Goal: Communication & Community: Answer question/provide support

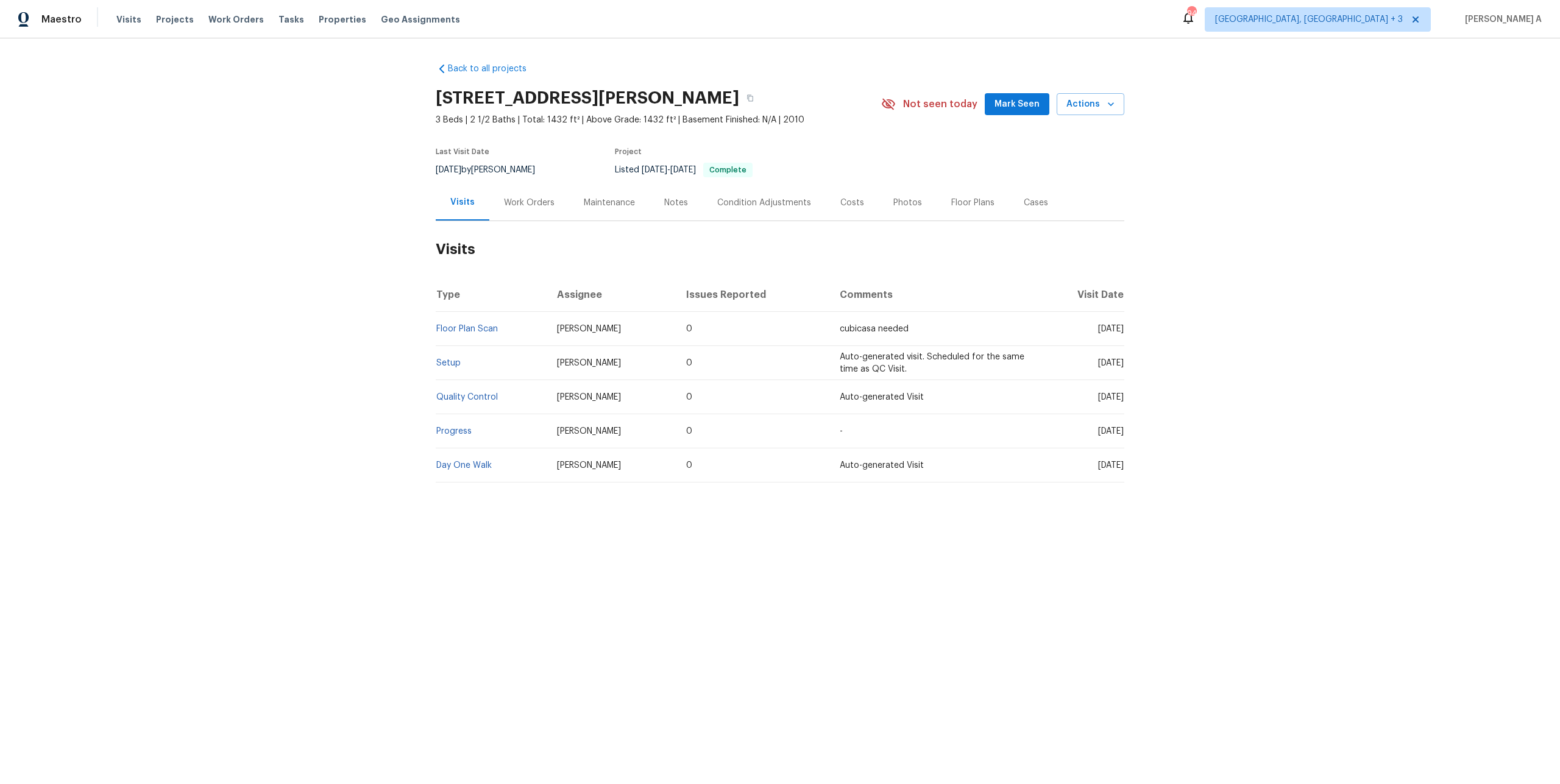
click at [498, 211] on div "Work Orders" at bounding box center [529, 203] width 80 height 36
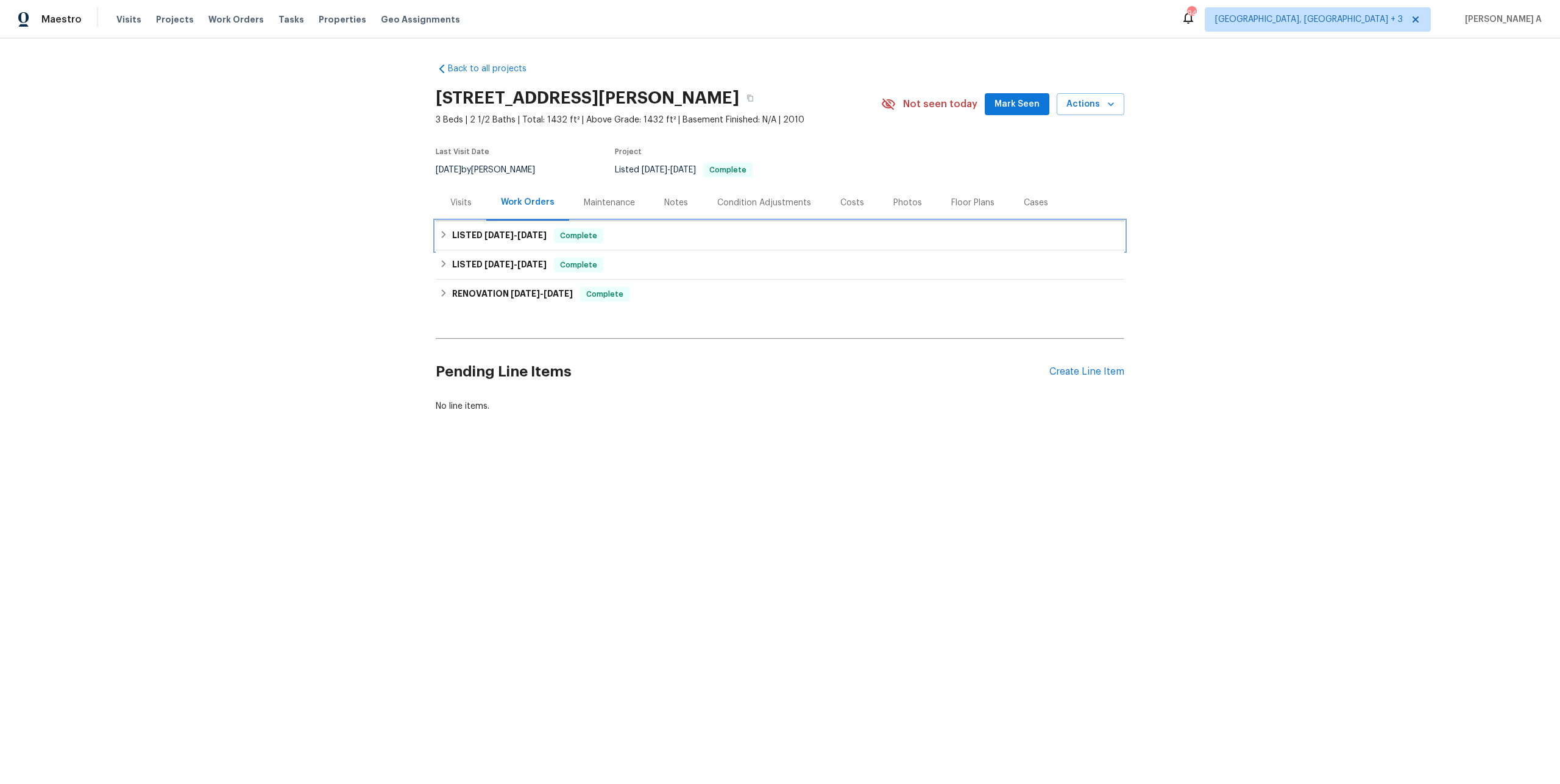
click at [489, 242] on h6 "LISTED 8/7/25 - 8/8/25" at bounding box center [499, 236] width 94 height 15
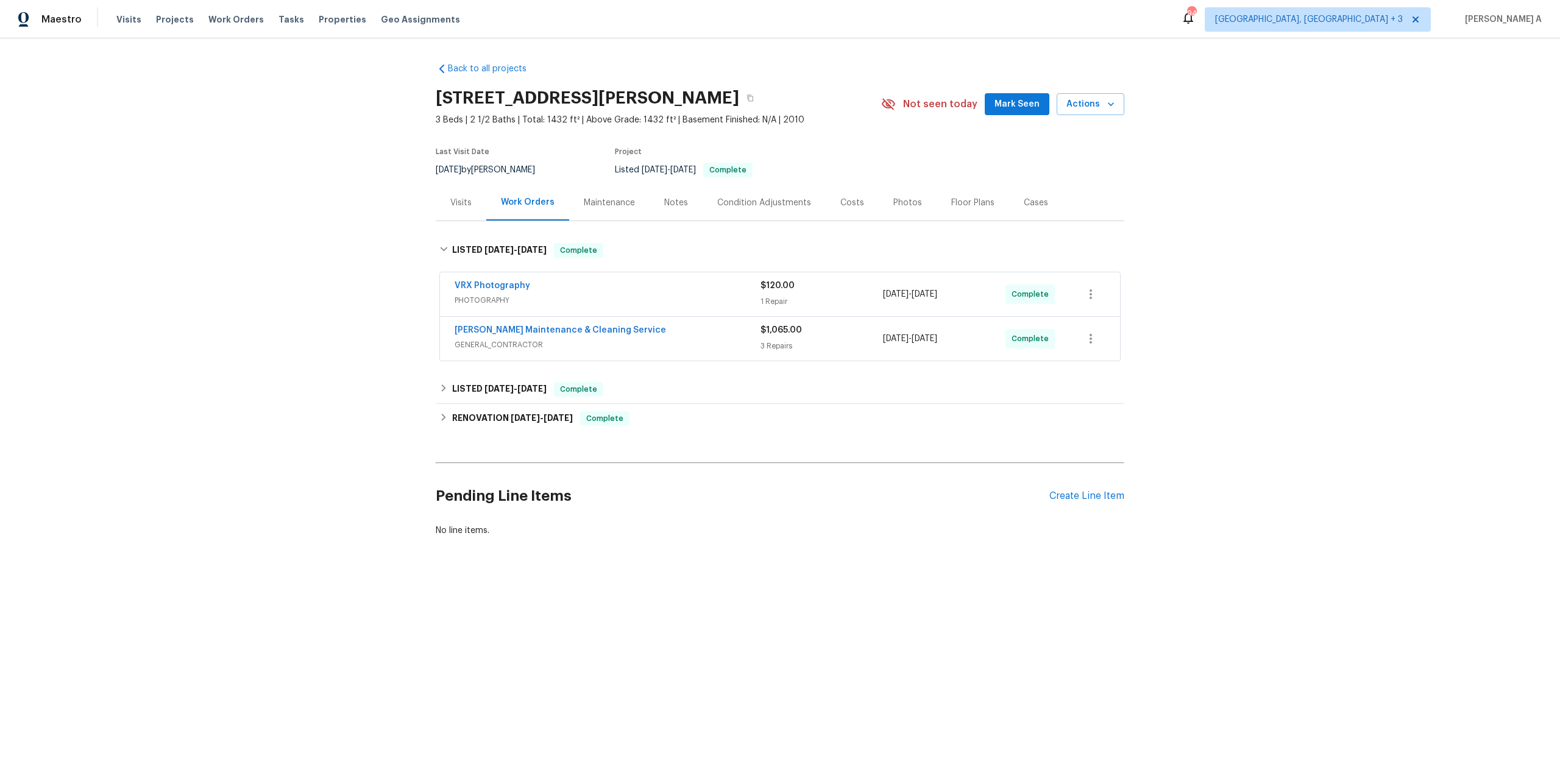
click at [549, 338] on span "GENERAL_CONTRACTOR" at bounding box center [607, 345] width 306 height 12
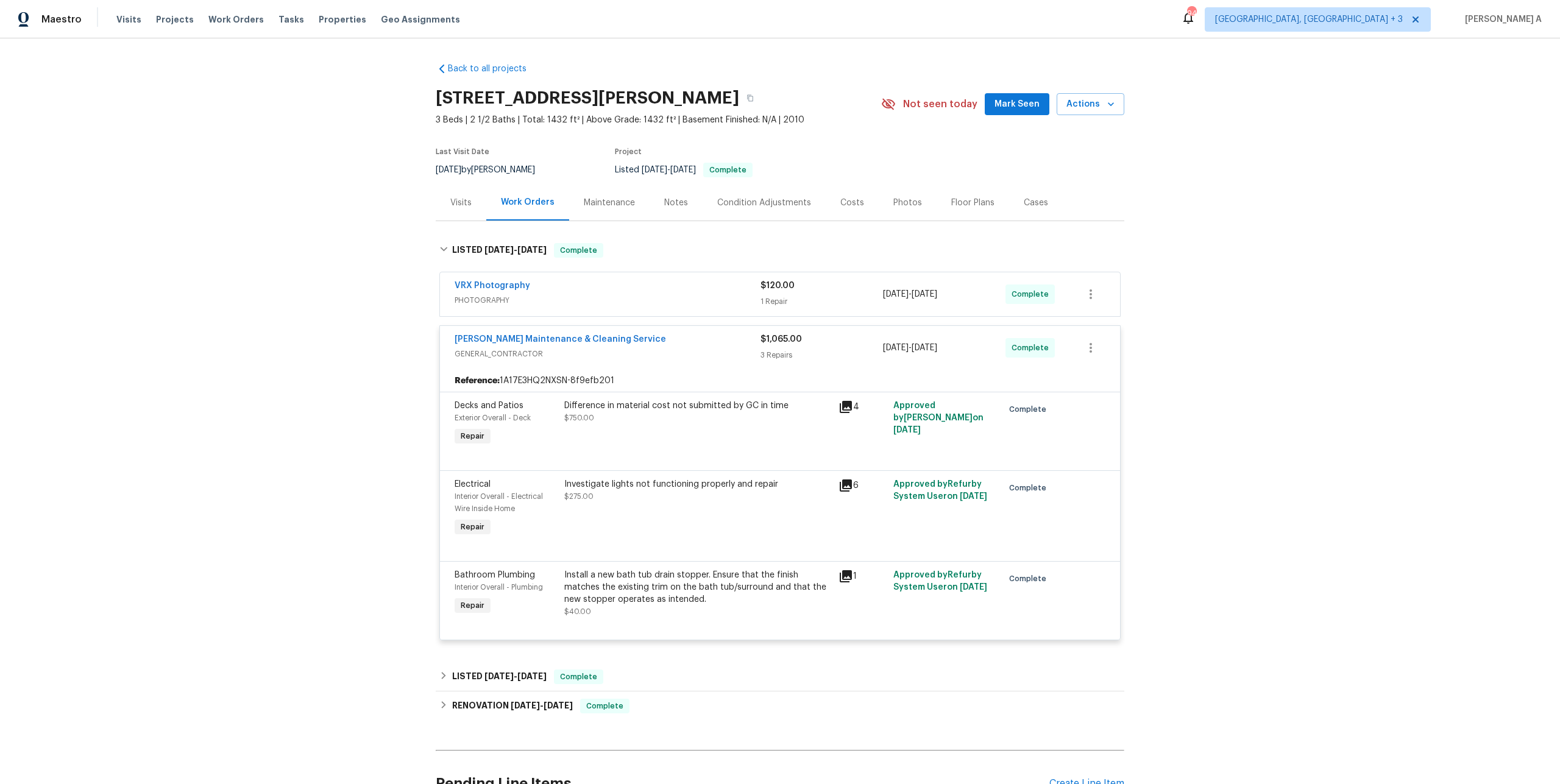
click at [612, 357] on span "GENERAL_CONTRACTOR" at bounding box center [607, 354] width 306 height 12
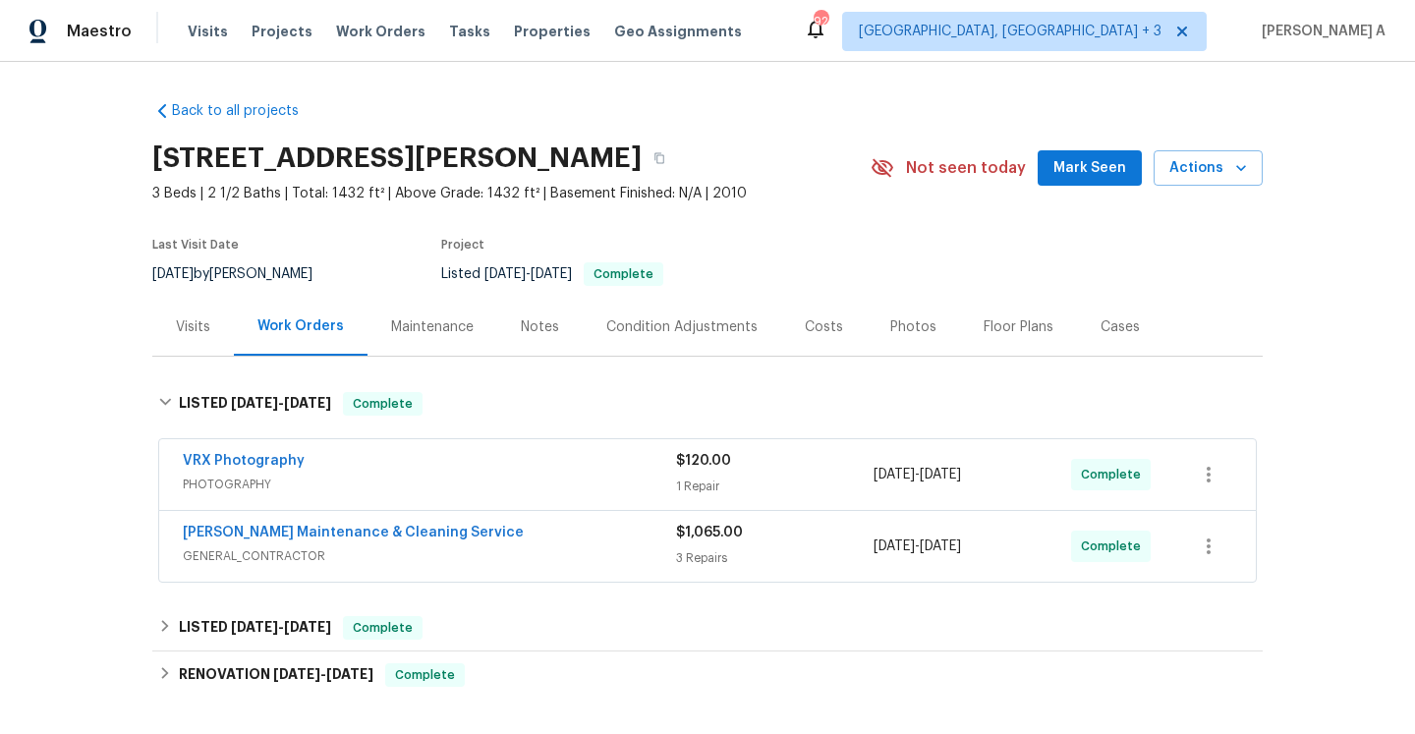
scroll to position [265, 0]
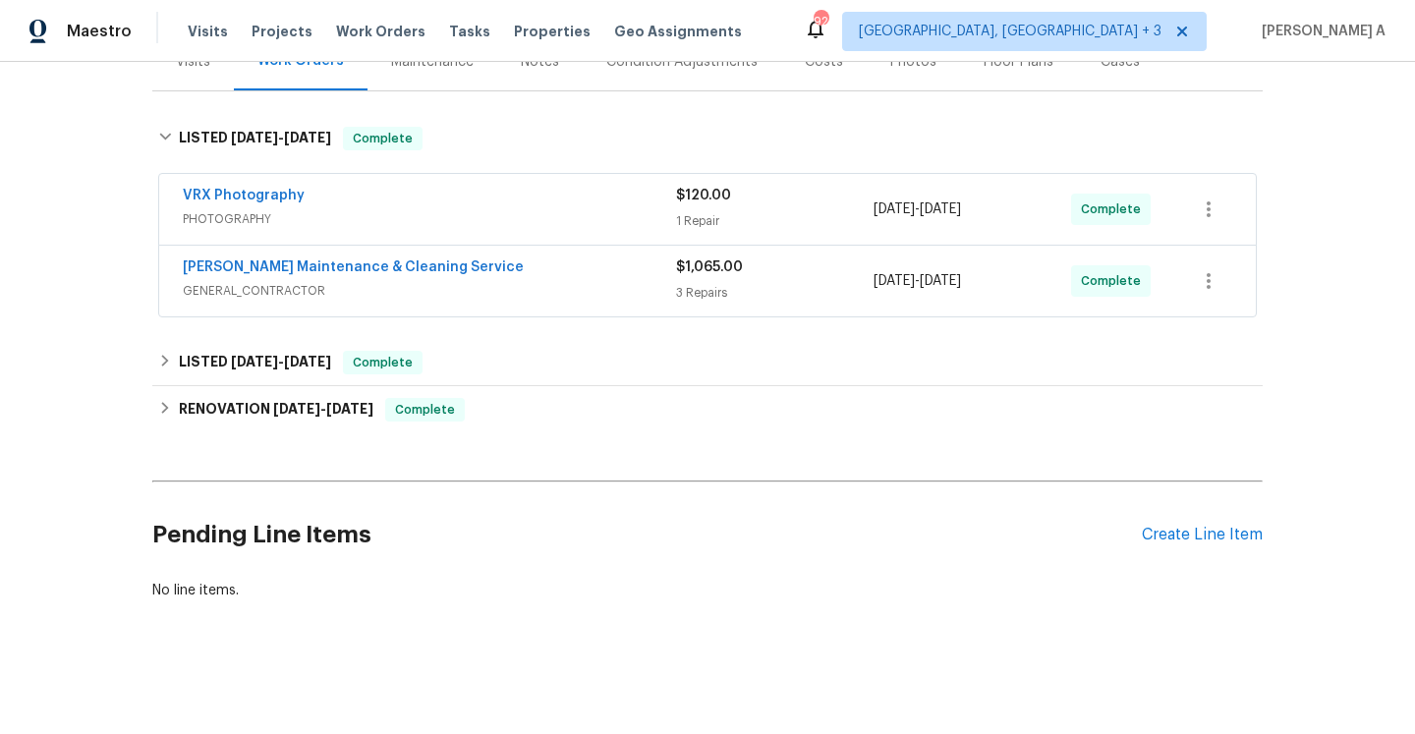
click at [547, 338] on div "Back to all projects 2006 Landon Ct, Burlington, NC 27217 3 Beds | 2 1/2 Baths …" at bounding box center [707, 218] width 1110 height 796
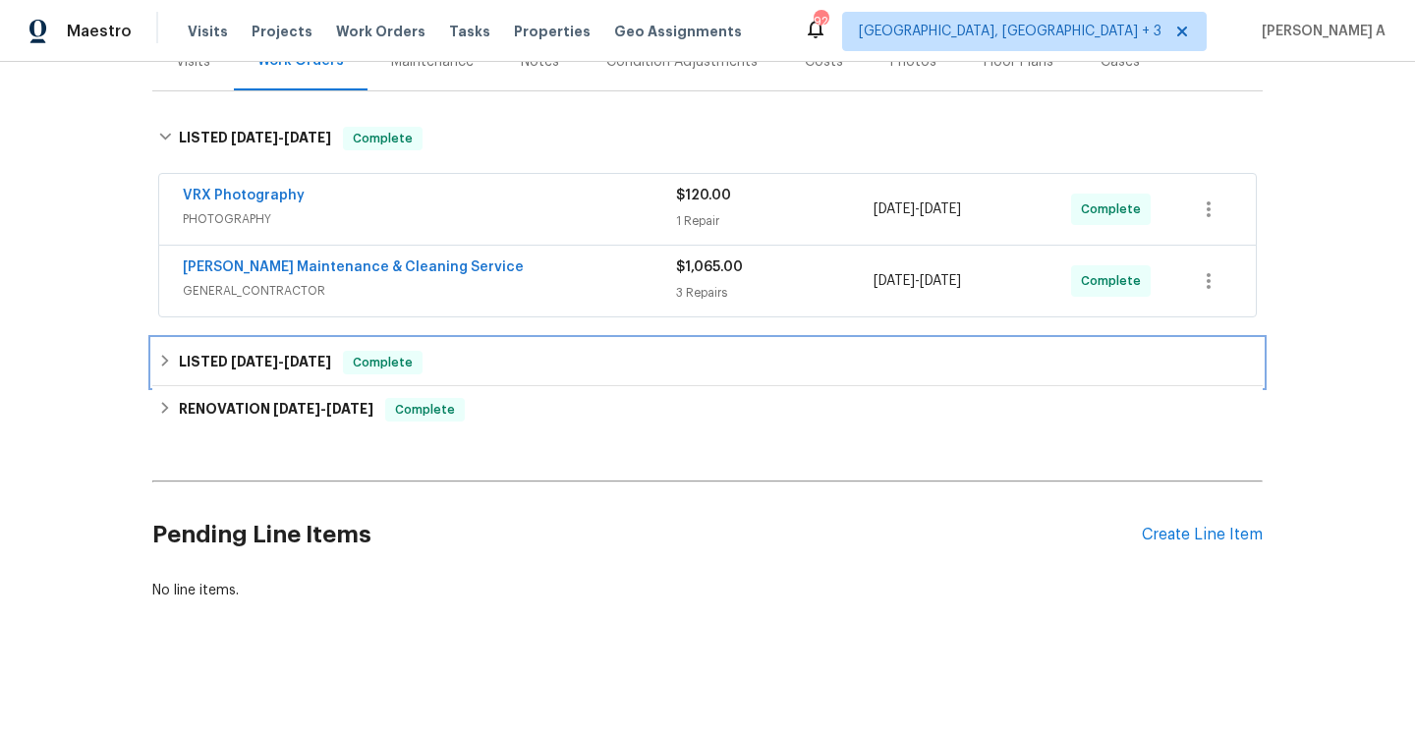
click at [540, 360] on div "LISTED 7/28/25 - 8/1/25 Complete" at bounding box center [707, 363] width 1099 height 24
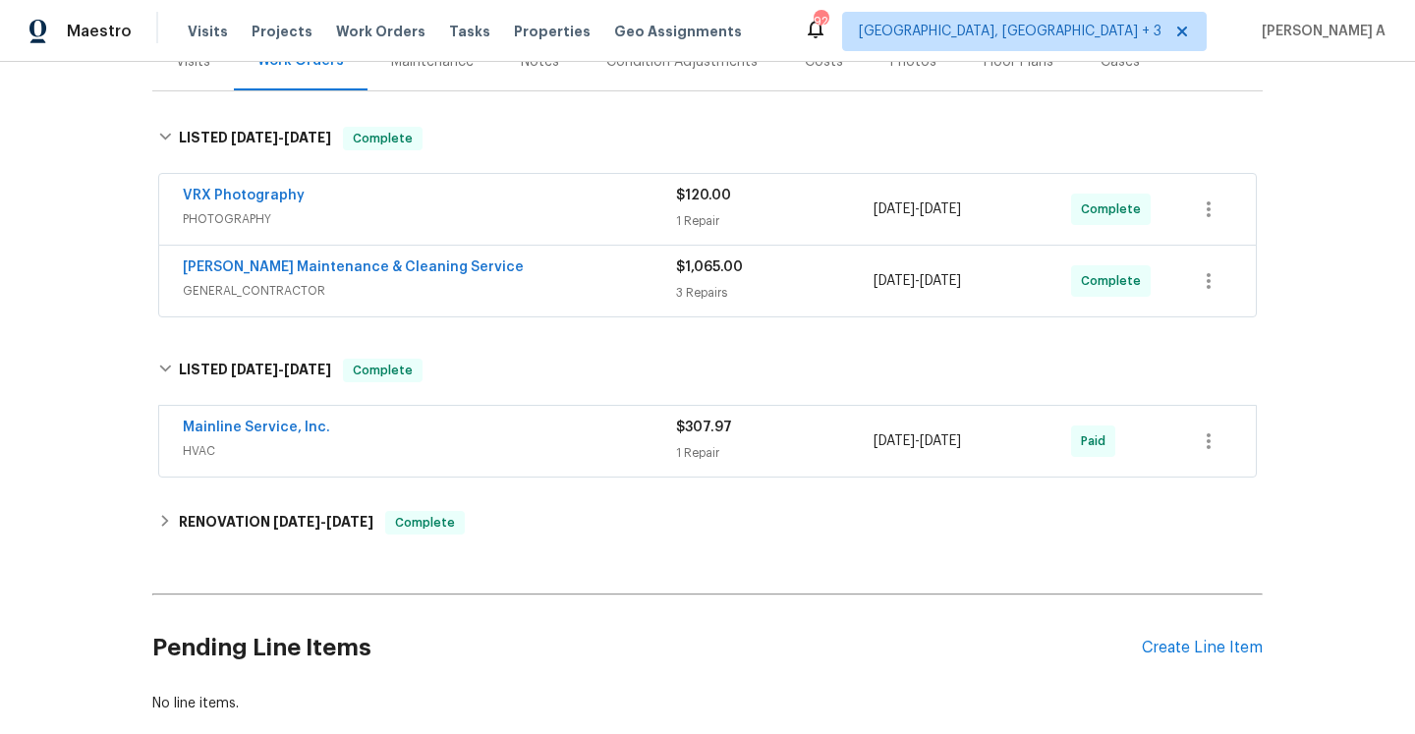
click at [503, 444] on span "HVAC" at bounding box center [429, 451] width 493 height 20
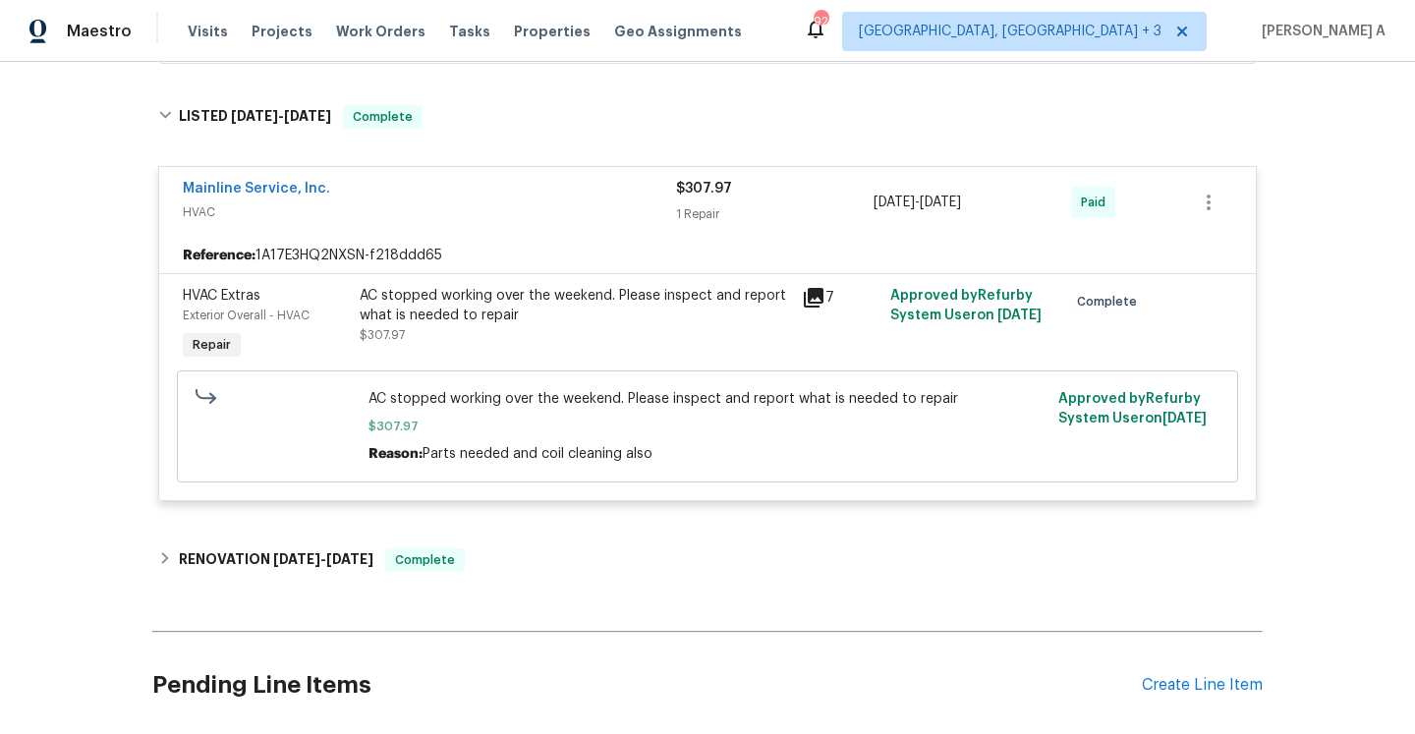
scroll to position [568, 0]
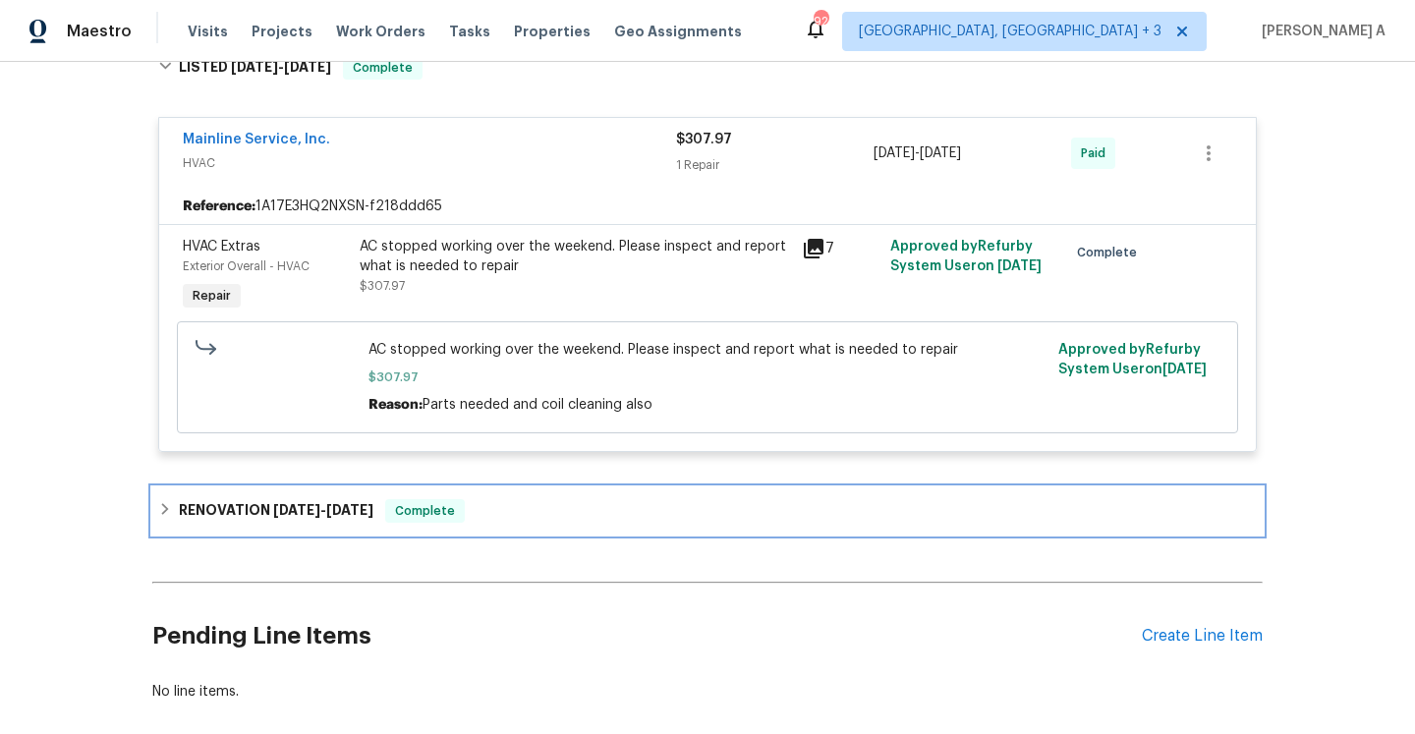
click at [499, 522] on div "RENOVATION 7/21/25 - 8/1/25 Complete" at bounding box center [707, 511] width 1099 height 24
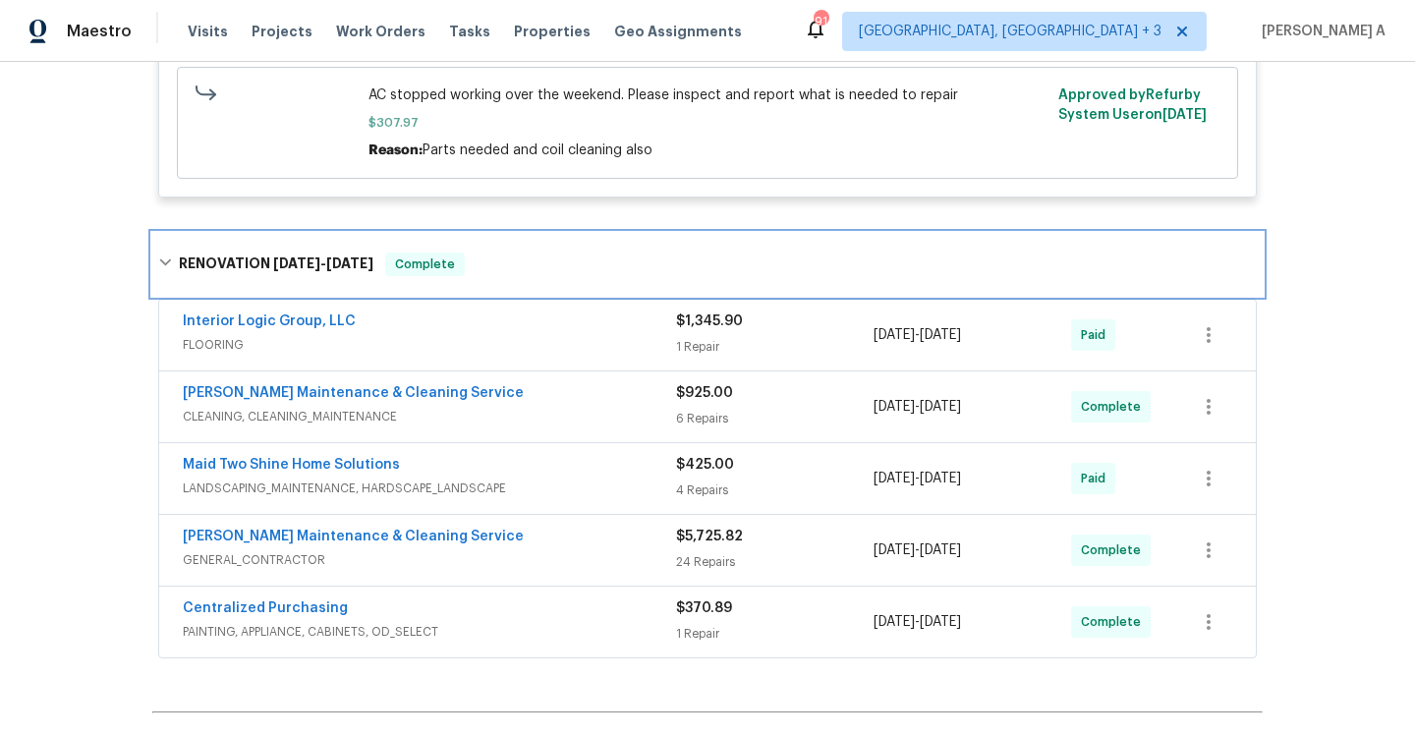
scroll to position [801, 0]
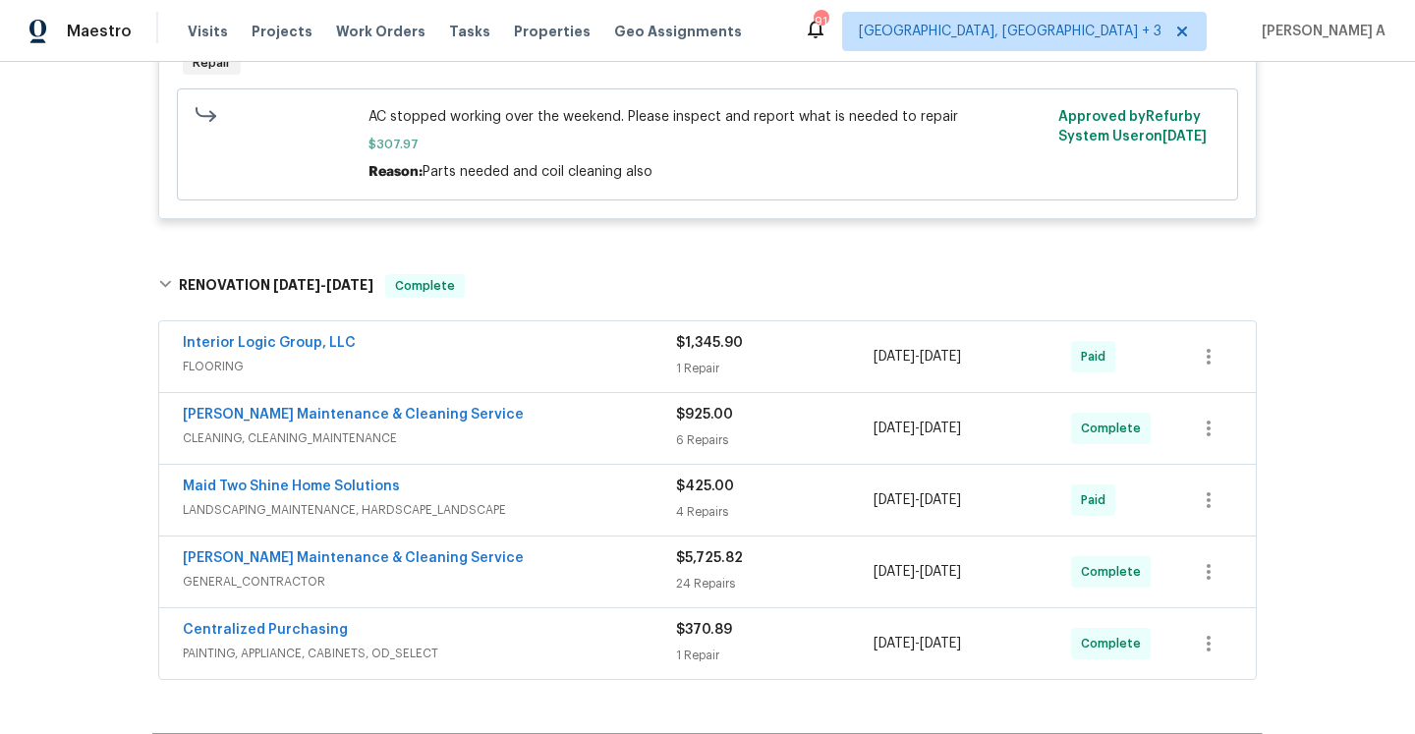
click at [553, 572] on span "GENERAL_CONTRACTOR" at bounding box center [429, 582] width 493 height 20
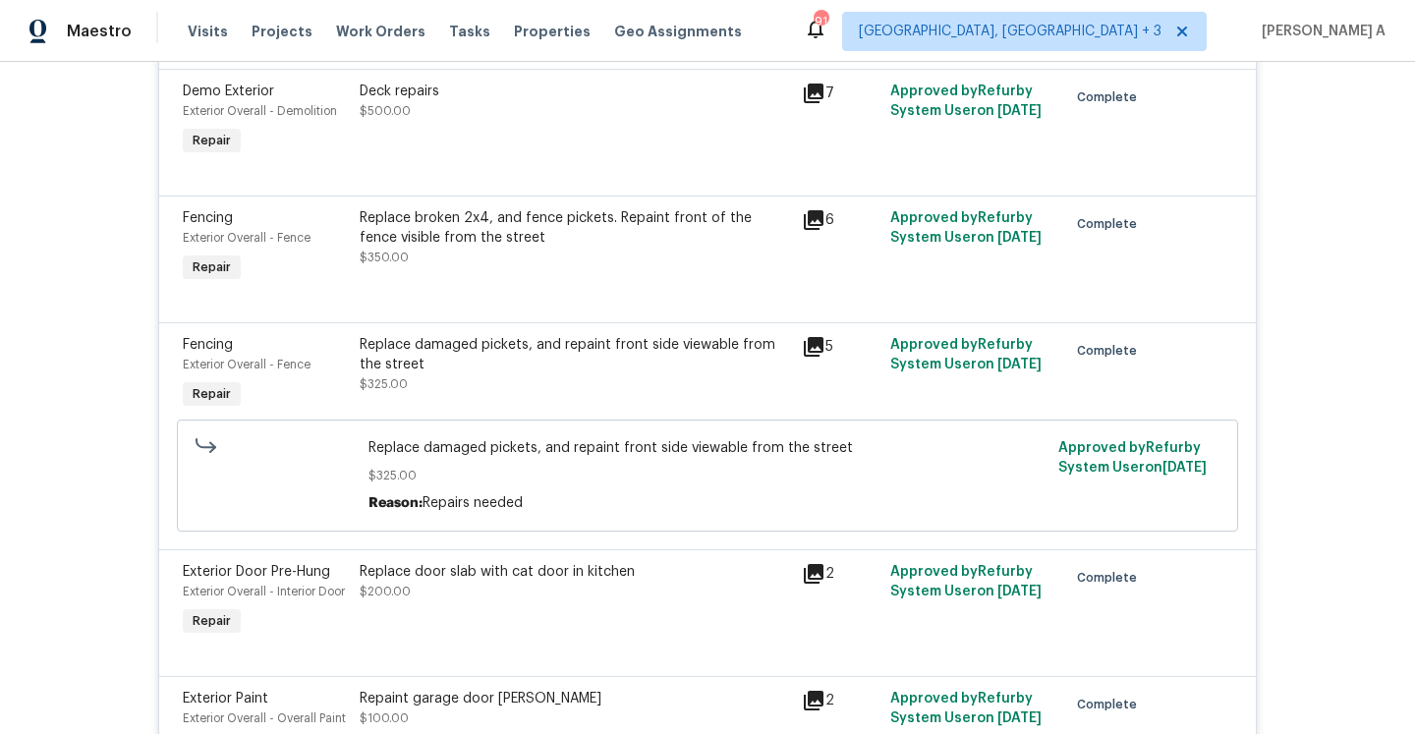
scroll to position [2188, 0]
click at [567, 362] on div "Replace damaged pickets, and repaint front side viewable from the street $325.00" at bounding box center [575, 365] width 430 height 59
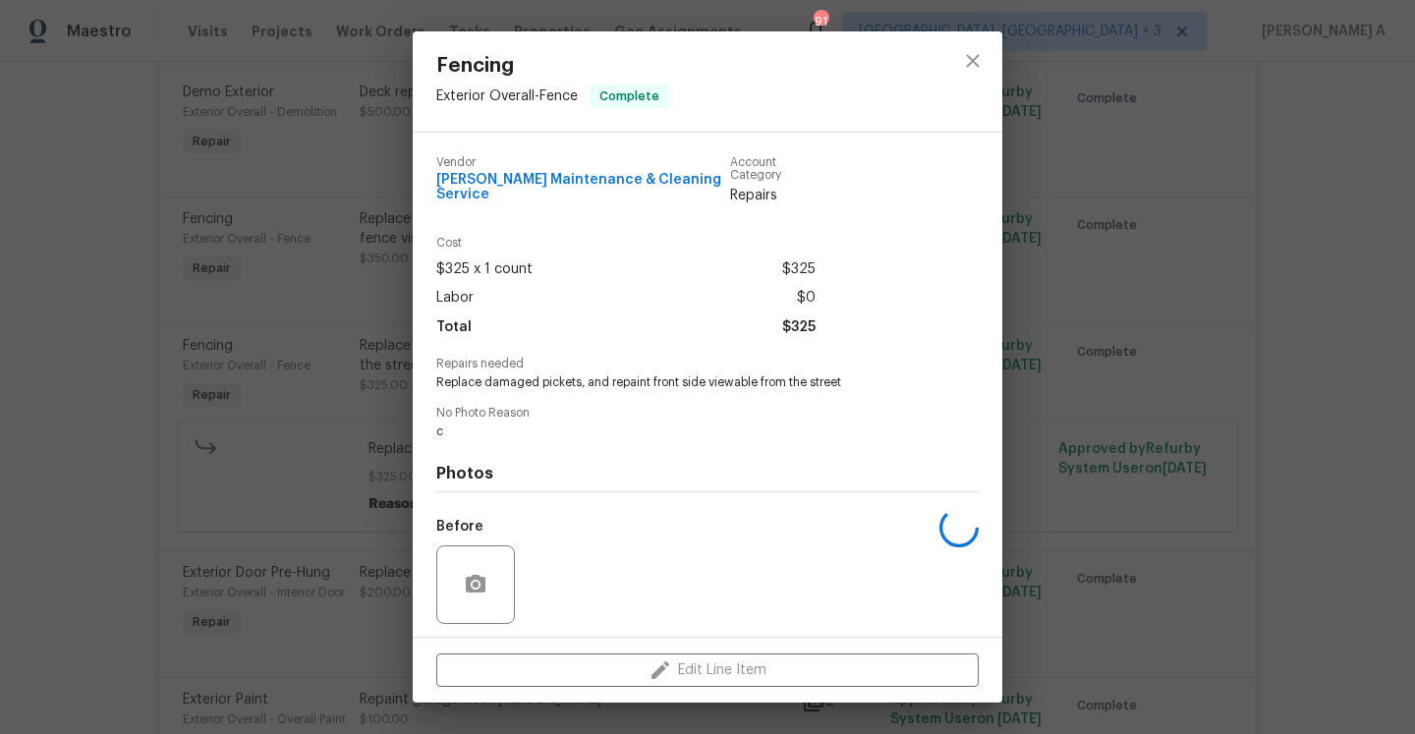
scroll to position [122, 0]
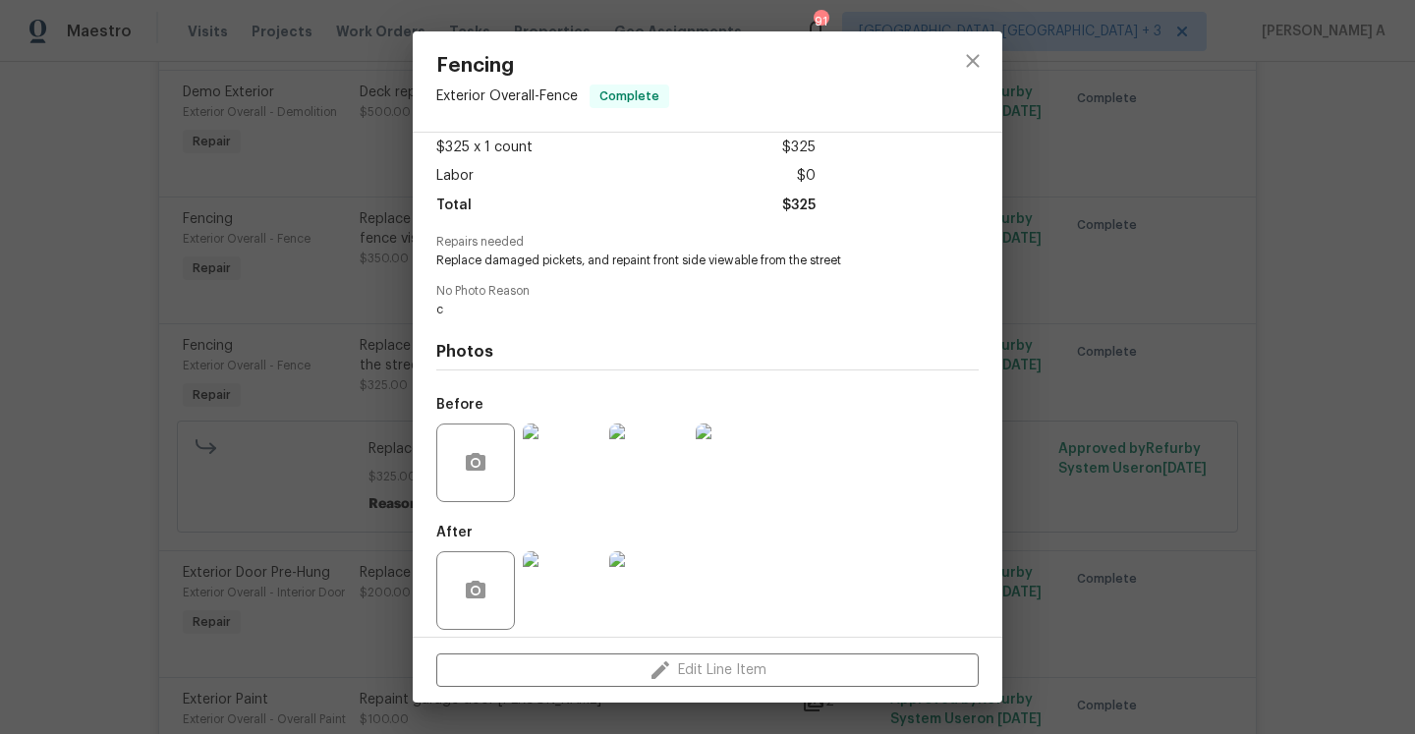
click at [563, 551] on img at bounding box center [562, 590] width 79 height 79
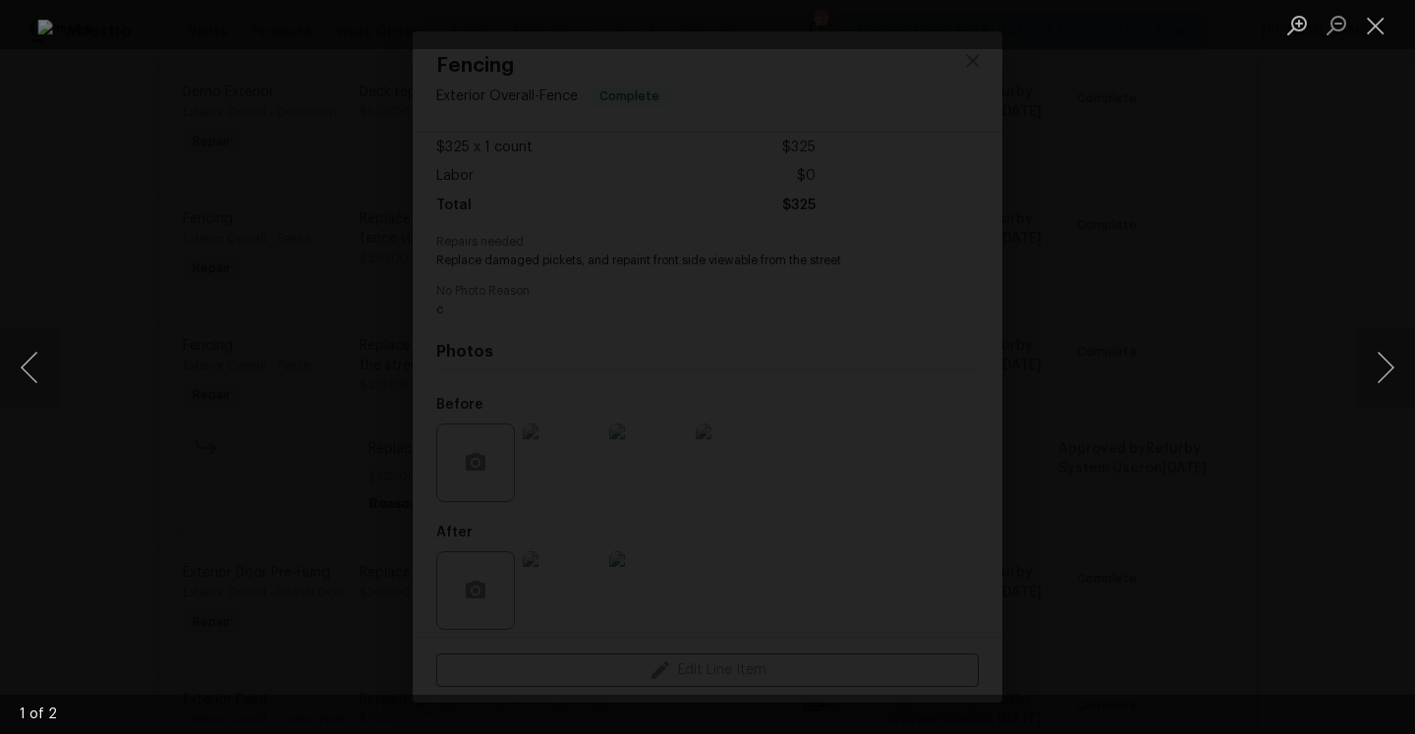
click at [1312, 431] on div "Lightbox" at bounding box center [707, 367] width 1415 height 734
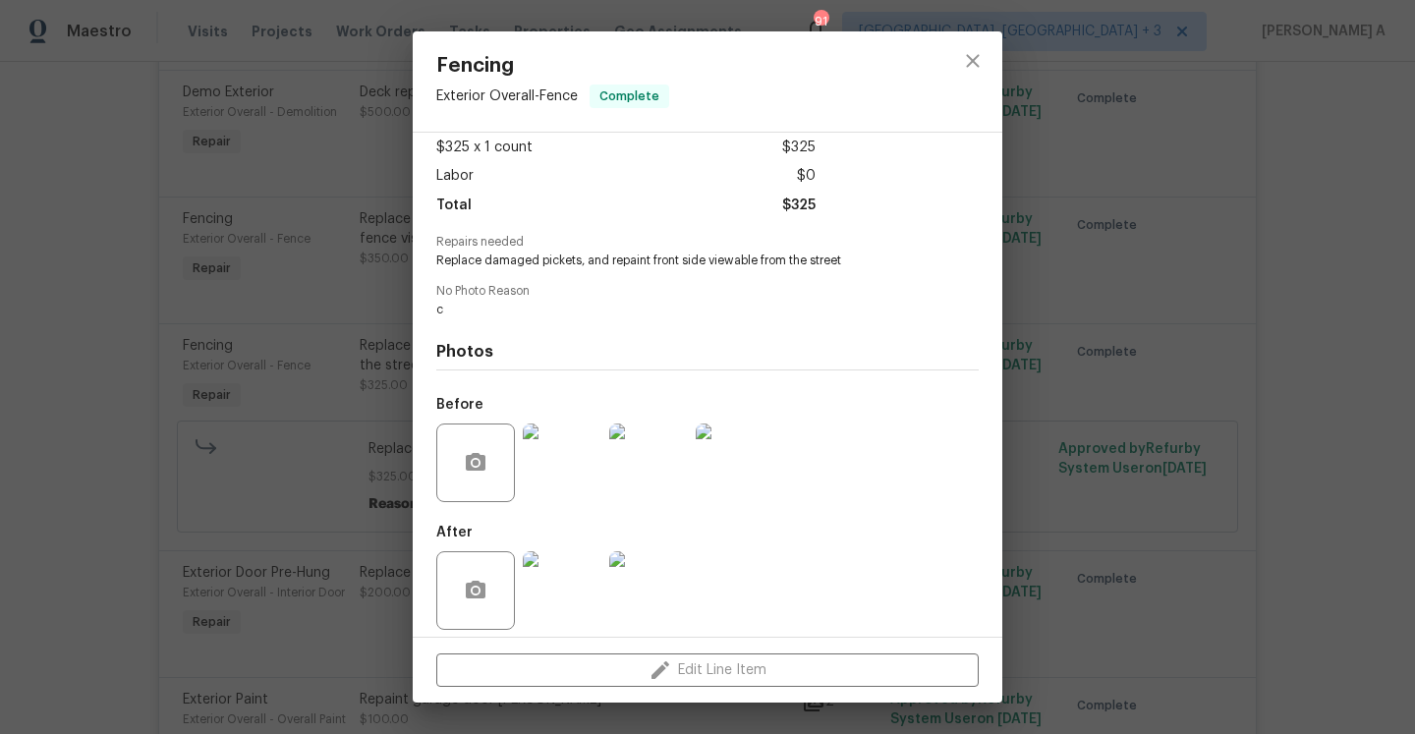
click at [1312, 431] on div "Fencing Exterior Overall - Fence Complete Vendor Baker's Maintenance & Cleaning…" at bounding box center [707, 367] width 1415 height 734
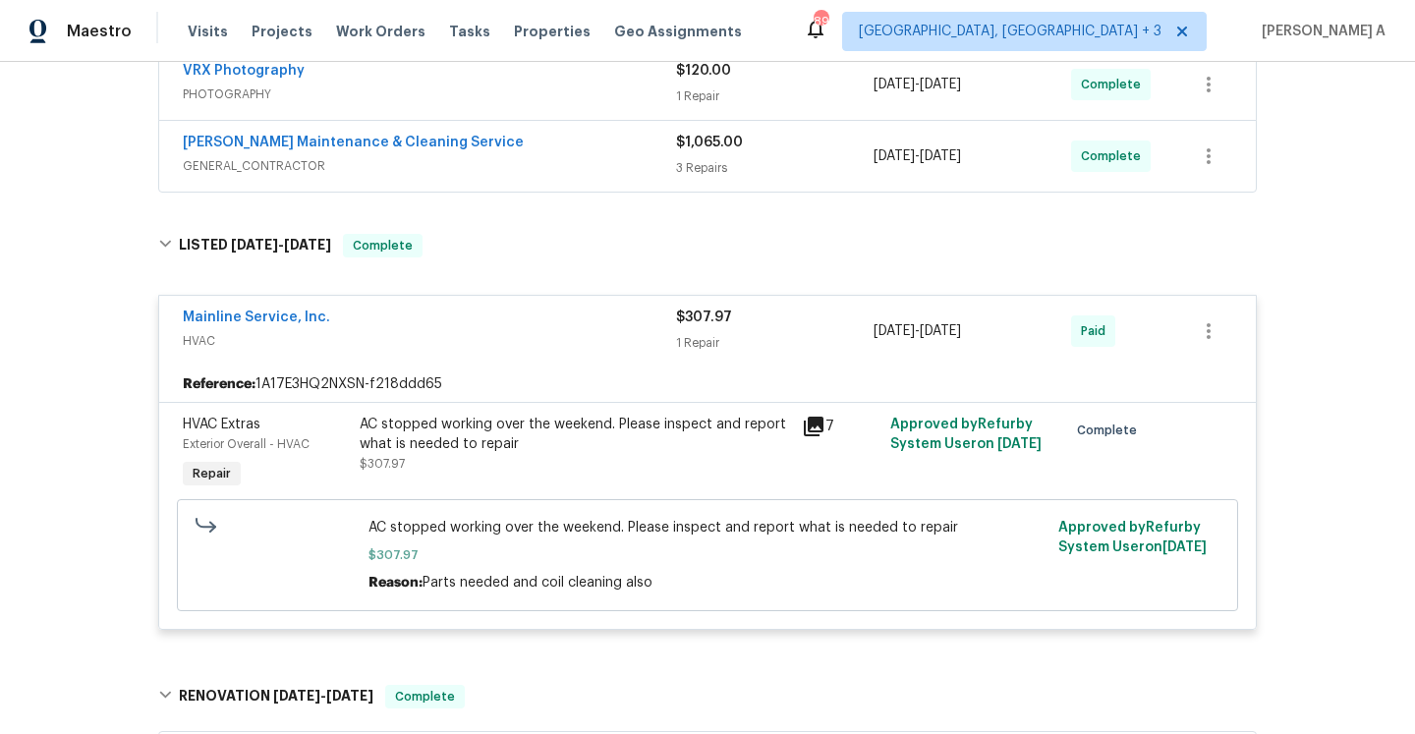
scroll to position [396, 0]
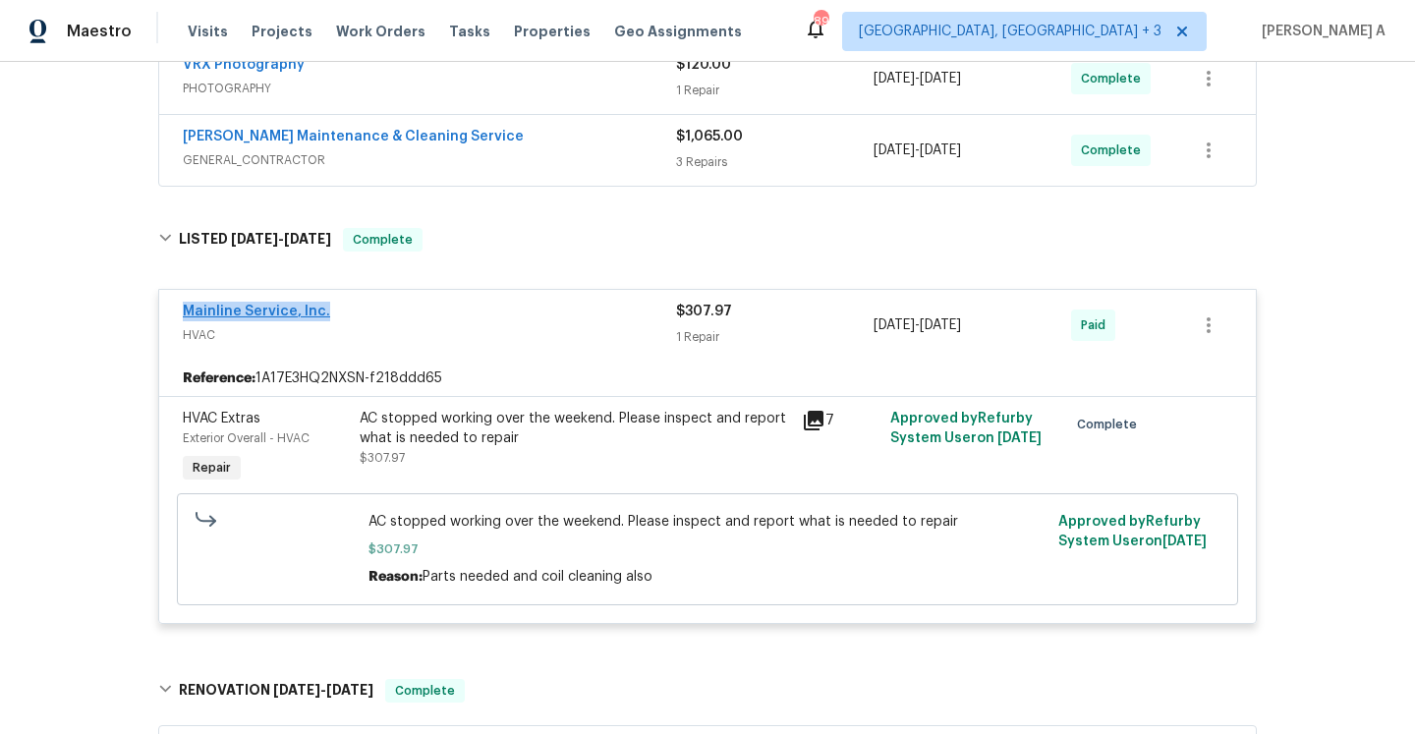
drag, startPoint x: 326, startPoint y: 311, endPoint x: 187, endPoint y: 310, distance: 139.5
click at [186, 310] on div "Mainline Service, Inc." at bounding box center [429, 314] width 493 height 24
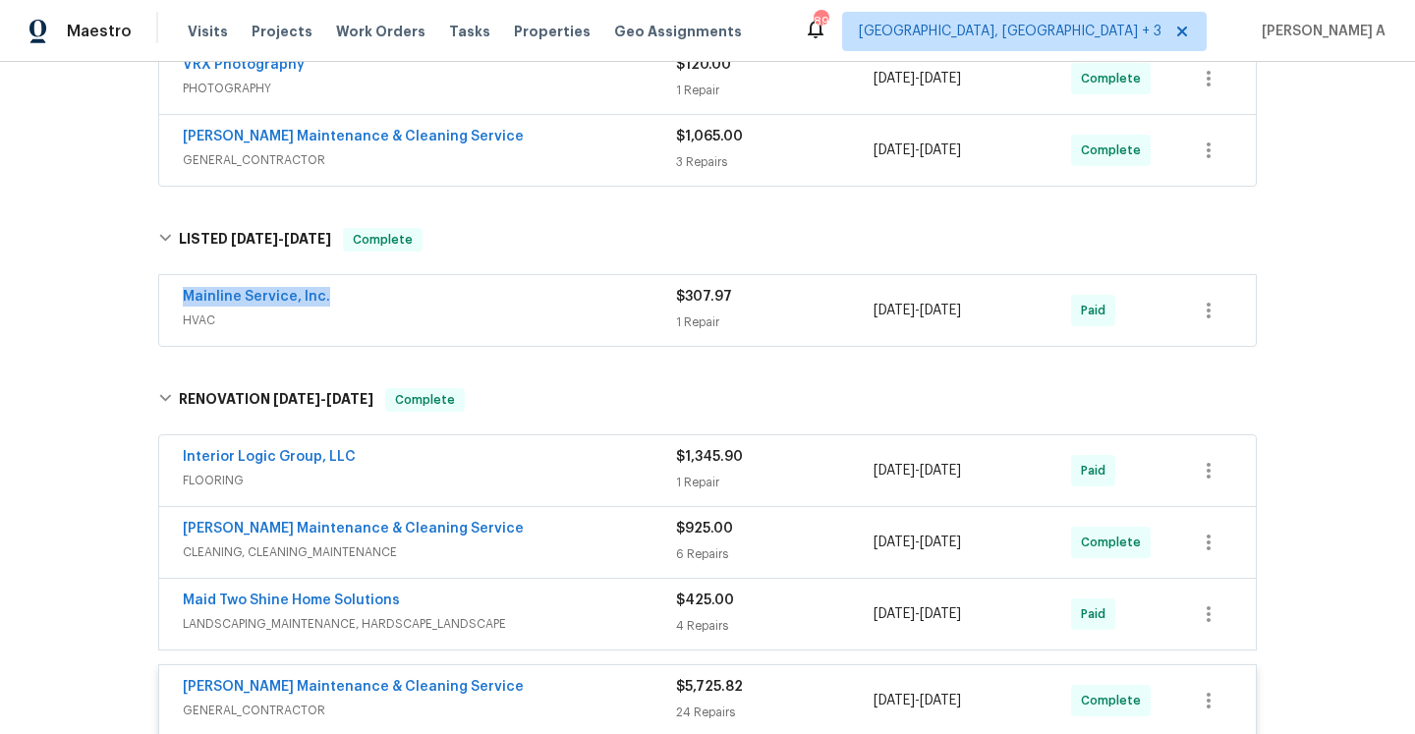
copy link "Mainline Service, Inc."
click at [581, 287] on div "Mainline Service, Inc." at bounding box center [429, 299] width 493 height 24
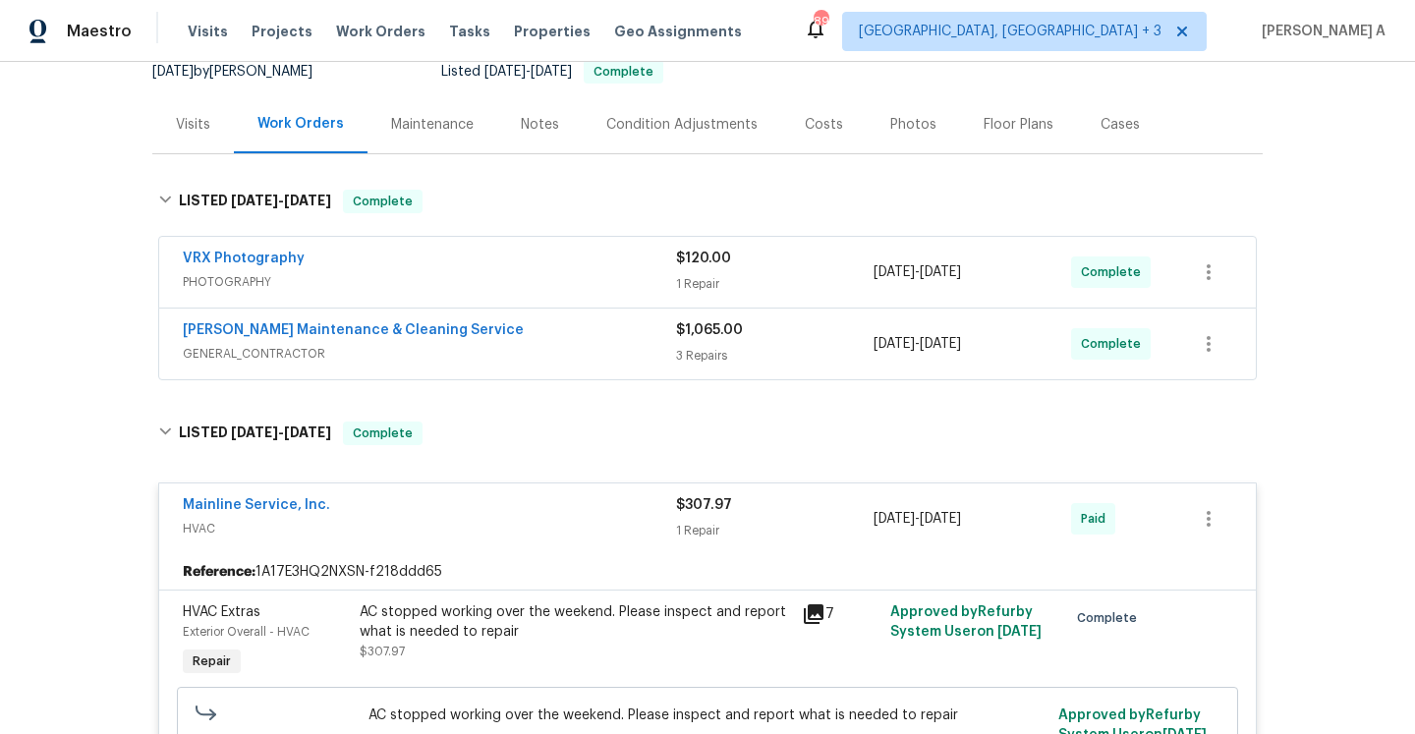
scroll to position [238, 0]
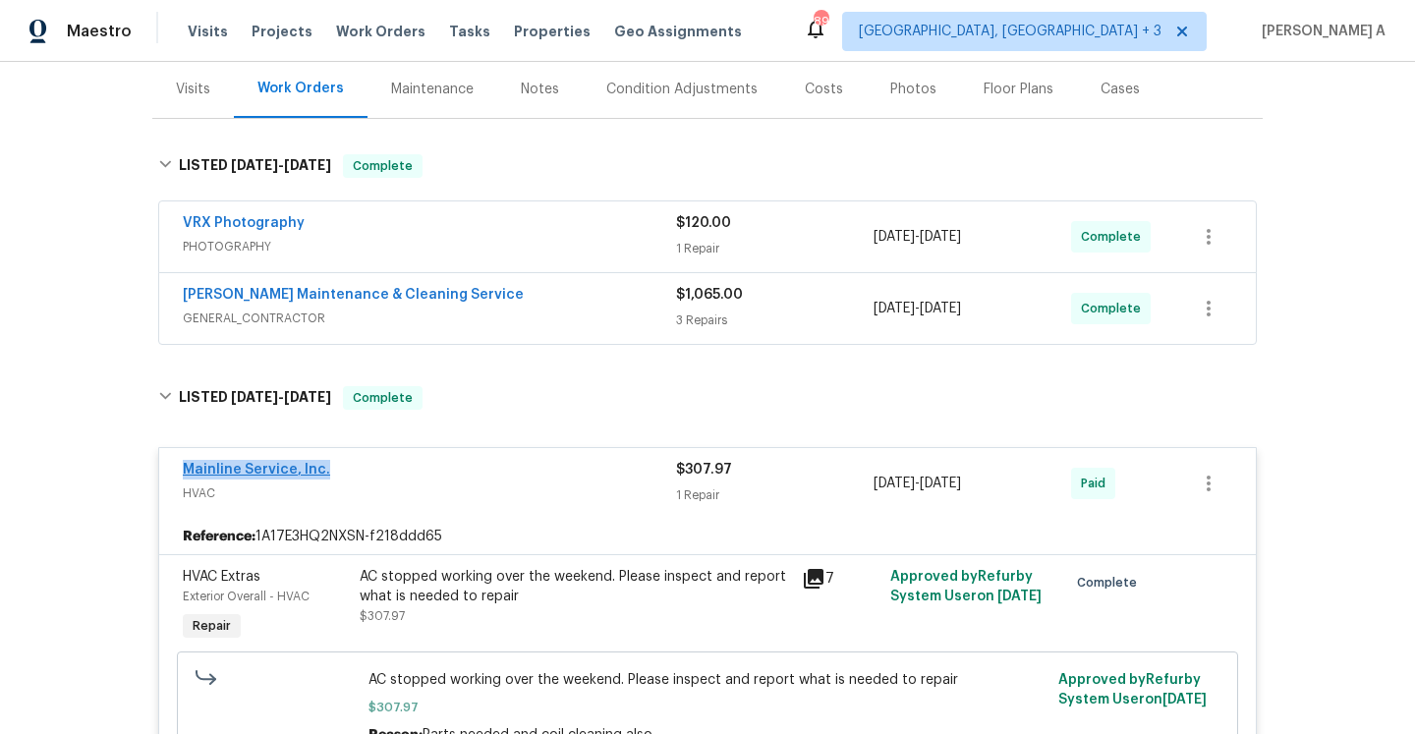
drag, startPoint x: 337, startPoint y: 480, endPoint x: 185, endPoint y: 473, distance: 152.5
click at [185, 473] on div "Mainline Service, Inc." at bounding box center [429, 472] width 493 height 24
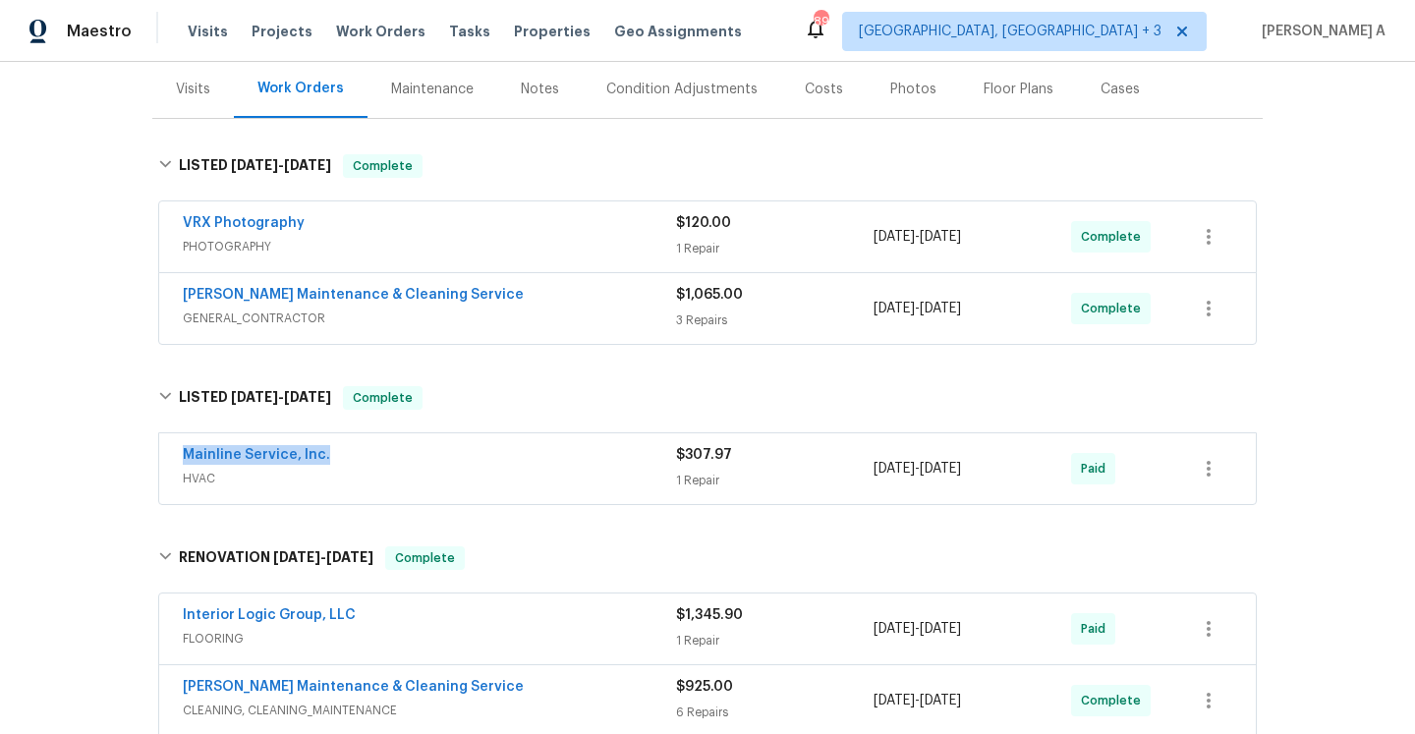
copy link "Mainline Service, Inc."
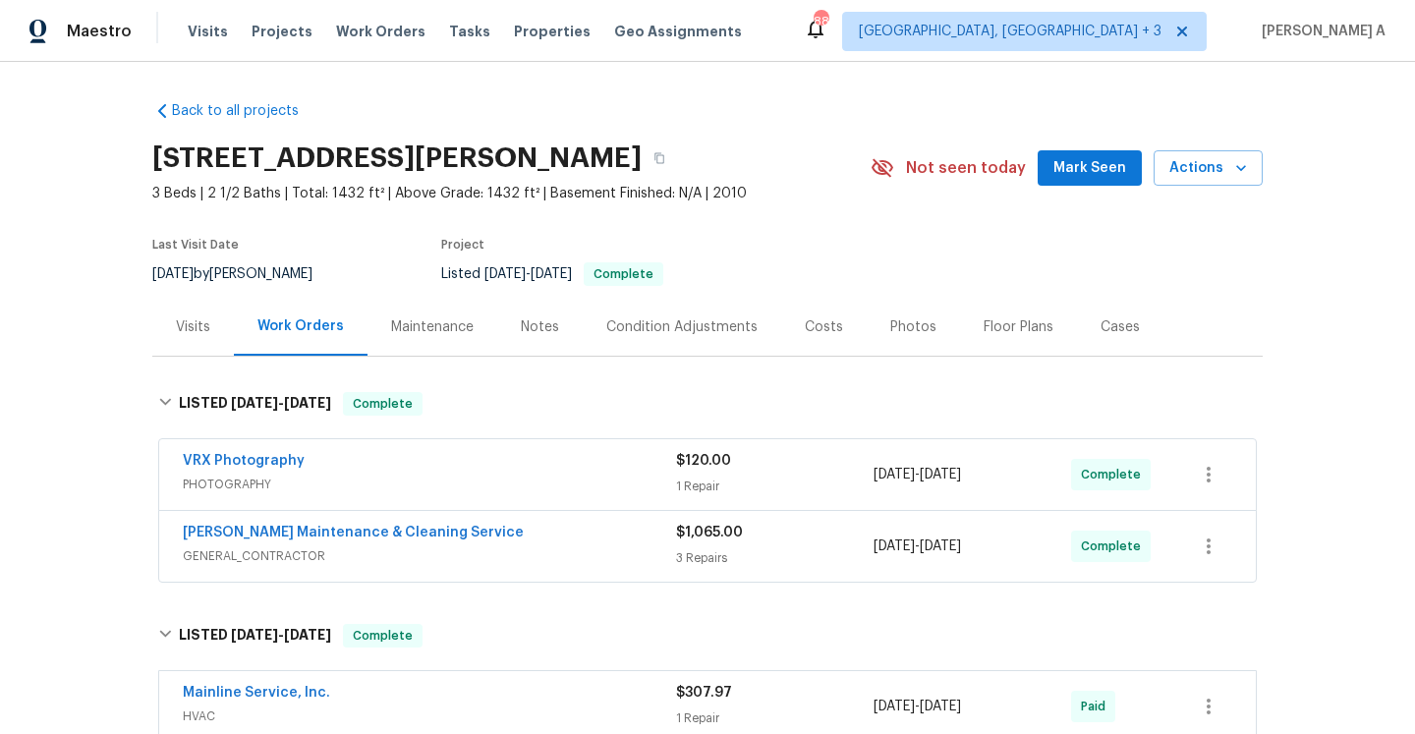
click at [198, 328] on div "Visits" at bounding box center [193, 327] width 34 height 20
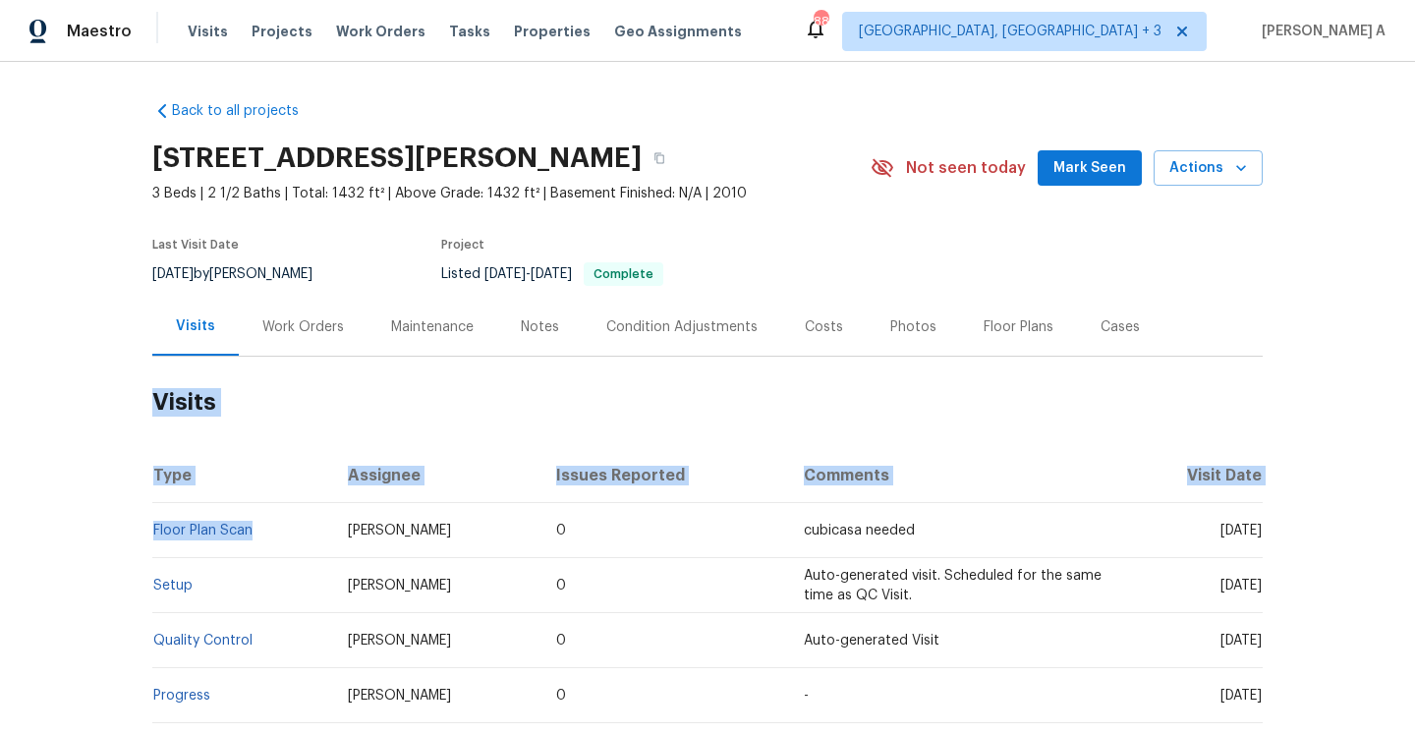
drag, startPoint x: 264, startPoint y: 535, endPoint x: 148, endPoint y: 532, distance: 116.0
click at [148, 532] on div "Back to all projects 2006 Landon Ct, Burlington, NC 27217 3 Beds | 2 1/2 Baths …" at bounding box center [707, 398] width 1415 height 672
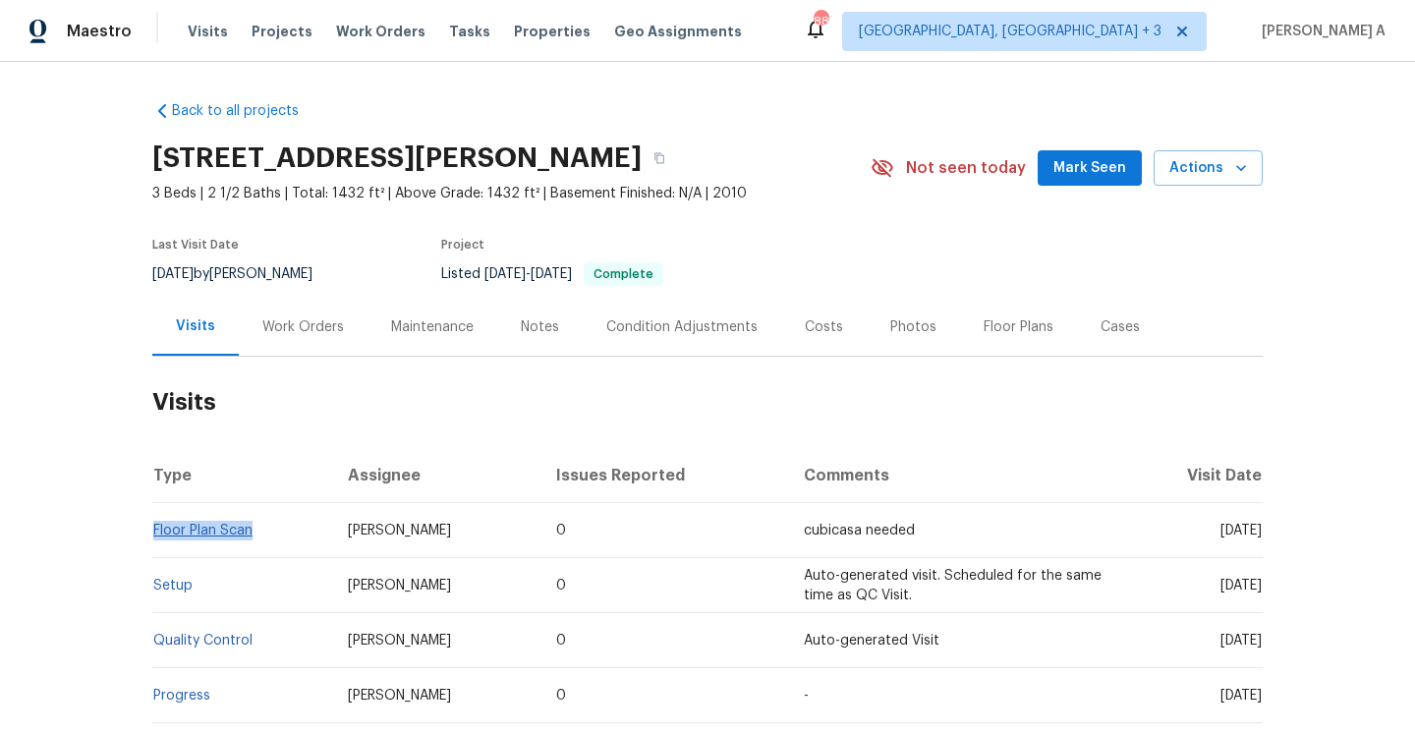
drag, startPoint x: 267, startPoint y: 535, endPoint x: 156, endPoint y: 531, distance: 111.1
click at [156, 531] on td "Floor Plan Scan" at bounding box center [242, 530] width 180 height 55
copy link "Floor Plan Scan"
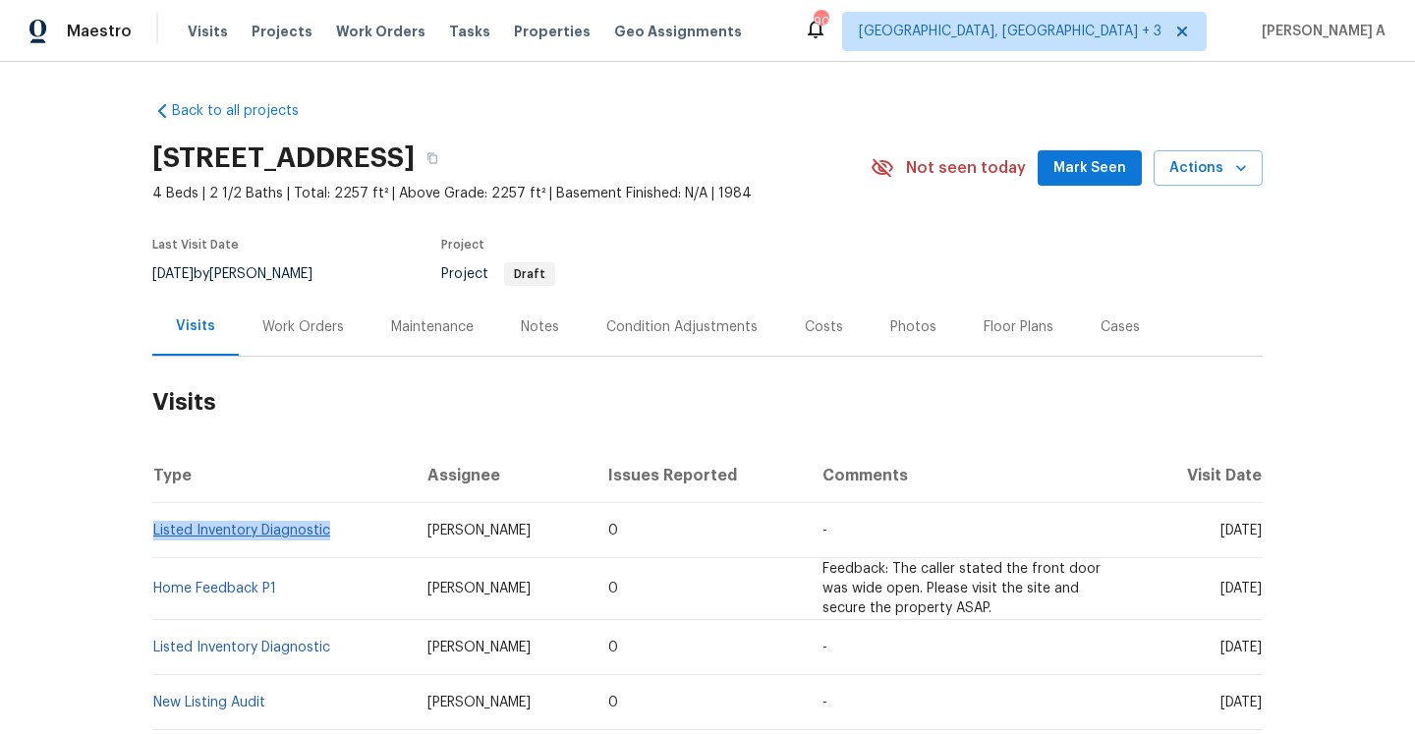
drag, startPoint x: 340, startPoint y: 539, endPoint x: 156, endPoint y: 529, distance: 184.1
click at [156, 529] on td "Listed Inventory Diagnostic" at bounding box center [281, 530] width 259 height 55
copy link "Listed Inventory Diagnostic"
click at [280, 326] on div "Work Orders" at bounding box center [303, 327] width 82 height 20
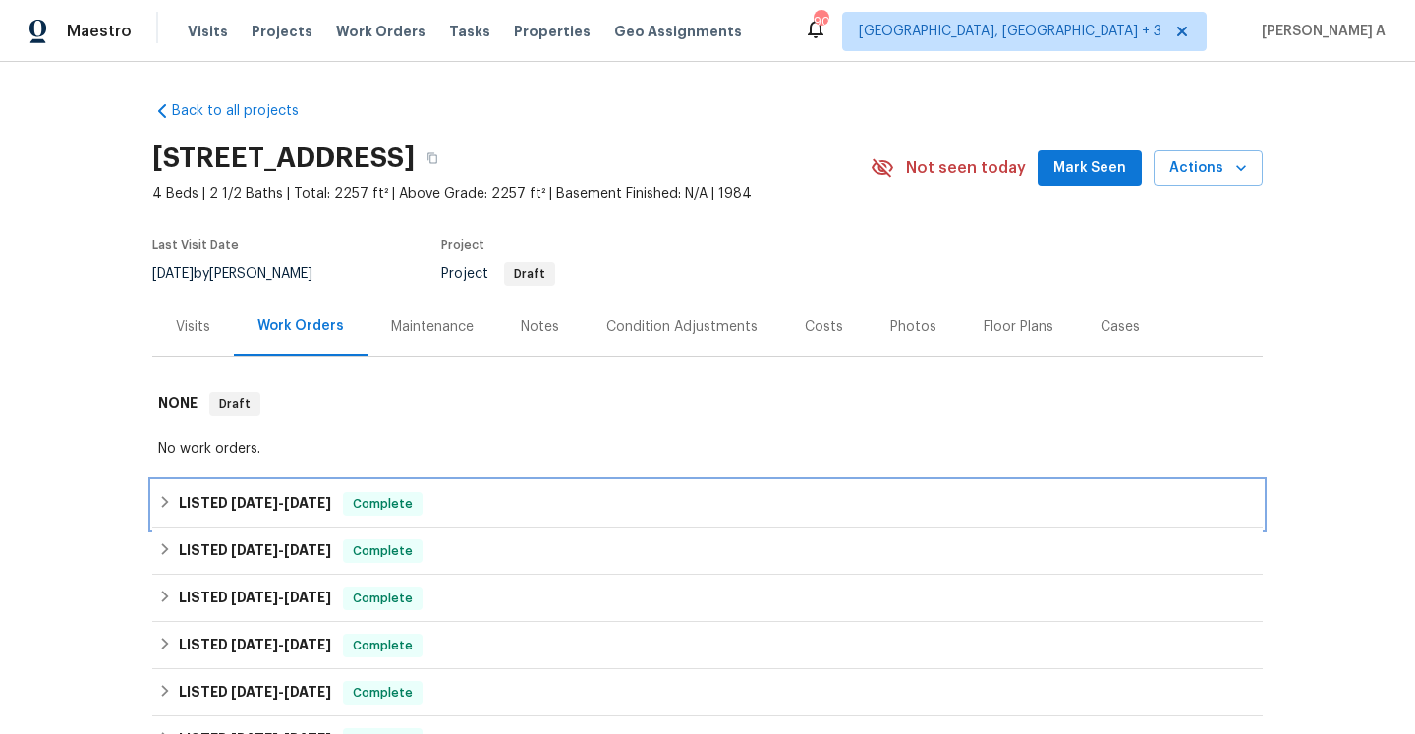
click at [325, 510] on h6 "LISTED 8/1/25 - 8/6/25" at bounding box center [255, 504] width 152 height 24
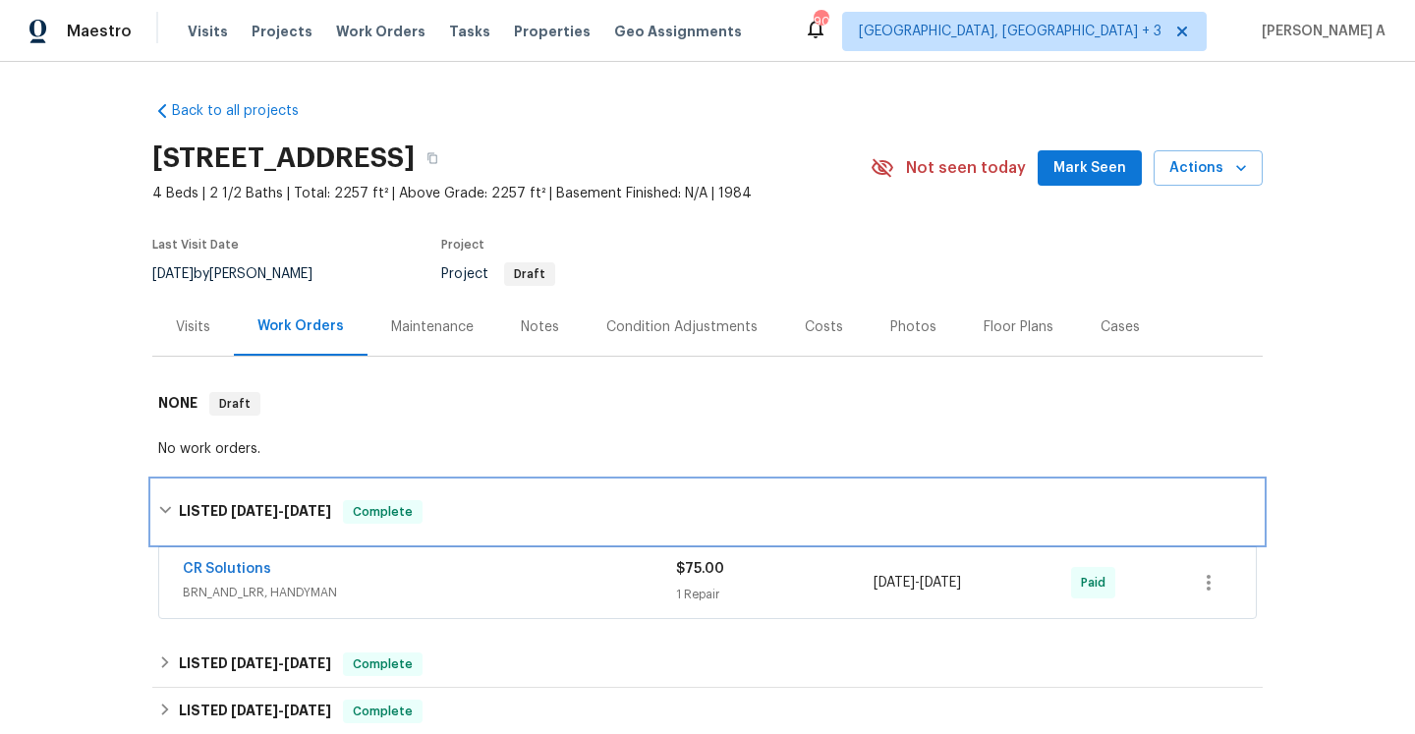
scroll to position [97, 0]
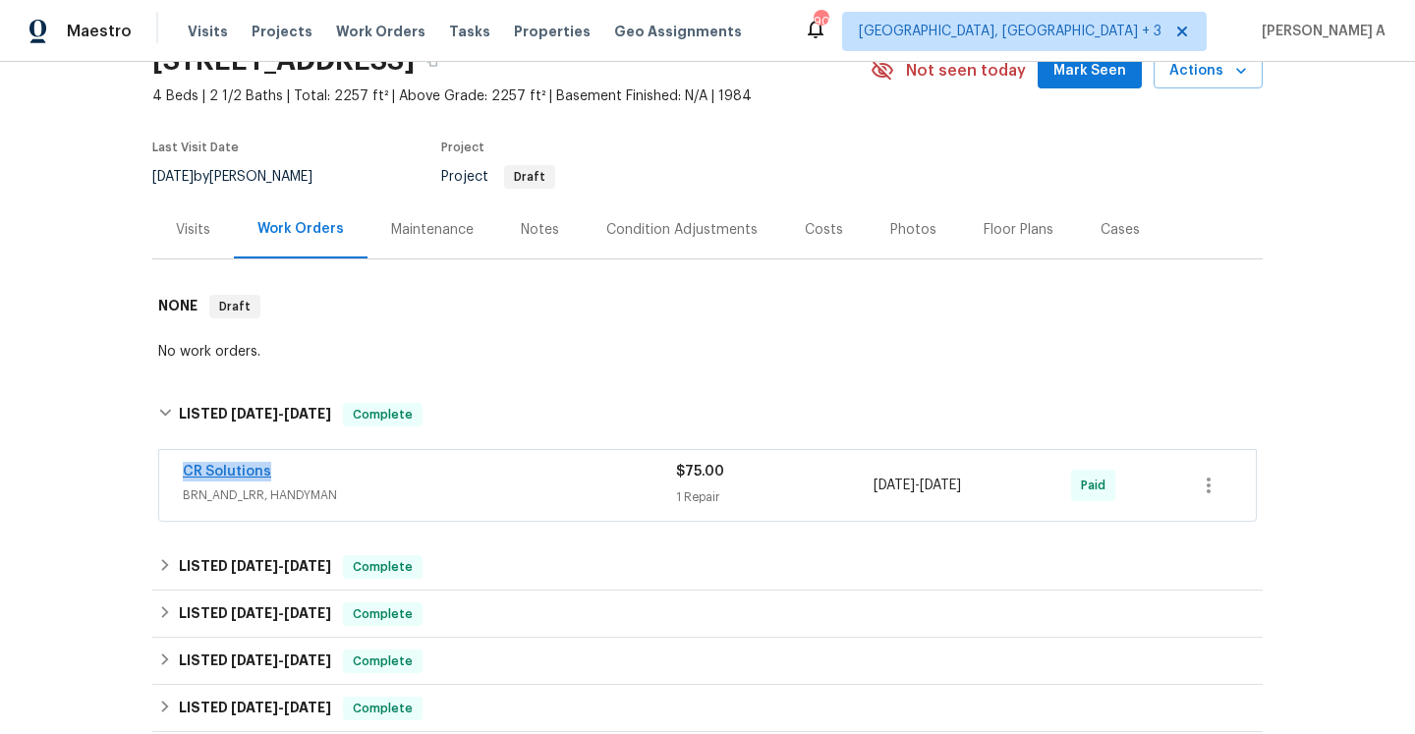
drag, startPoint x: 284, startPoint y: 472, endPoint x: 184, endPoint y: 470, distance: 100.2
click at [184, 470] on div "CR Solutions" at bounding box center [429, 474] width 493 height 24
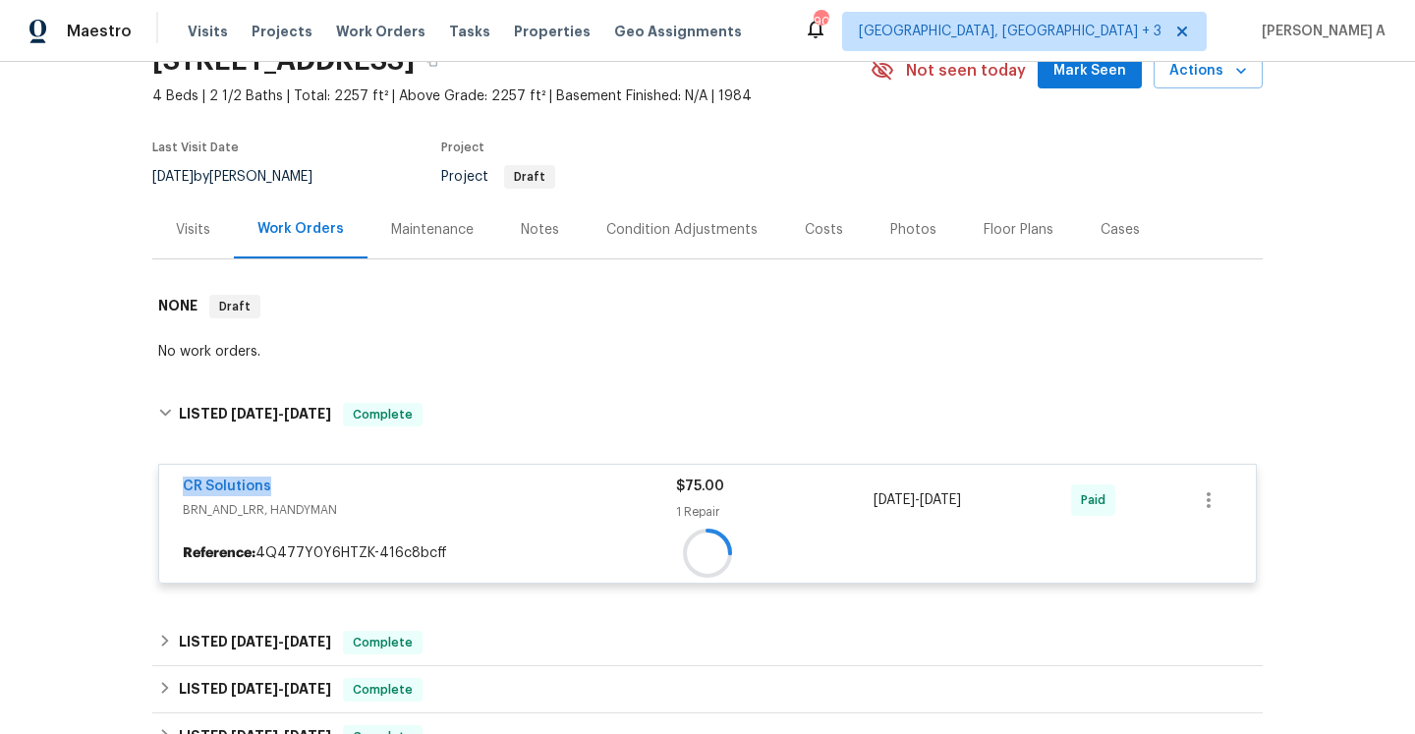
copy link "CR Solutions"
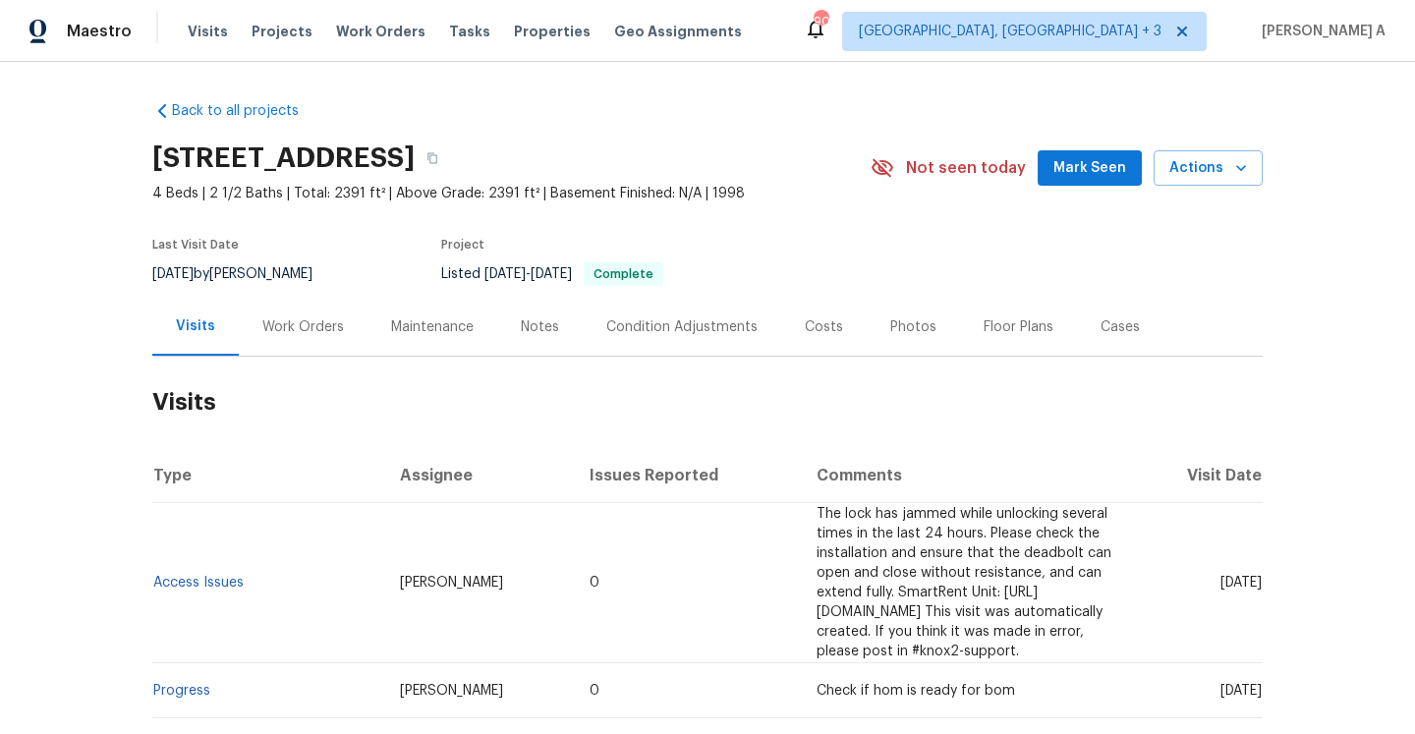
click at [288, 324] on div "Work Orders" at bounding box center [303, 327] width 82 height 20
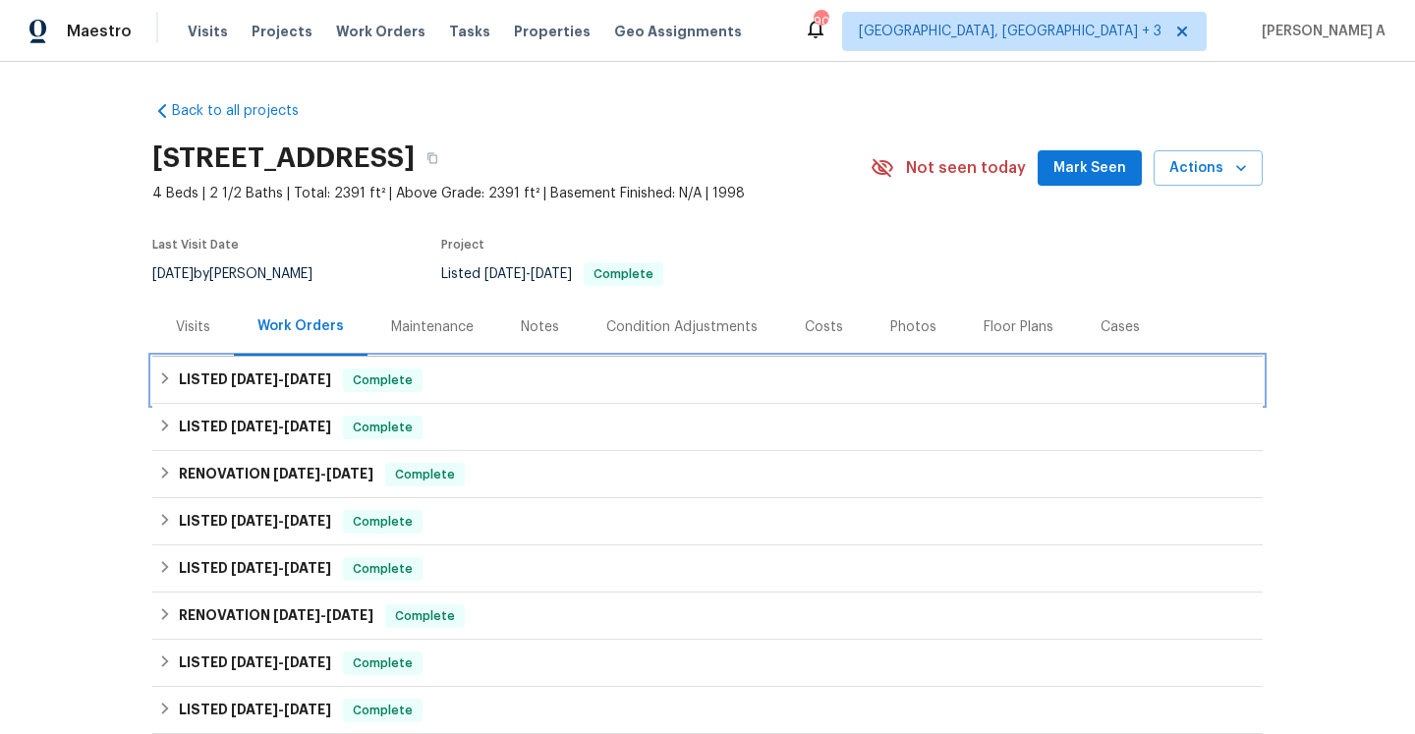
click at [360, 382] on span "Complete" at bounding box center [383, 380] width 76 height 20
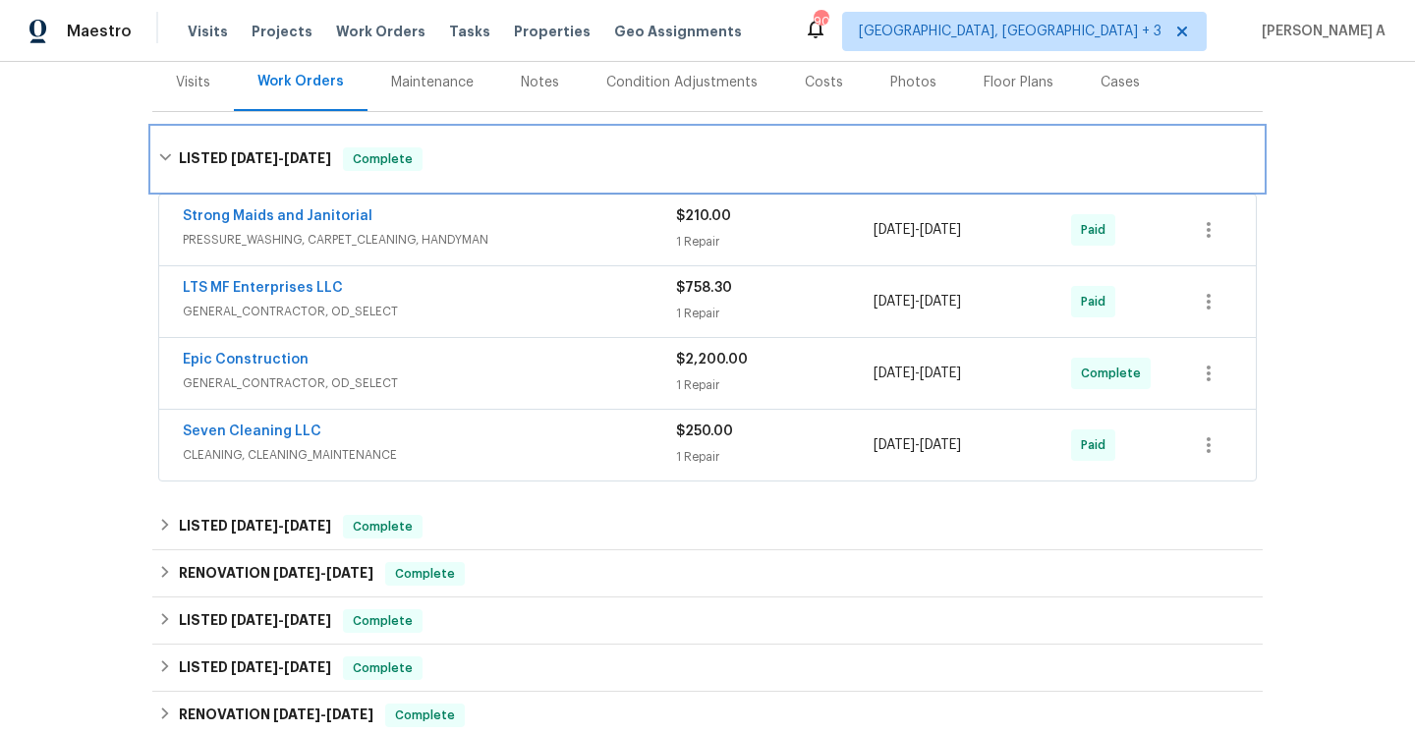
scroll to position [286, 0]
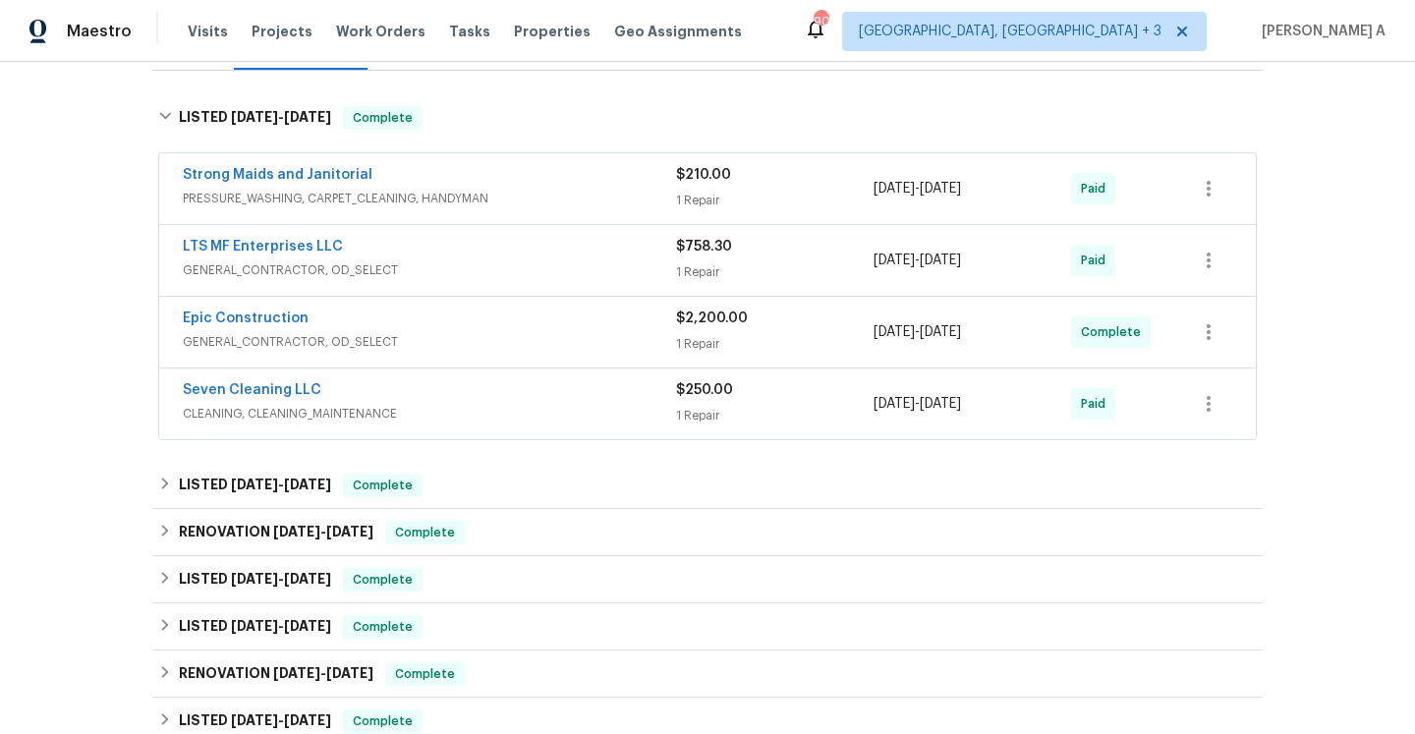
click at [412, 344] on span "GENERAL_CONTRACTOR, OD_SELECT" at bounding box center [429, 342] width 493 height 20
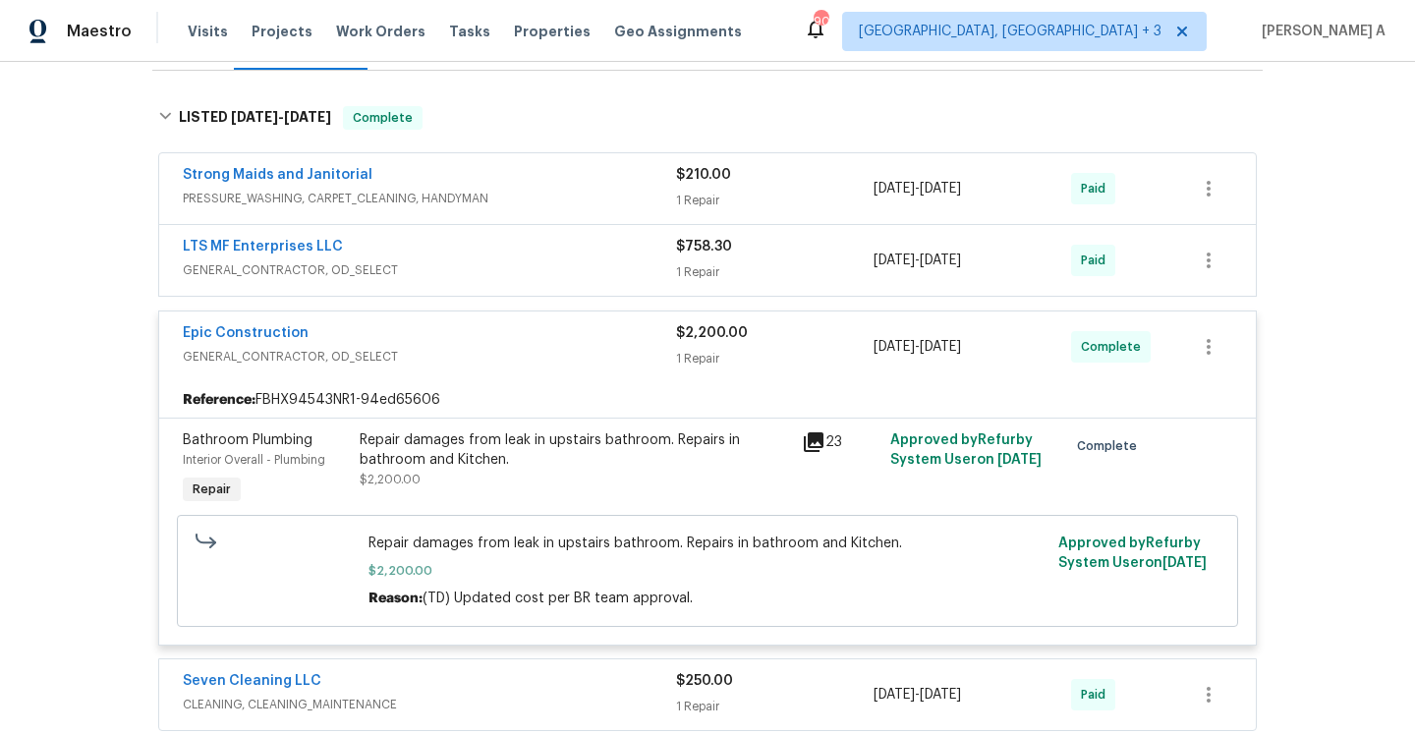
click at [412, 344] on div "Epic Construction" at bounding box center [429, 335] width 493 height 24
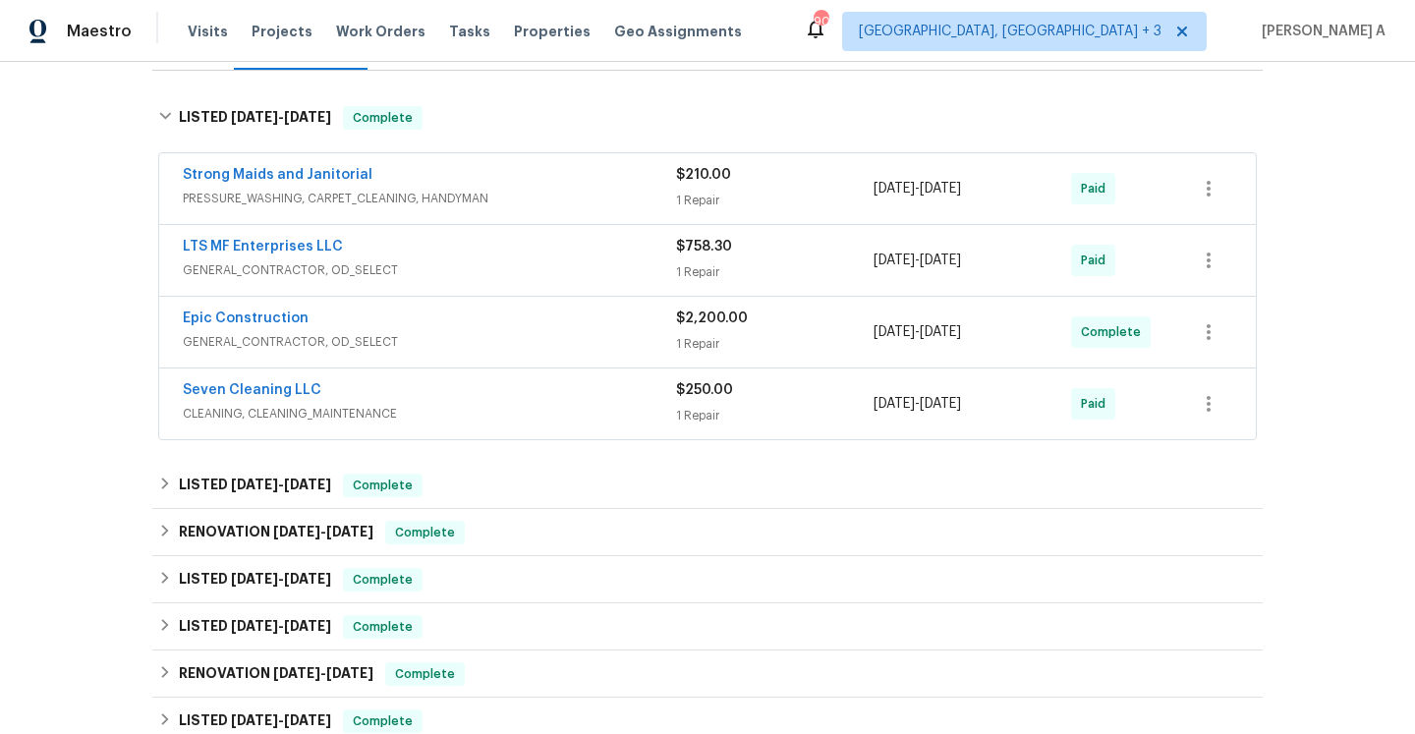
click at [378, 276] on span "GENERAL_CONTRACTOR, OD_SELECT" at bounding box center [429, 270] width 493 height 20
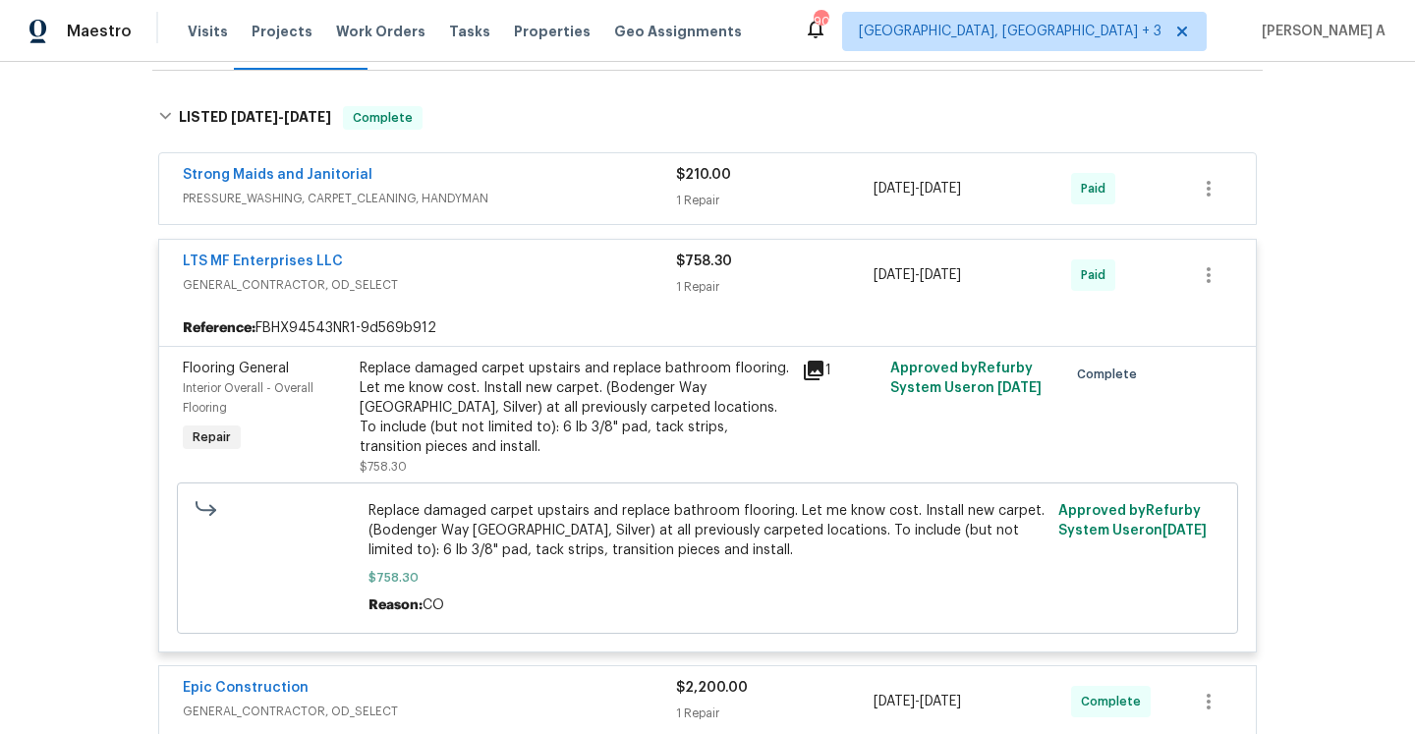
click at [378, 276] on span "GENERAL_CONTRACTOR, OD_SELECT" at bounding box center [429, 285] width 493 height 20
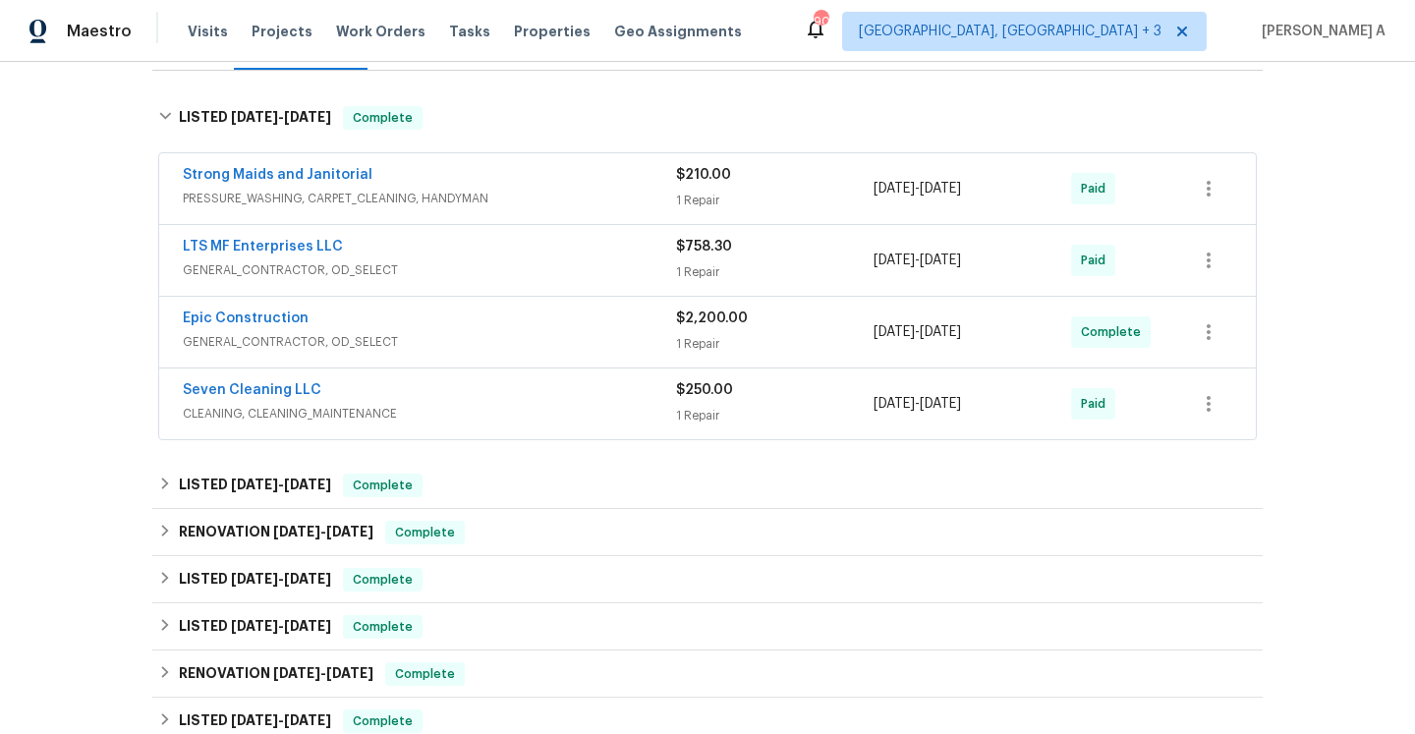
click at [451, 398] on div "Seven Cleaning LLC" at bounding box center [429, 392] width 493 height 24
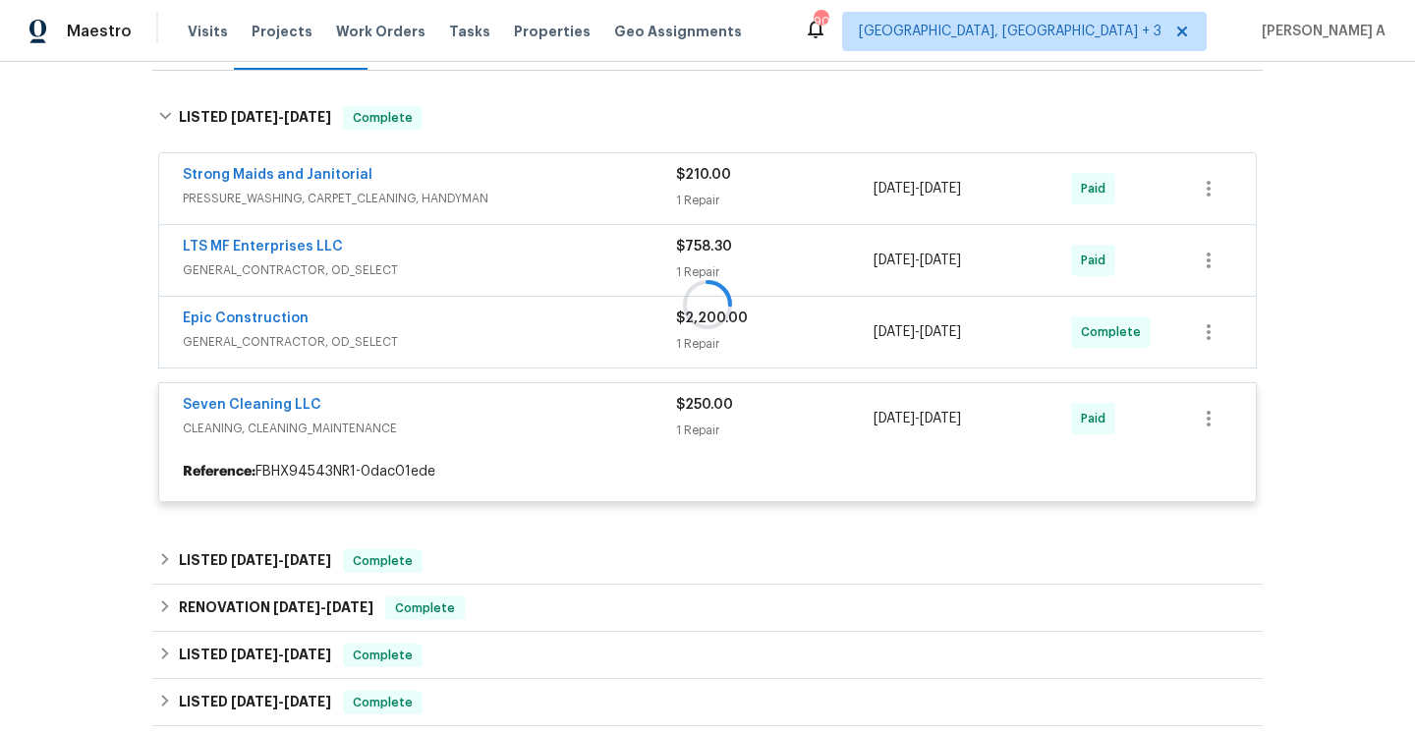
scroll to position [394, 0]
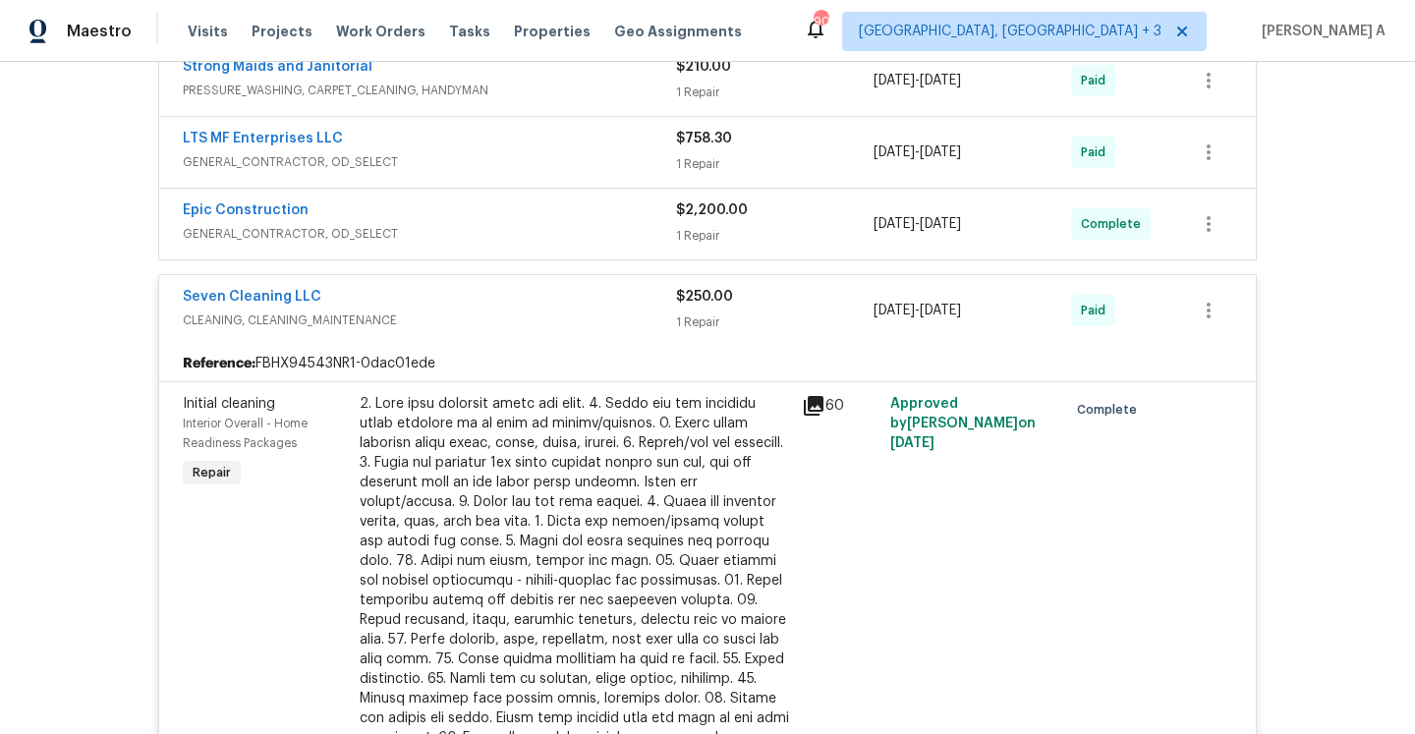
click at [424, 312] on span "CLEANING, CLEANING_MAINTENANCE" at bounding box center [429, 321] width 493 height 20
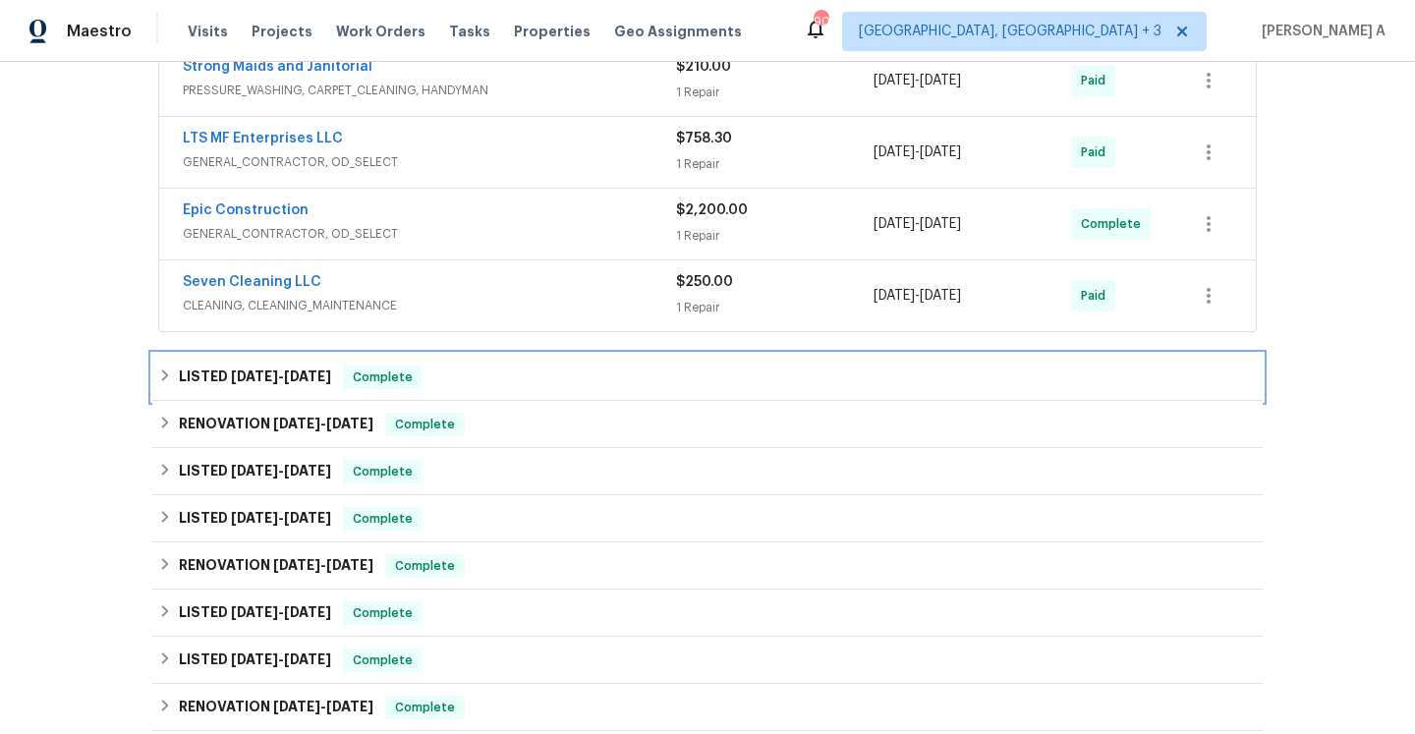
click at [455, 385] on div "LISTED 6/24/25 - 6/27/25 Complete" at bounding box center [707, 378] width 1099 height 24
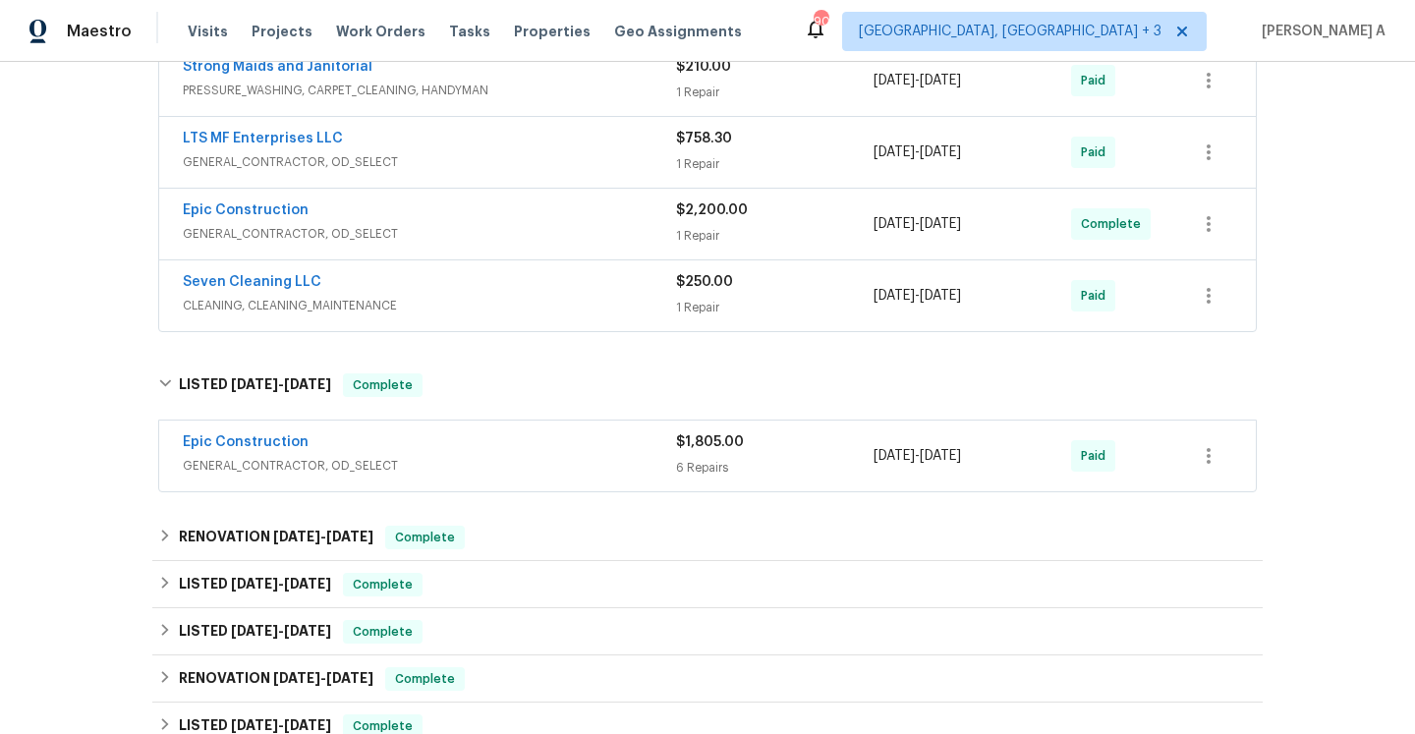
click at [474, 430] on div "Epic Construction GENERAL_CONTRACTOR, OD_SELECT $1,805.00 6 Repairs 6/24/2025 -…" at bounding box center [707, 456] width 1097 height 71
click at [481, 446] on div "Epic Construction" at bounding box center [429, 444] width 493 height 24
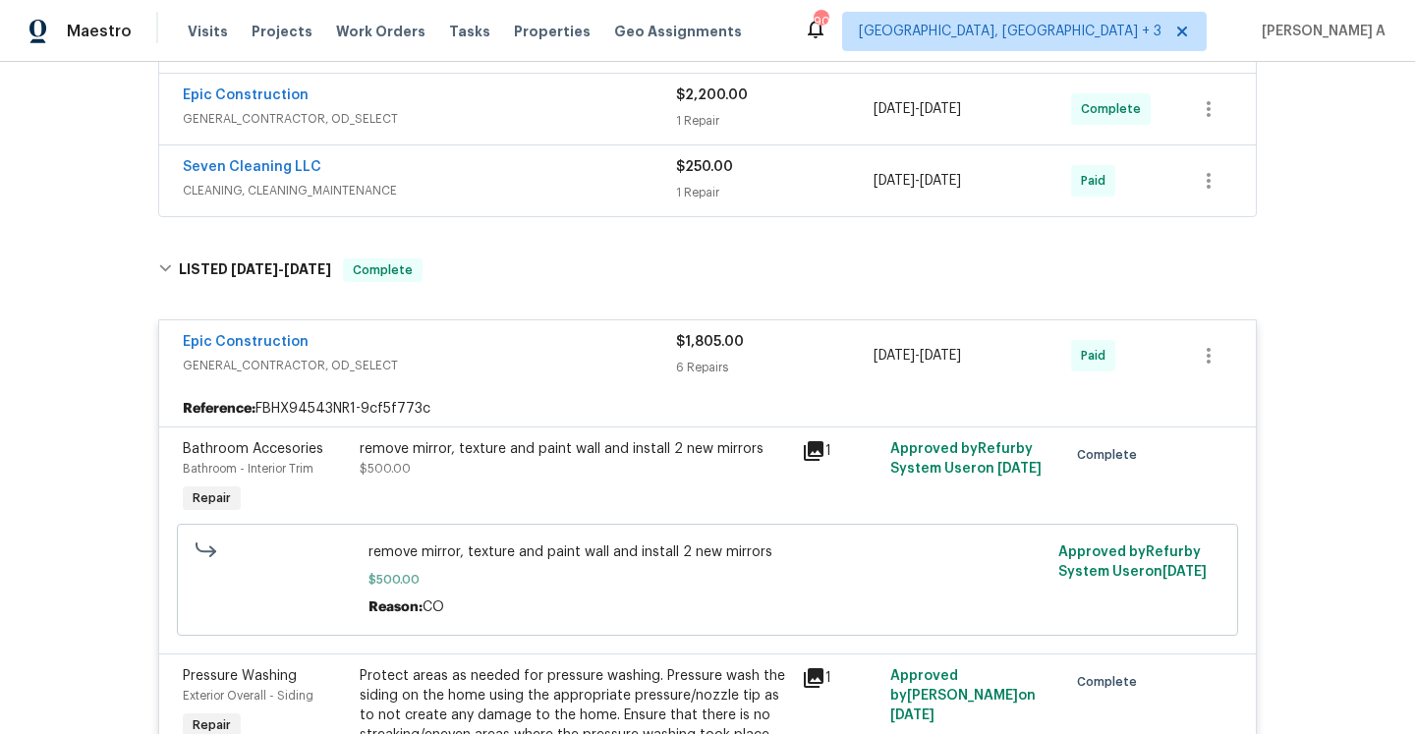
scroll to position [485, 0]
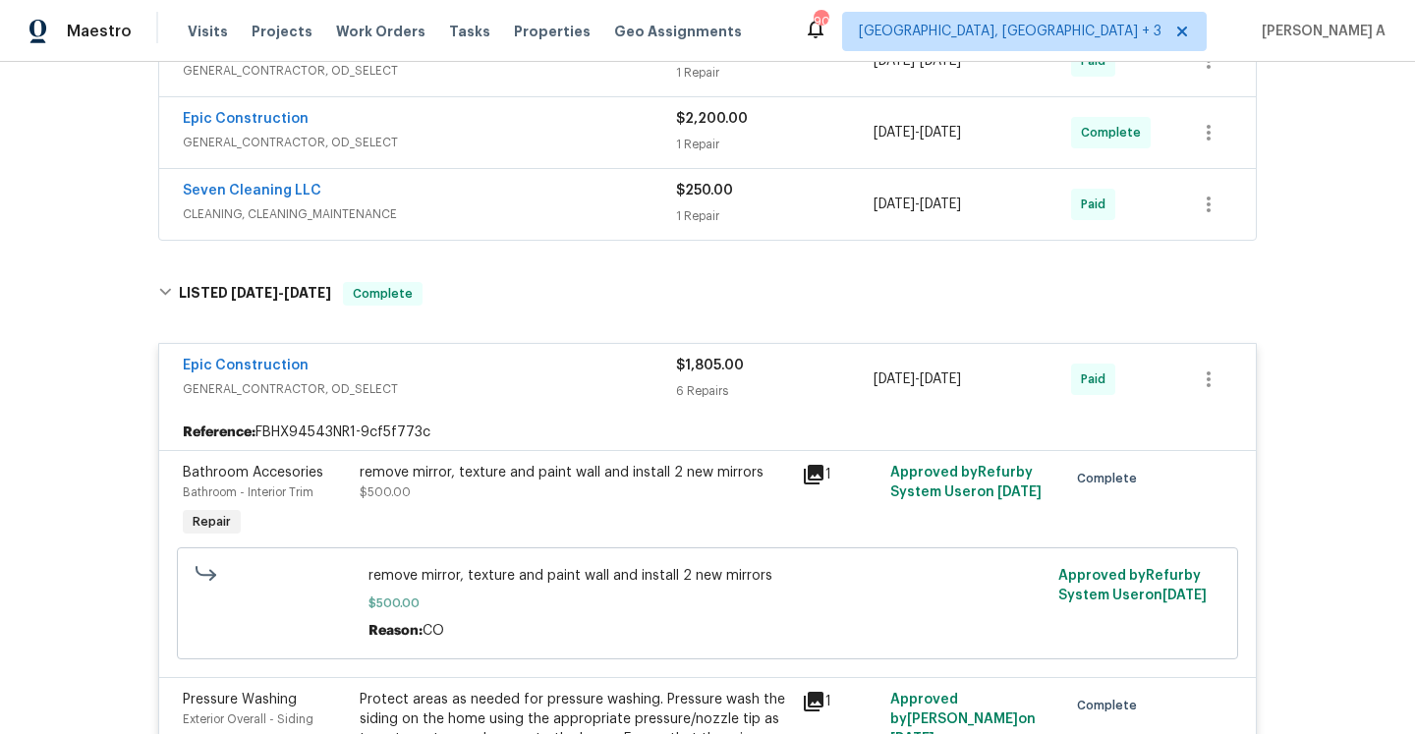
click at [480, 364] on div "Epic Construction" at bounding box center [429, 368] width 493 height 24
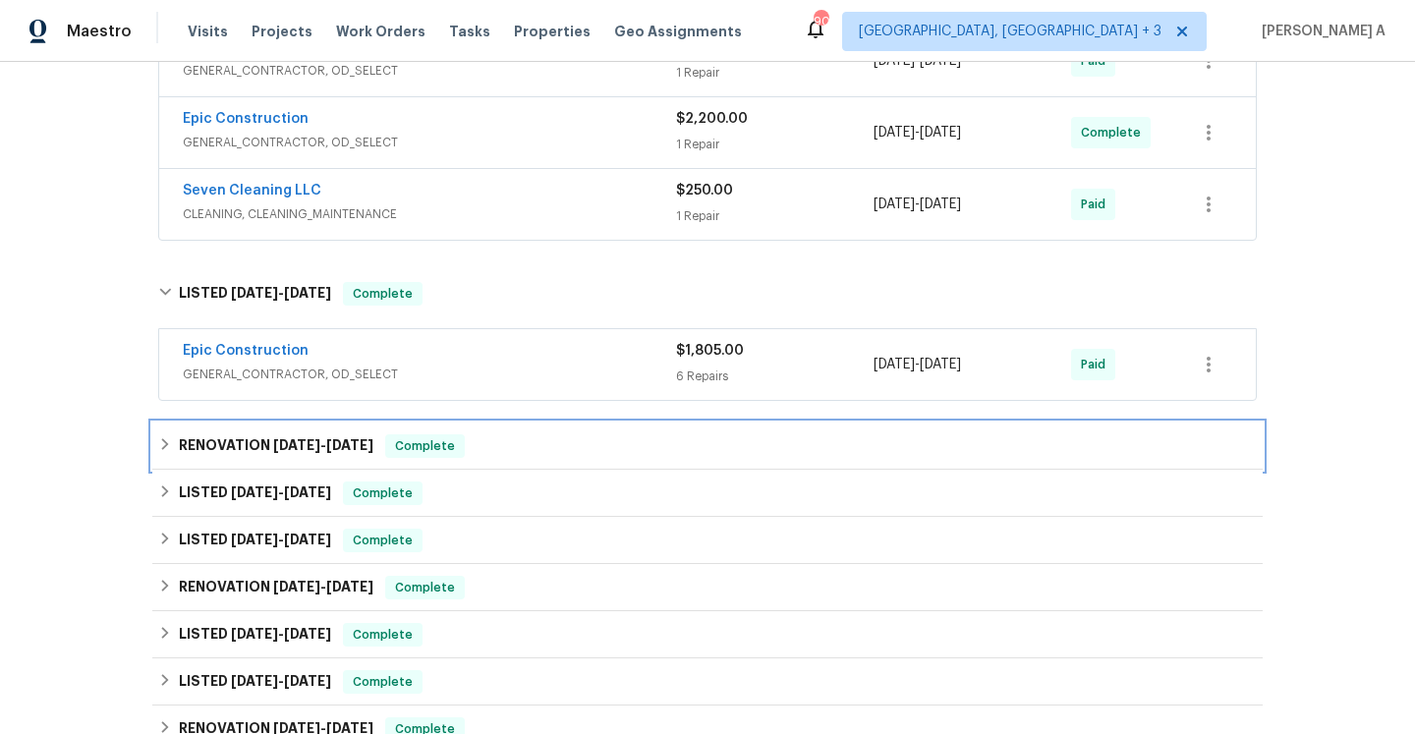
click at [500, 431] on div "RENOVATION 6/24/25 - 6/27/25 Complete" at bounding box center [707, 446] width 1110 height 47
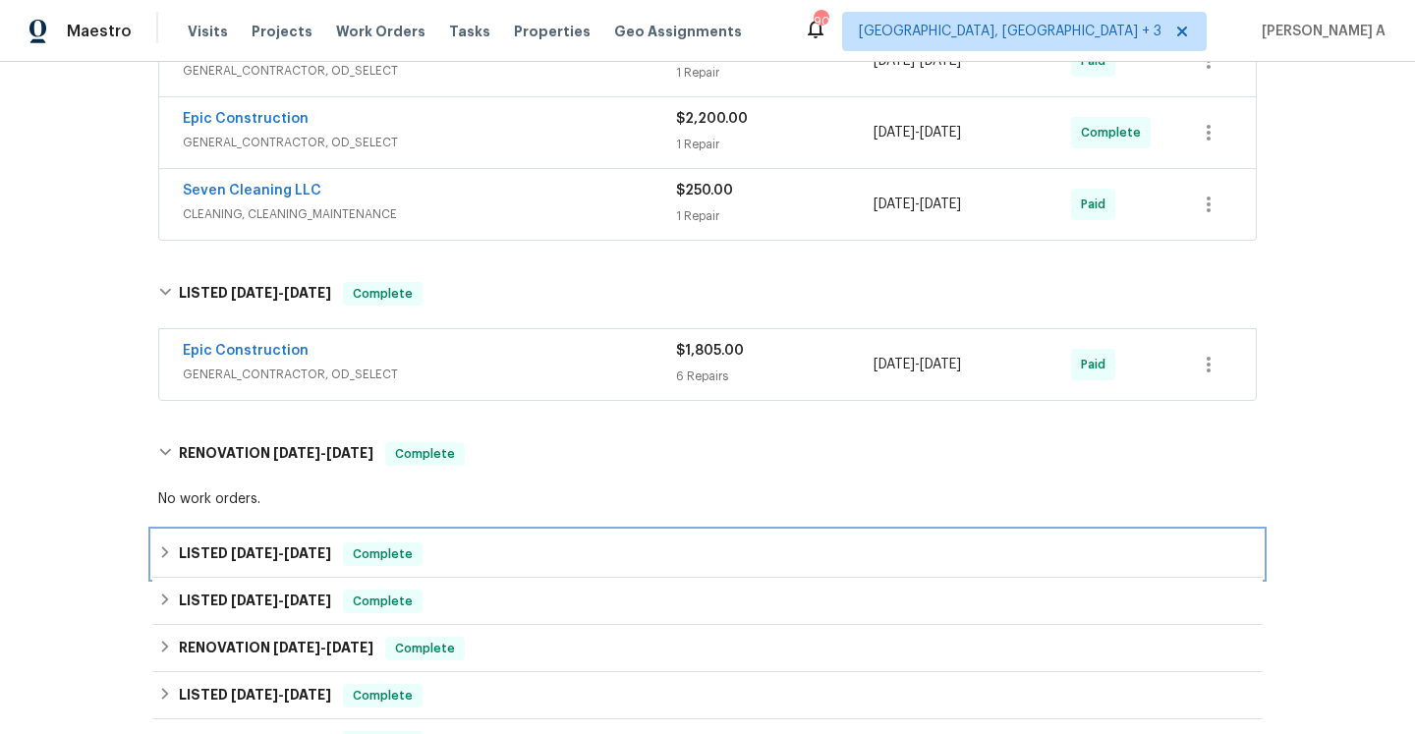
click at [532, 558] on div "LISTED 6/2/25 - 6/9/25 Complete" at bounding box center [707, 554] width 1099 height 24
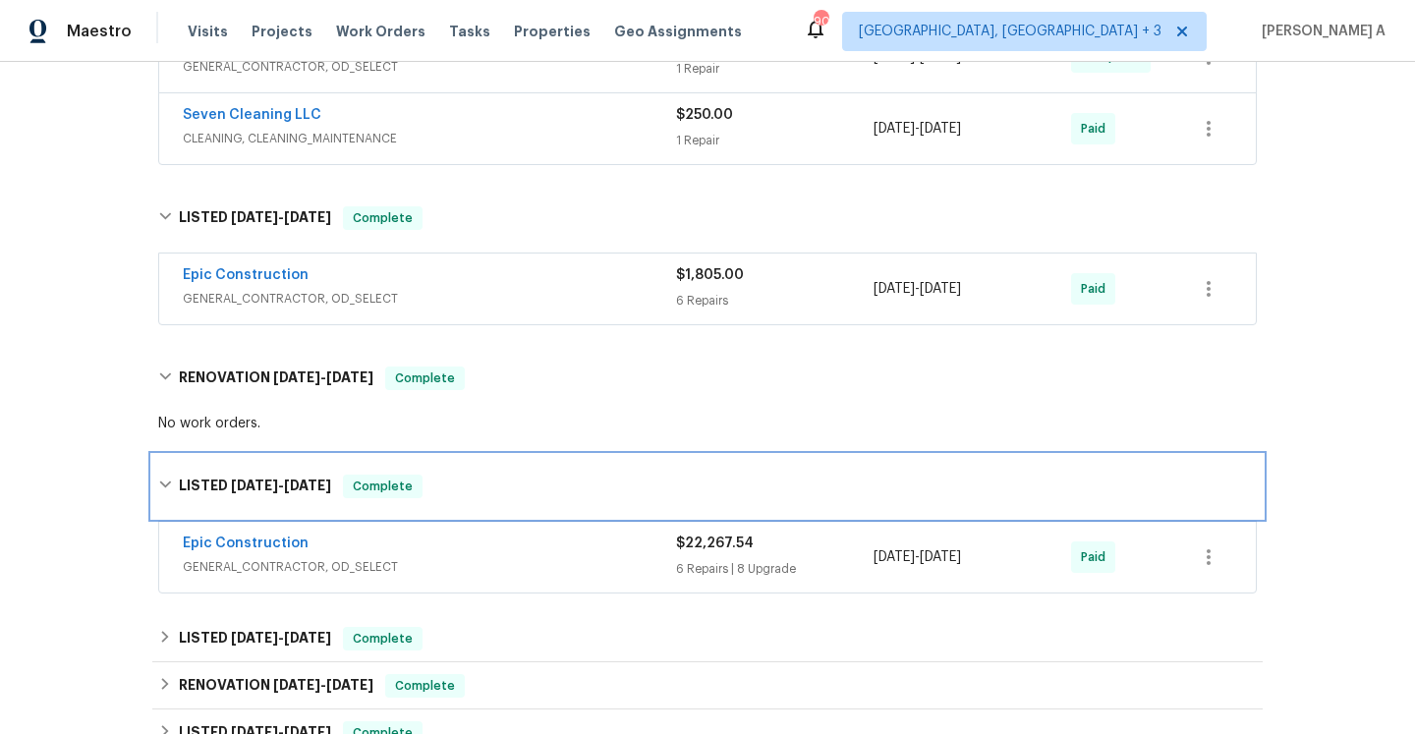
scroll to position [594, 0]
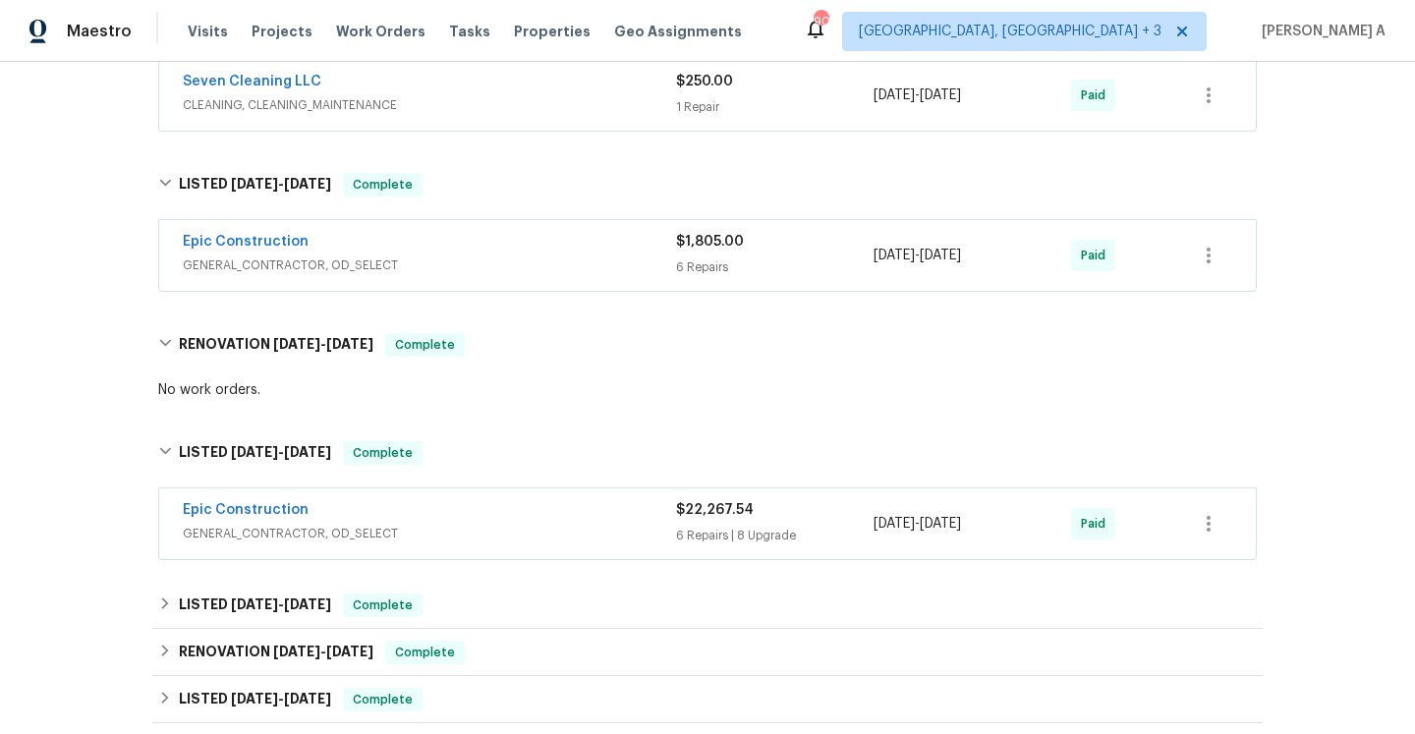
click at [532, 558] on div "Epic Construction GENERAL_CONTRACTOR, OD_SELECT $22,267.54 6 Repairs | 8 Upgrad…" at bounding box center [707, 523] width 1097 height 71
click at [530, 535] on span "GENERAL_CONTRACTOR, OD_SELECT" at bounding box center [429, 534] width 493 height 20
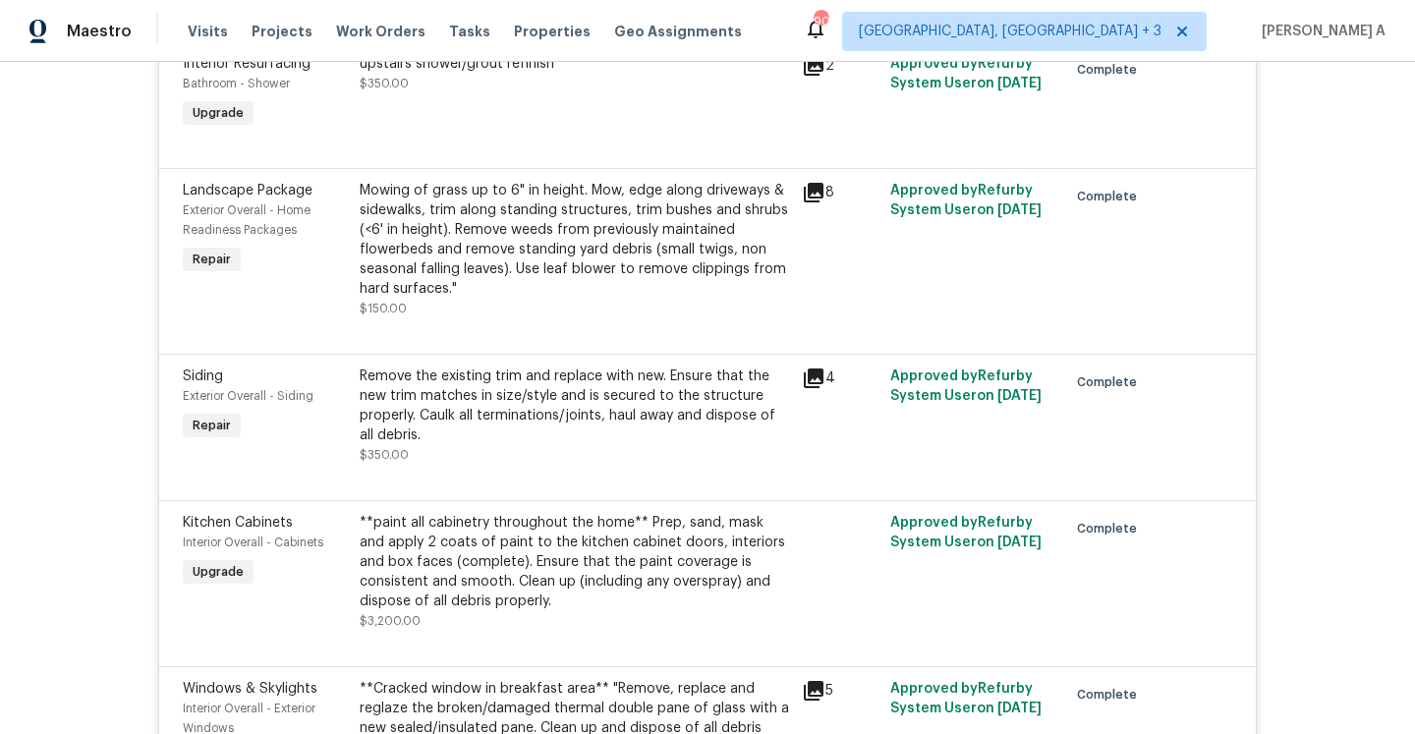
scroll to position [0, 0]
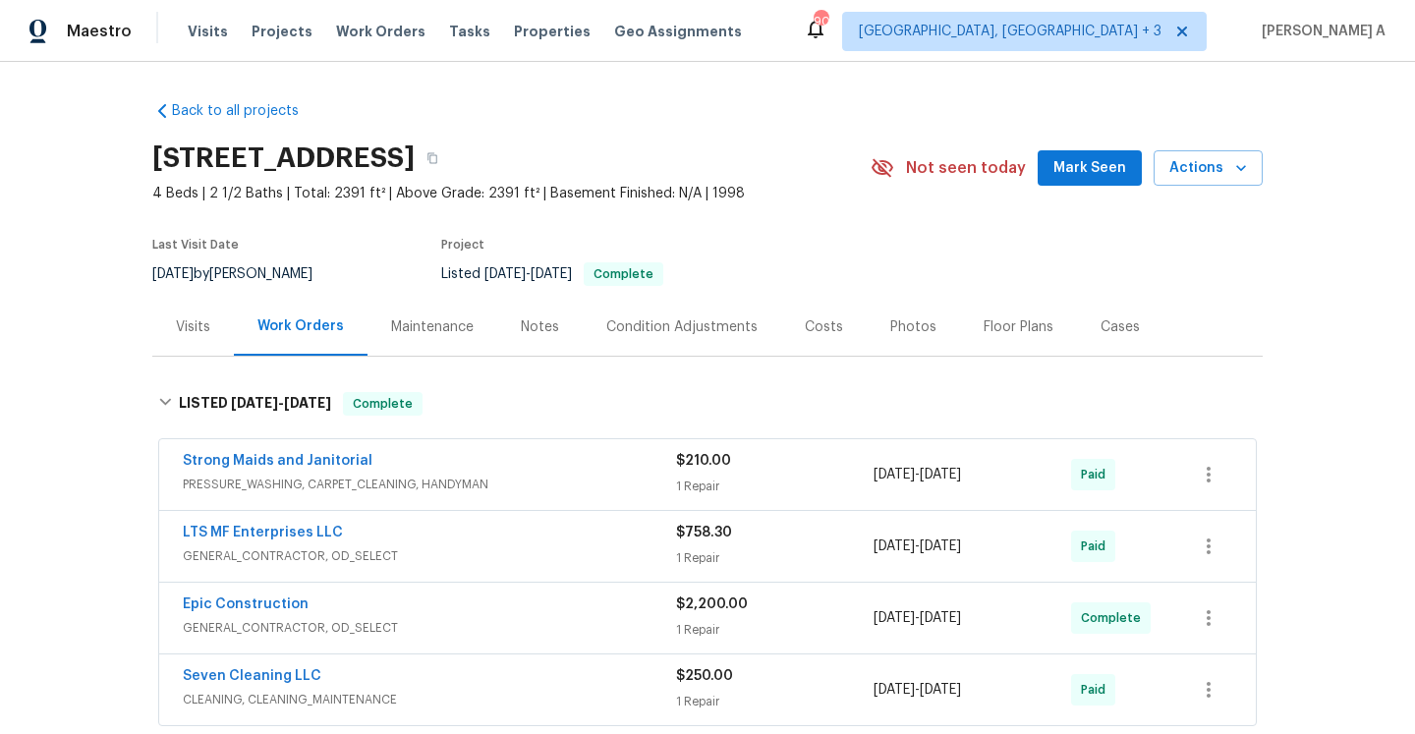
click at [206, 338] on div "Visits" at bounding box center [193, 327] width 82 height 58
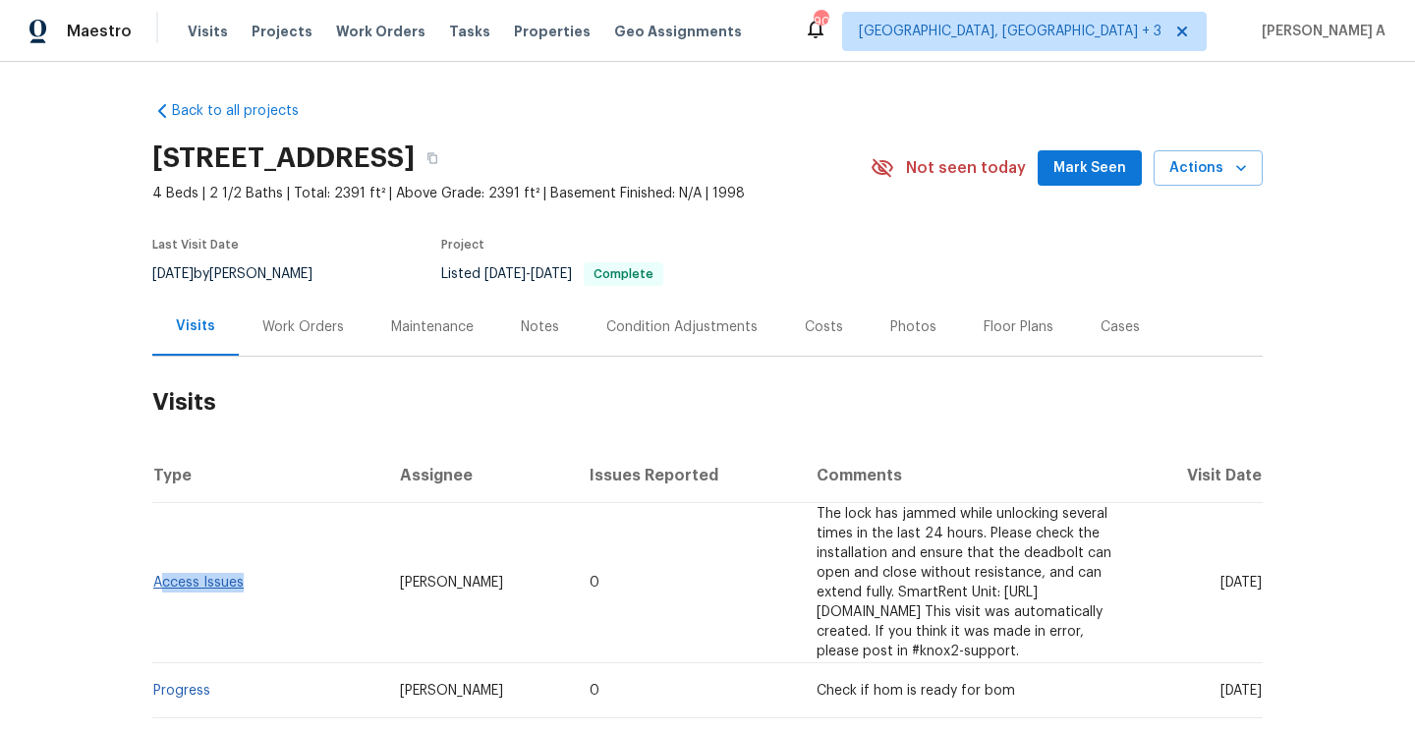
drag, startPoint x: 262, startPoint y: 577, endPoint x: 159, endPoint y: 572, distance: 103.3
click at [159, 572] on td "Access Issues" at bounding box center [268, 583] width 232 height 160
copy link "Access Issues"
click at [208, 576] on link "Access Issues" at bounding box center [198, 583] width 90 height 14
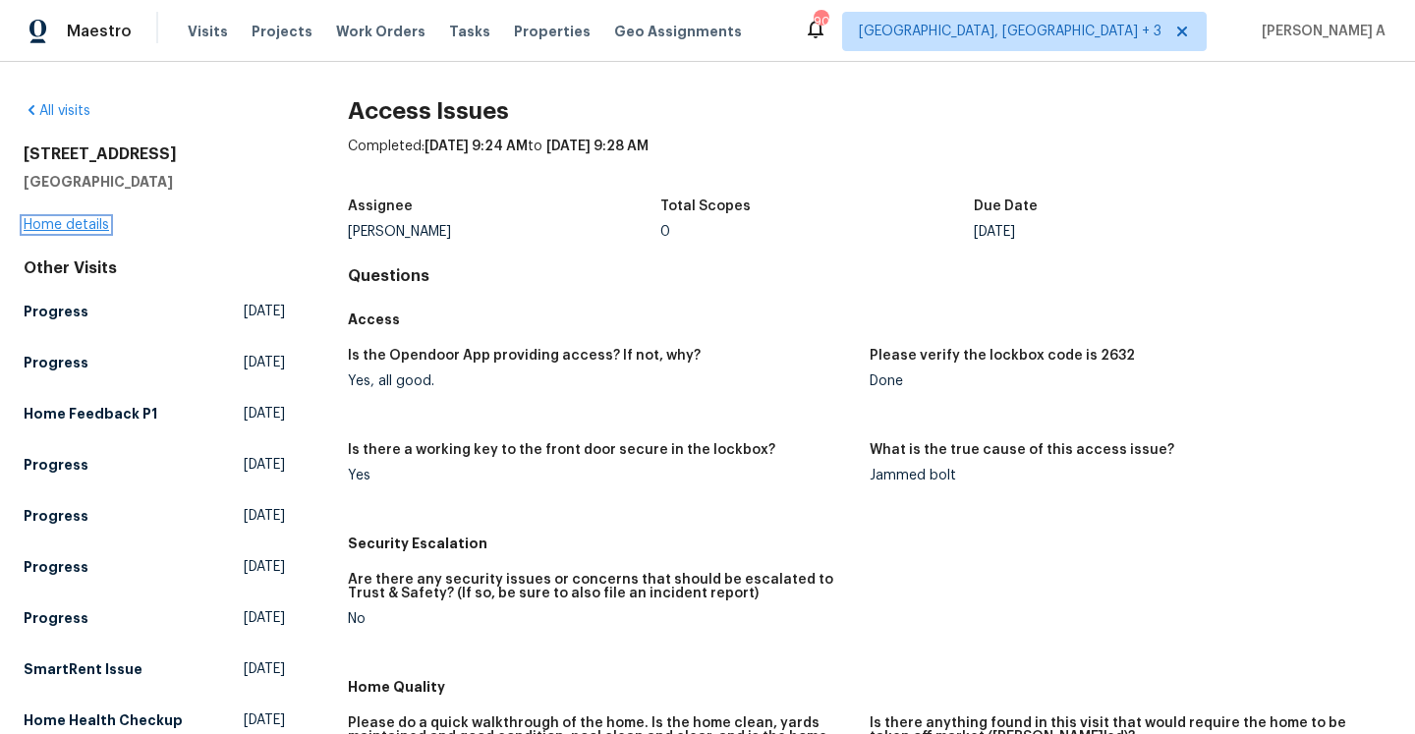
click at [89, 221] on link "Home details" at bounding box center [66, 225] width 85 height 14
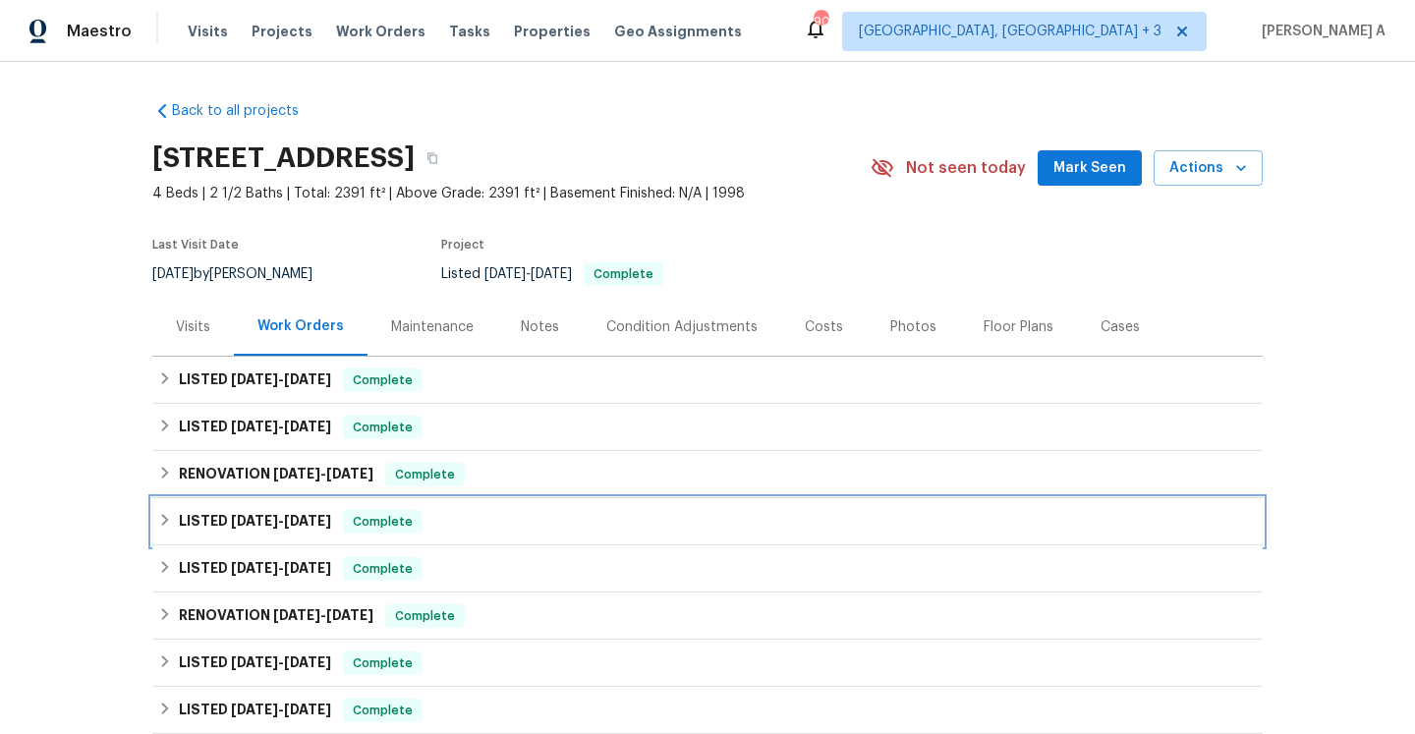
click at [371, 505] on div "LISTED 6/2/25 - 6/9/25 Complete" at bounding box center [707, 521] width 1110 height 47
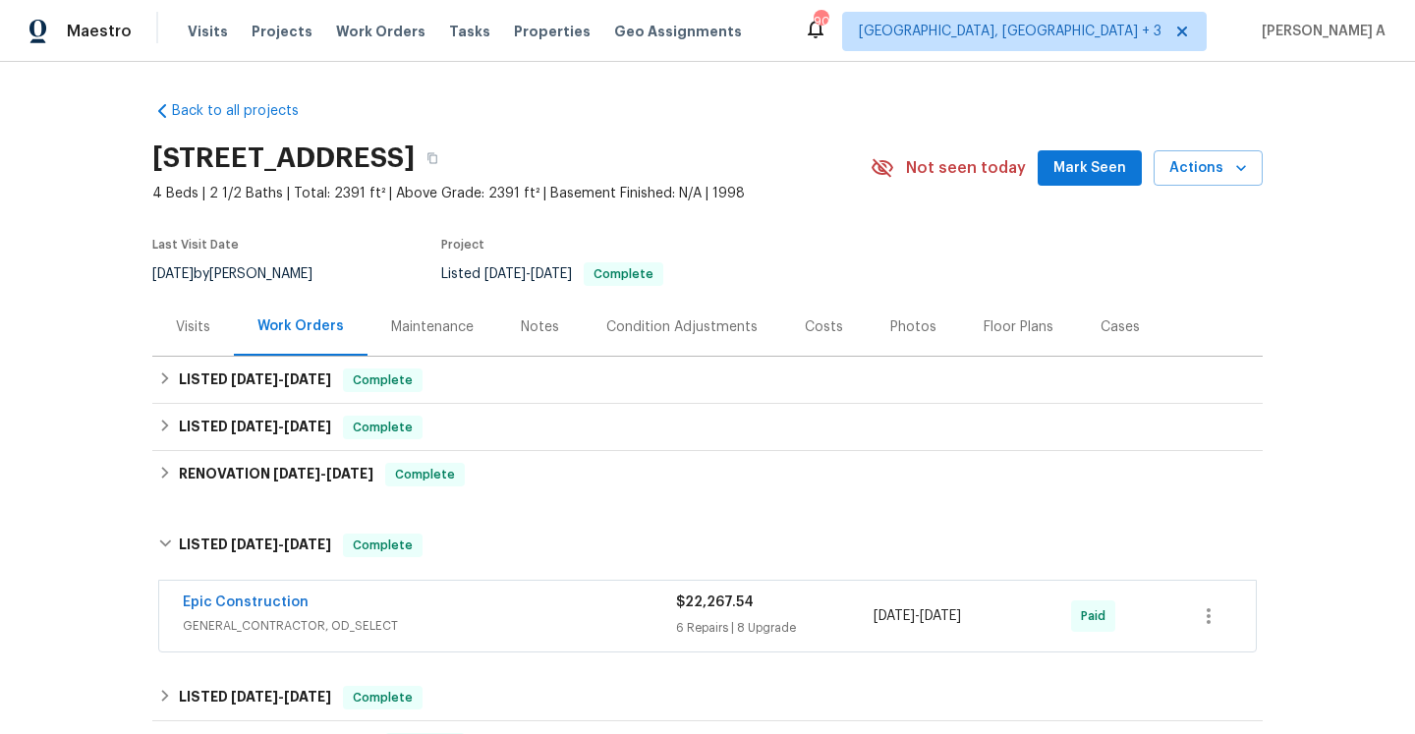
click at [414, 606] on div "Epic Construction" at bounding box center [429, 605] width 493 height 24
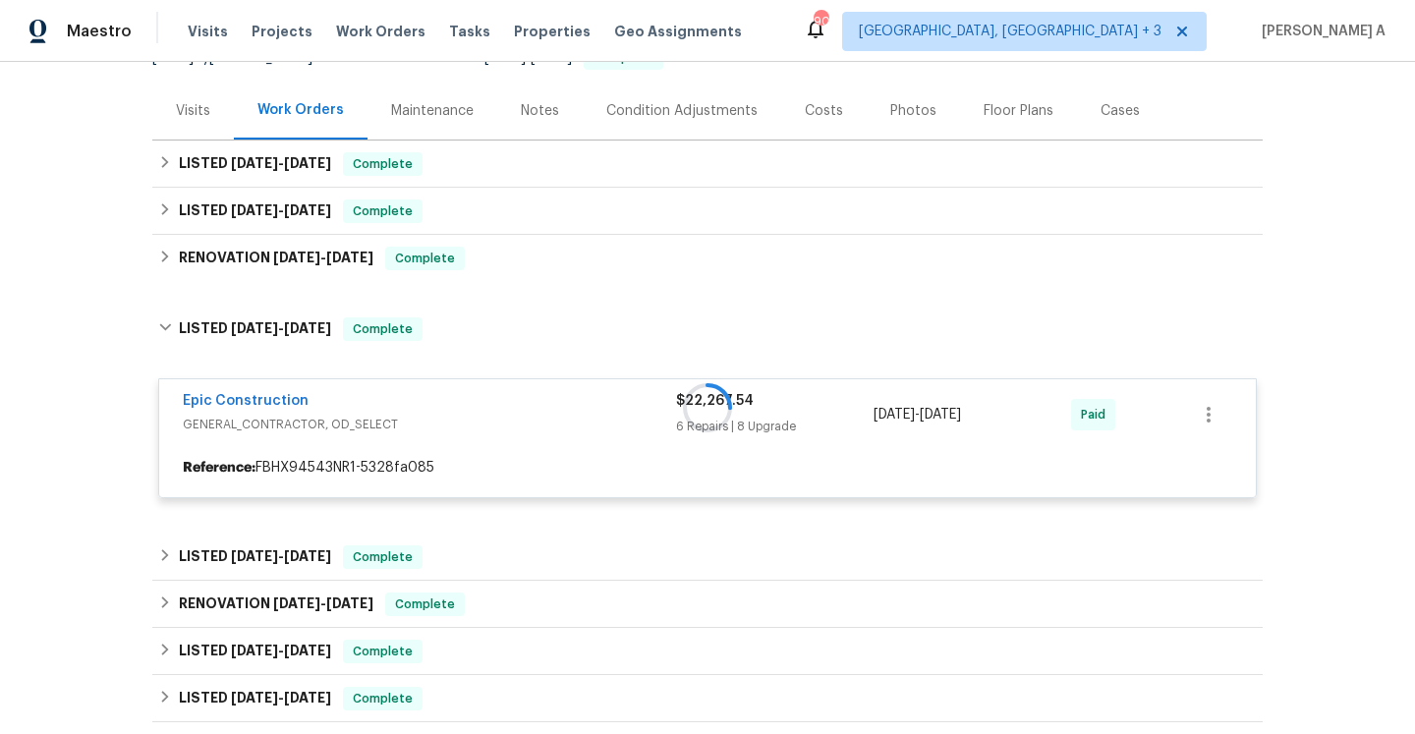
scroll to position [276, 0]
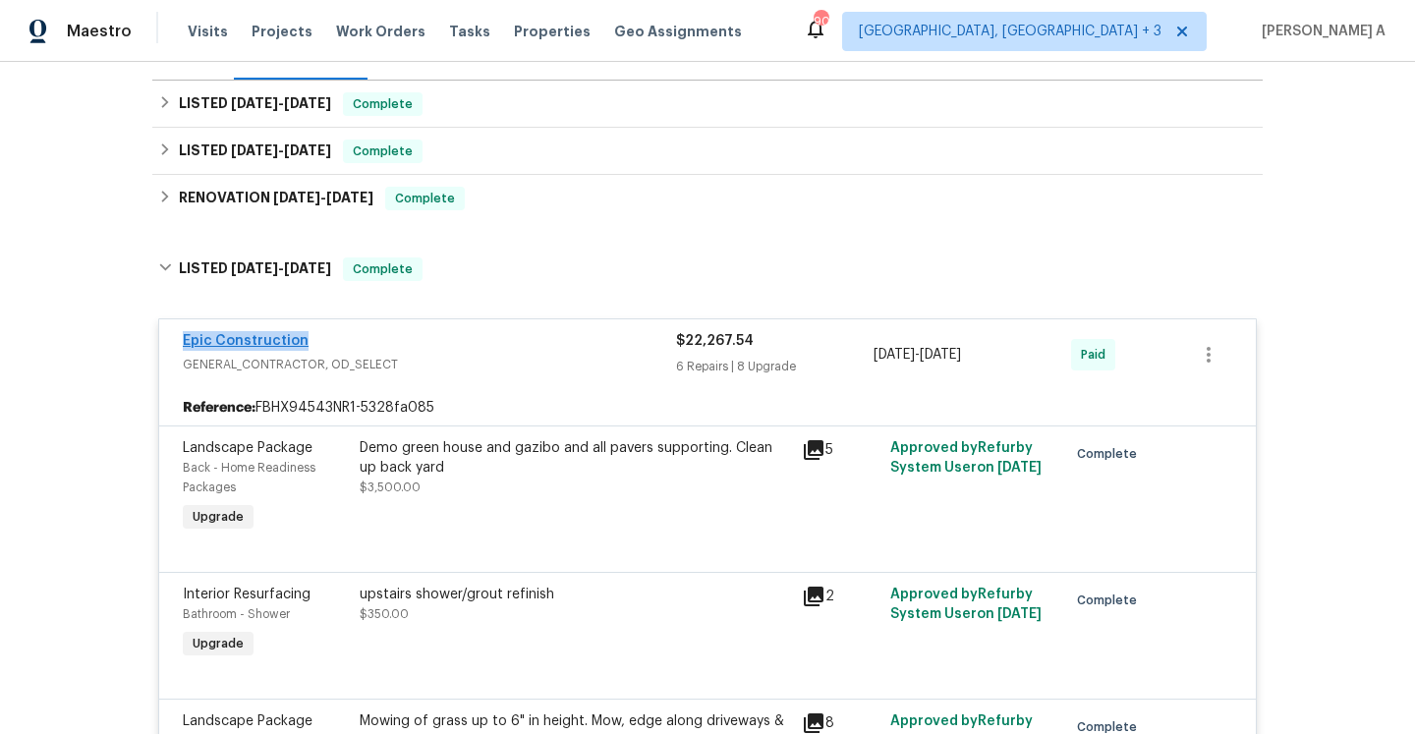
drag, startPoint x: 319, startPoint y: 344, endPoint x: 186, endPoint y: 342, distance: 133.7
click at [186, 342] on div "Epic Construction" at bounding box center [429, 343] width 493 height 24
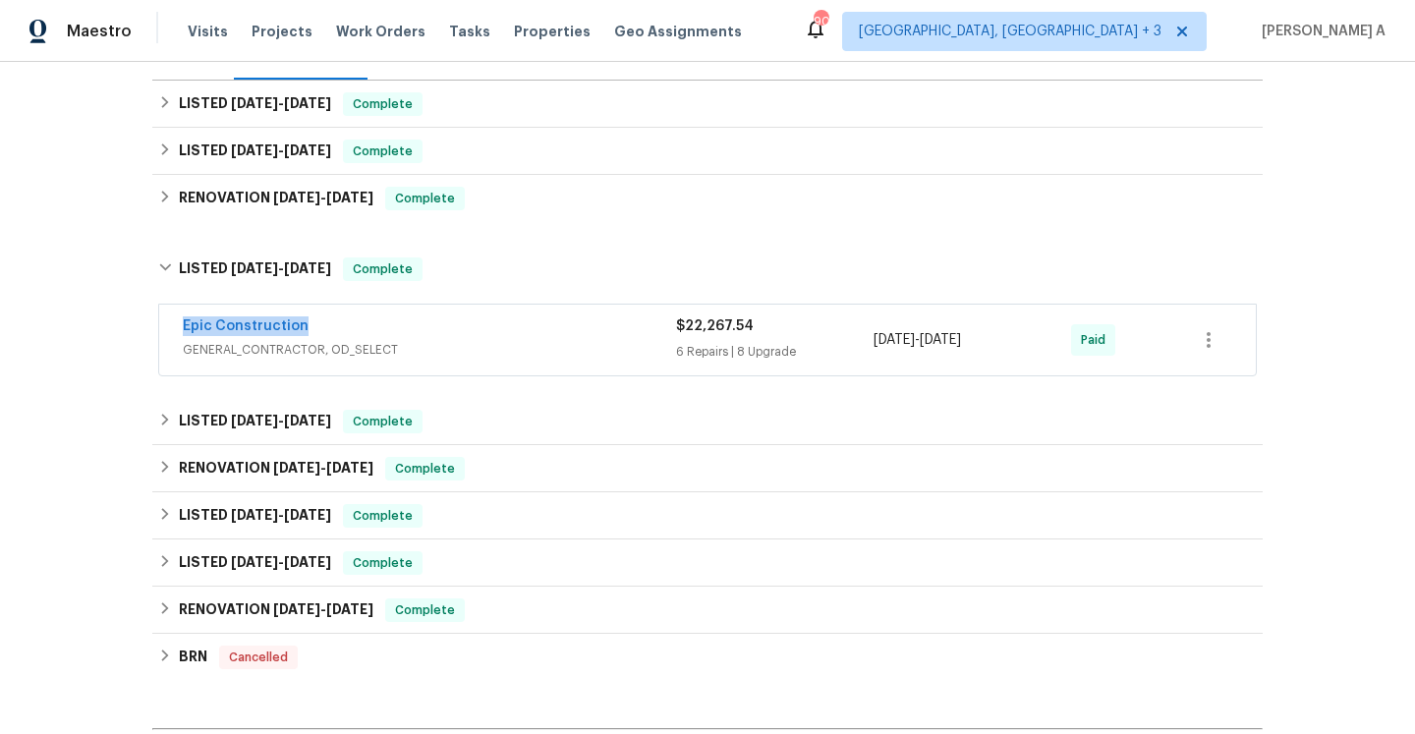
copy link "Epic Construction"
click at [416, 340] on span "GENERAL_CONTRACTOR, OD_SELECT" at bounding box center [429, 350] width 493 height 20
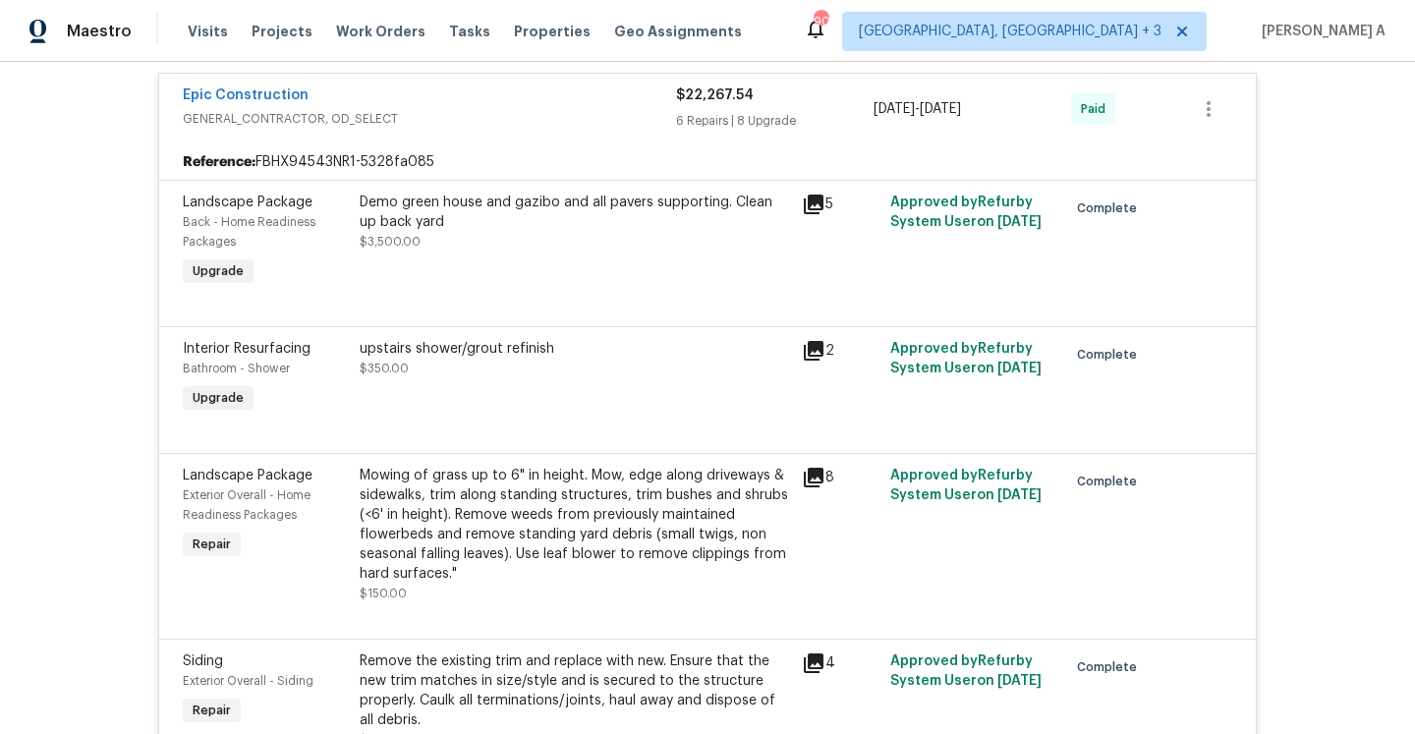
scroll to position [619, 0]
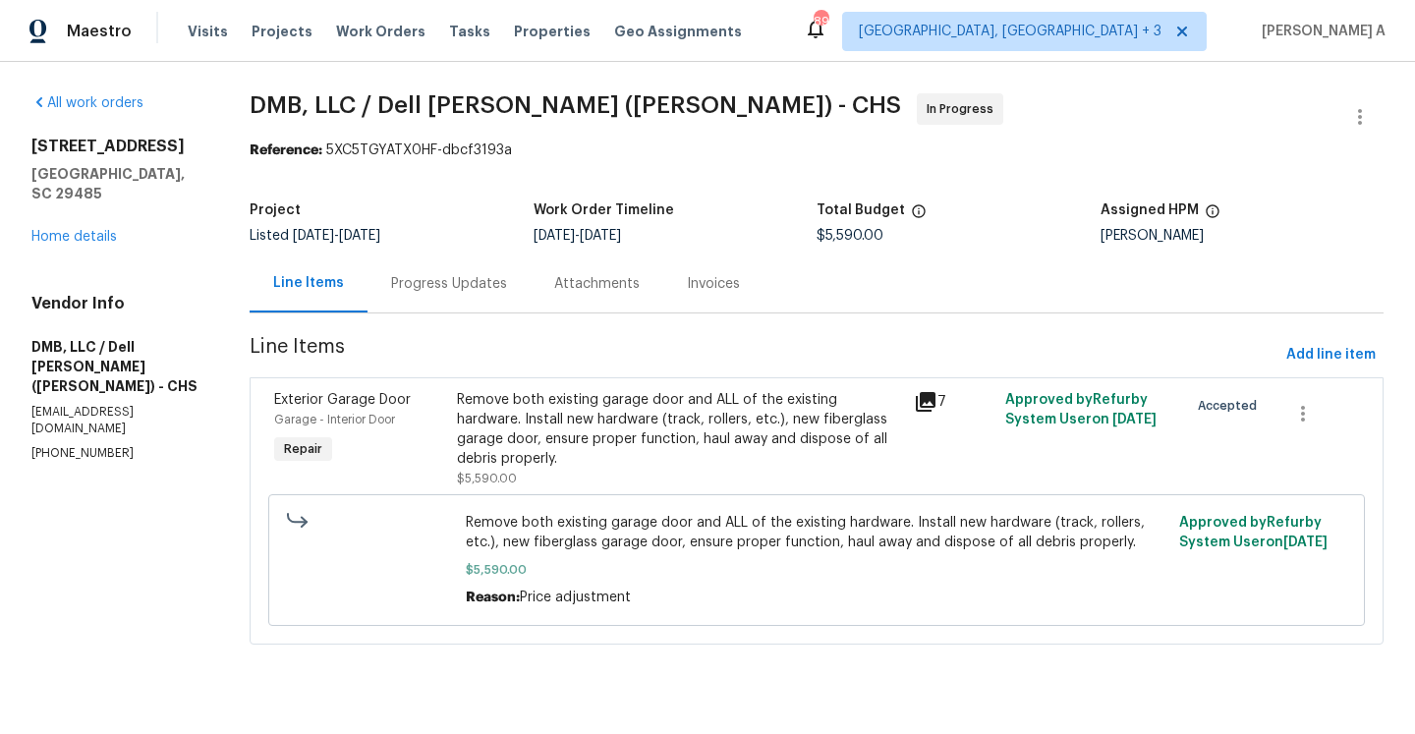
click at [455, 289] on div "Progress Updates" at bounding box center [449, 284] width 116 height 20
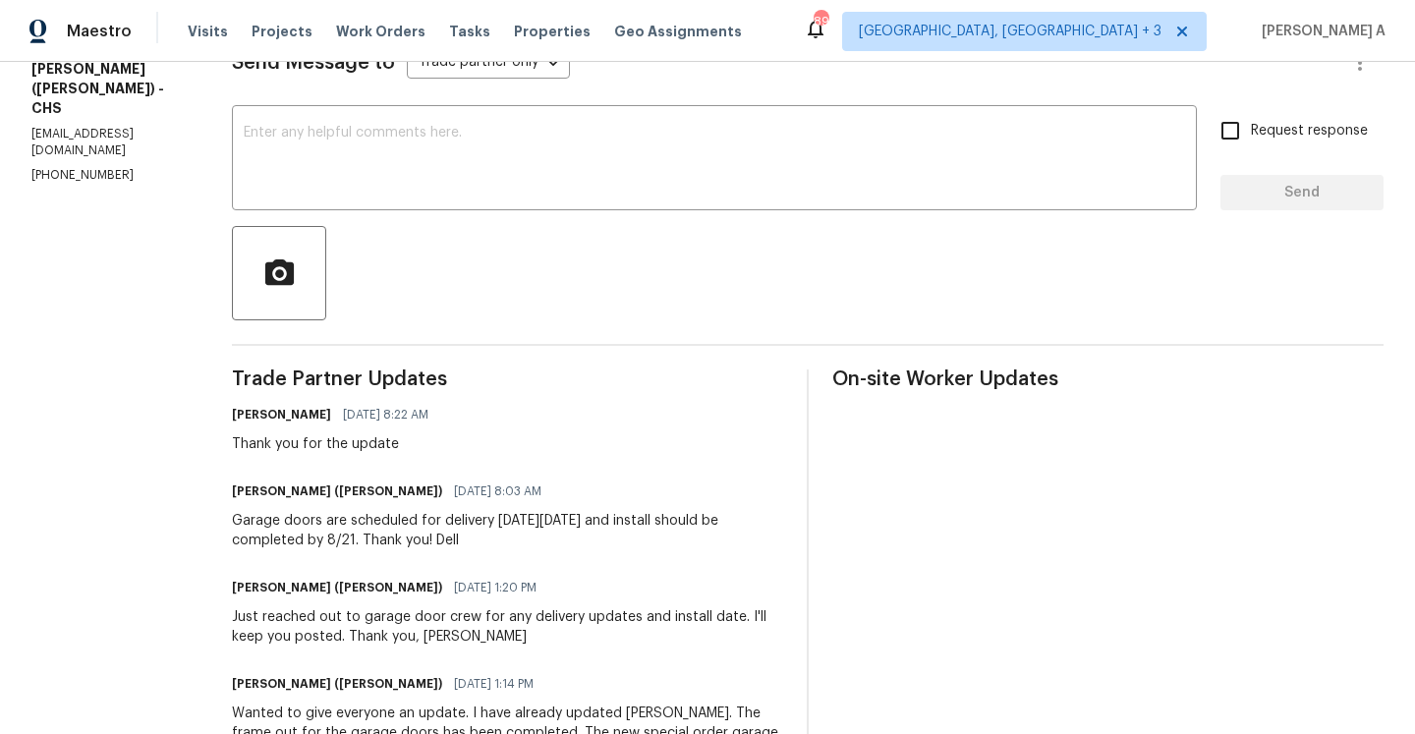
scroll to position [239, 0]
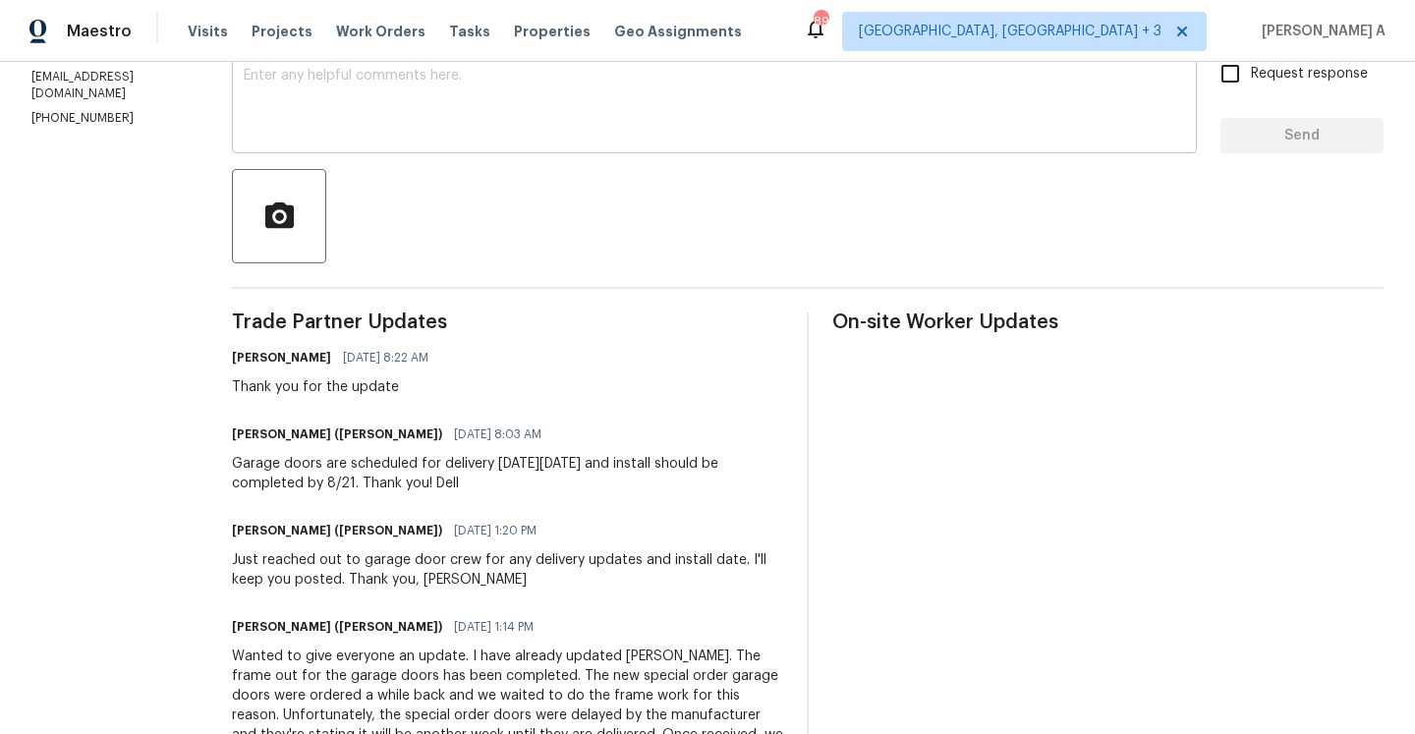
click at [376, 235] on div at bounding box center [808, 216] width 1152 height 94
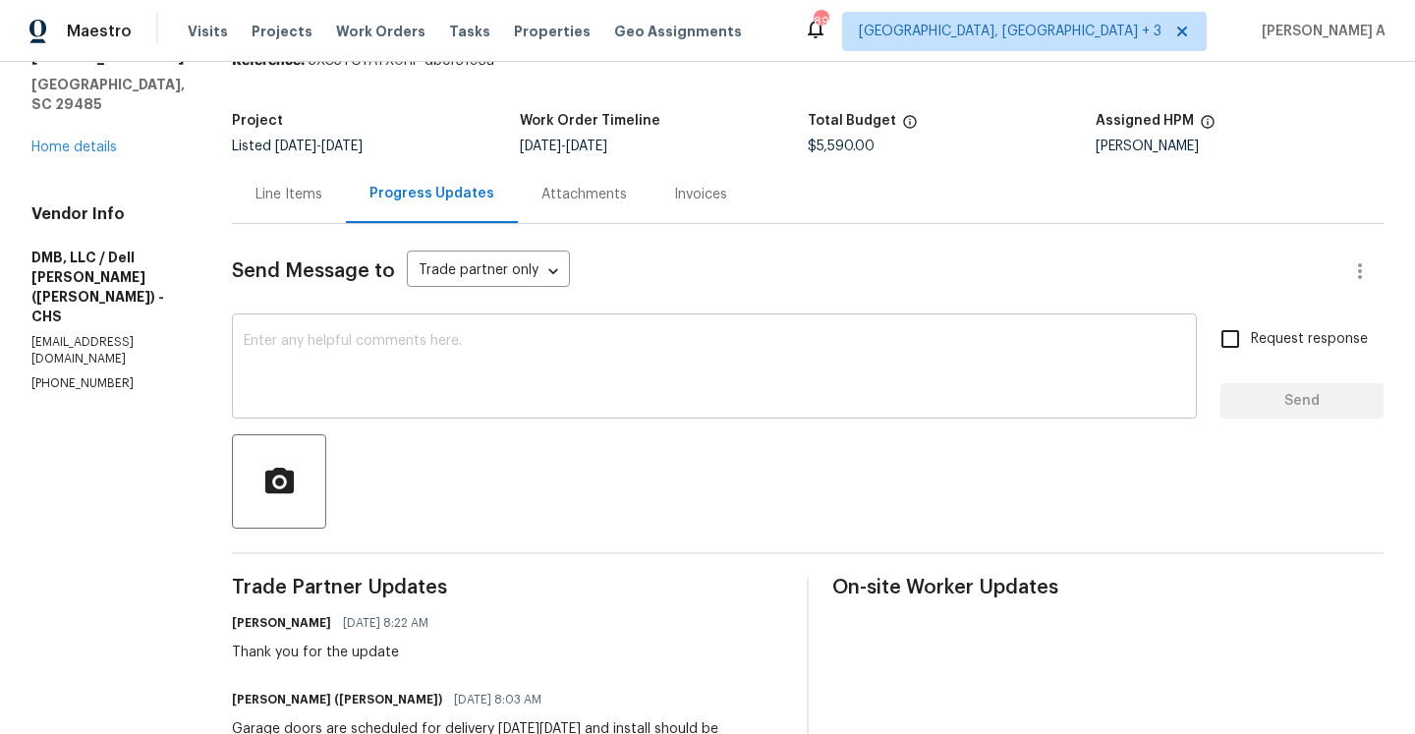
click at [389, 328] on div "x ​" at bounding box center [714, 368] width 965 height 100
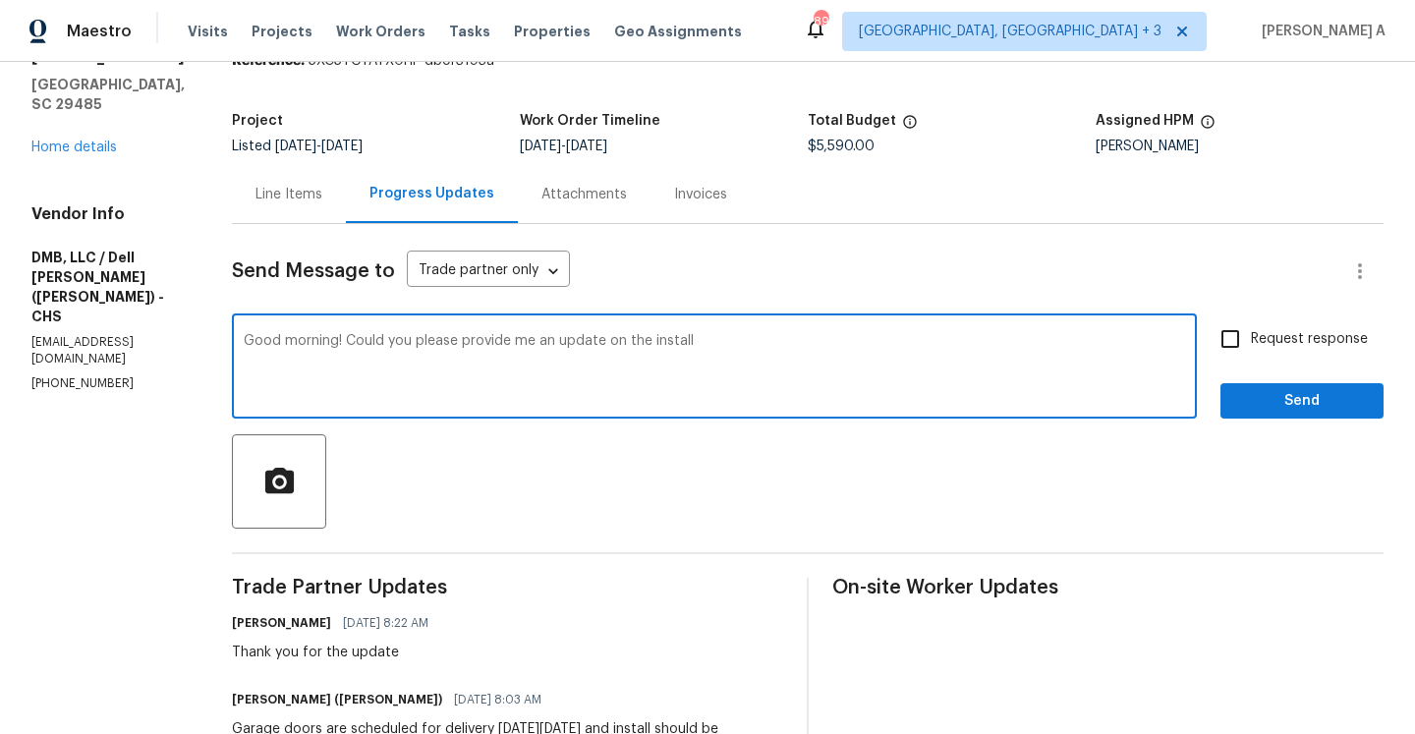
scroll to position [181, 0]
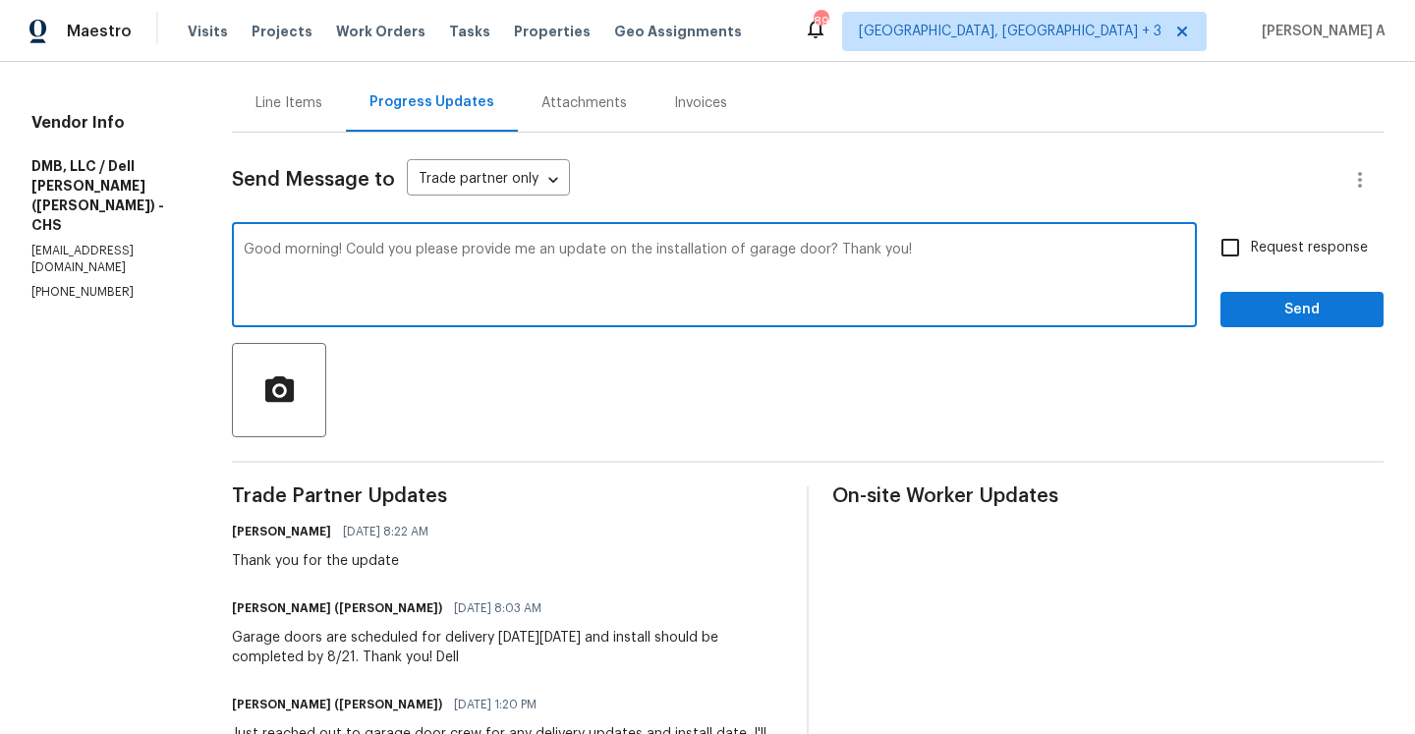
type textarea "Good morning! Could you please provide me an update on the installation of gara…"
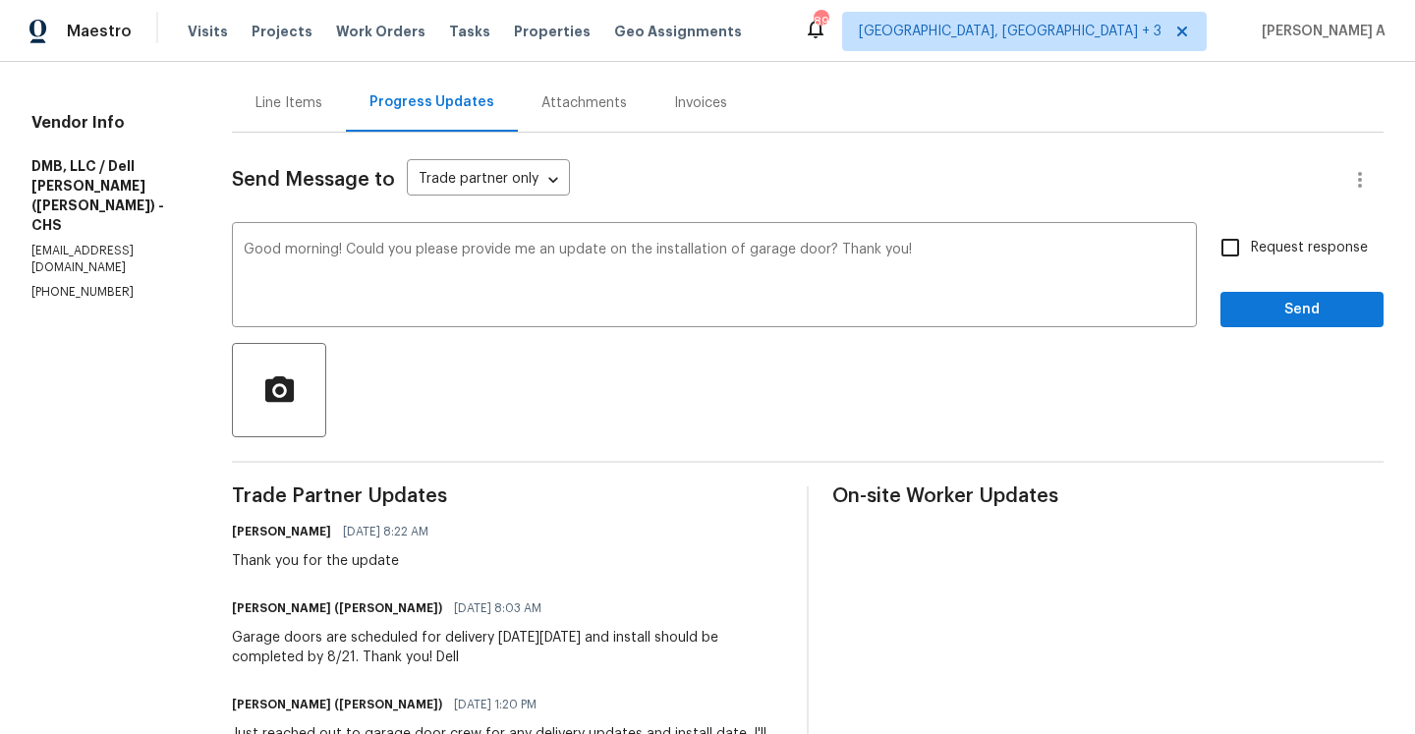
click at [1268, 237] on label "Request response" at bounding box center [1289, 247] width 158 height 41
click at [1251, 237] on input "Request response" at bounding box center [1230, 247] width 41 height 41
checkbox input "true"
click at [1291, 306] on span "Send" at bounding box center [1302, 310] width 132 height 25
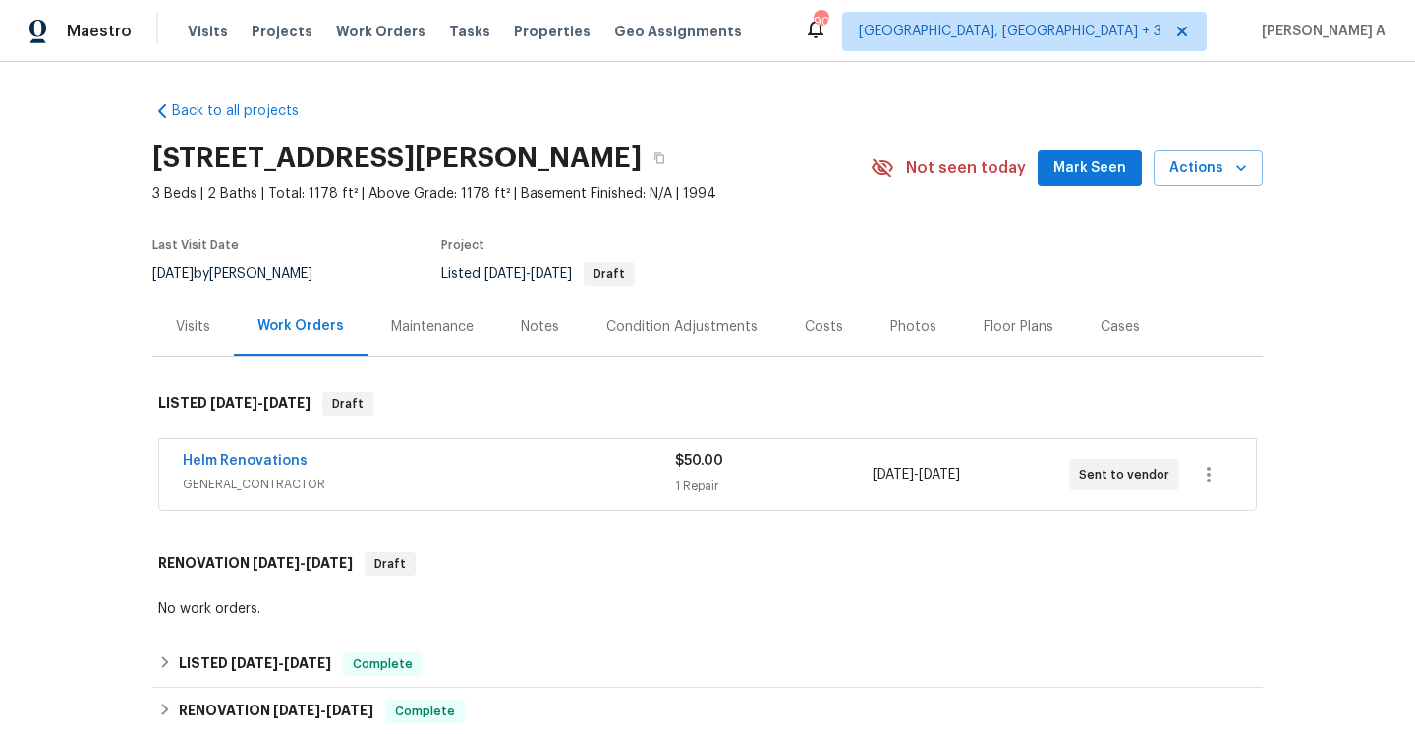
click at [394, 462] on div "Helm Renovations" at bounding box center [429, 463] width 492 height 24
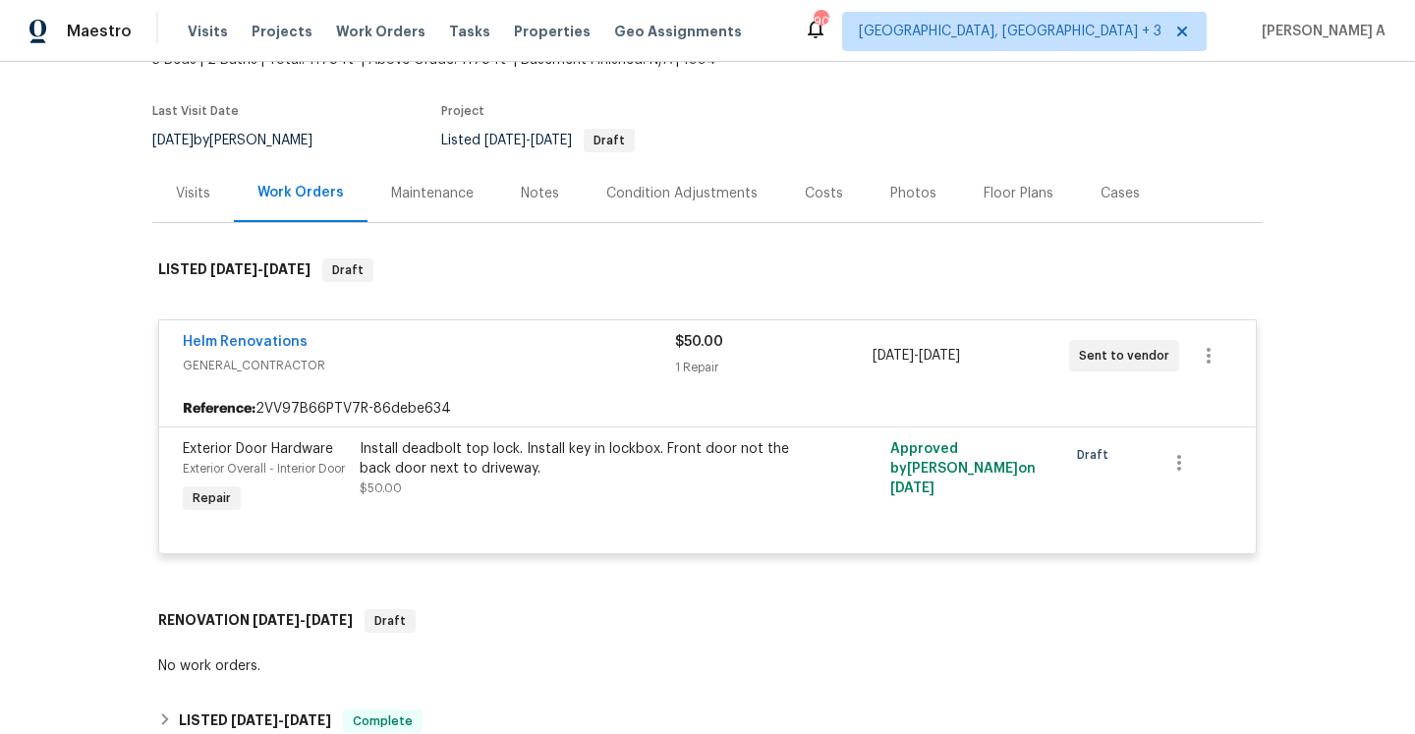
scroll to position [183, 0]
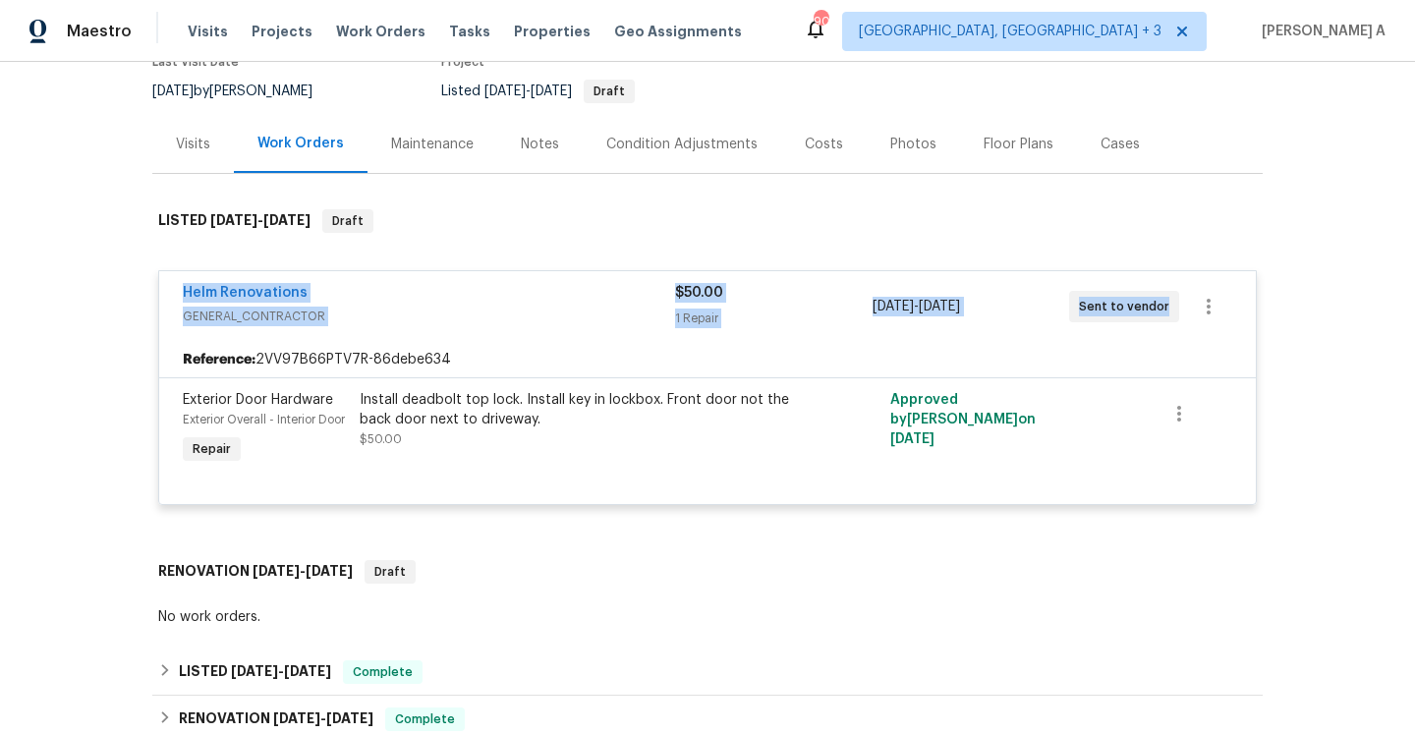
drag, startPoint x: 175, startPoint y: 295, endPoint x: 1160, endPoint y: 310, distance: 984.7
click at [1160, 310] on div "Helm Renovations GENERAL_CONTRACTOR $50.00 1 Repair 8/25/2025 - 8/26/2025 Sent …" at bounding box center [707, 306] width 1097 height 71
copy div "Helm Renovations GENERAL_CONTRACTOR $50.00 1 Repair 8/25/2025 - 8/26/2025 Sent …"
click at [277, 289] on link "Helm Renovations" at bounding box center [245, 293] width 125 height 14
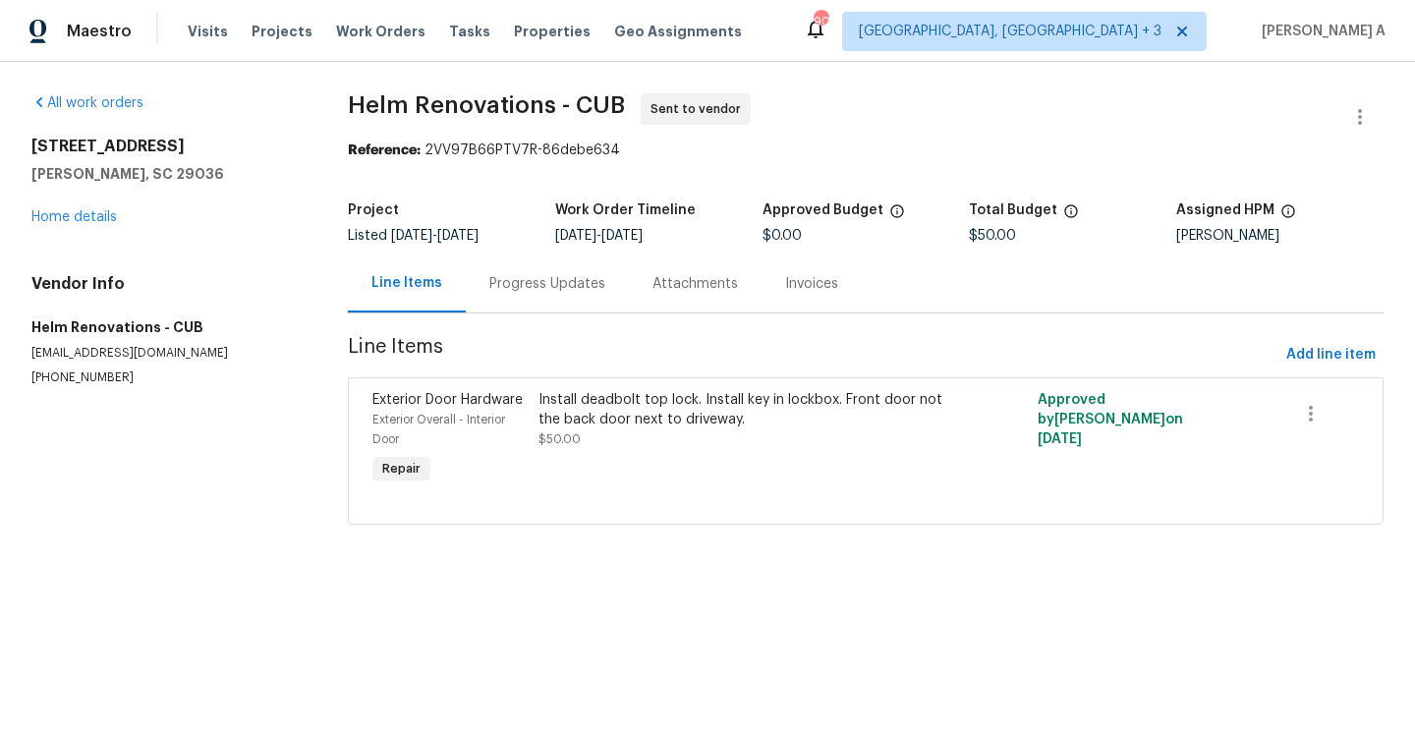
click at [535, 291] on div "Progress Updates" at bounding box center [547, 284] width 116 height 20
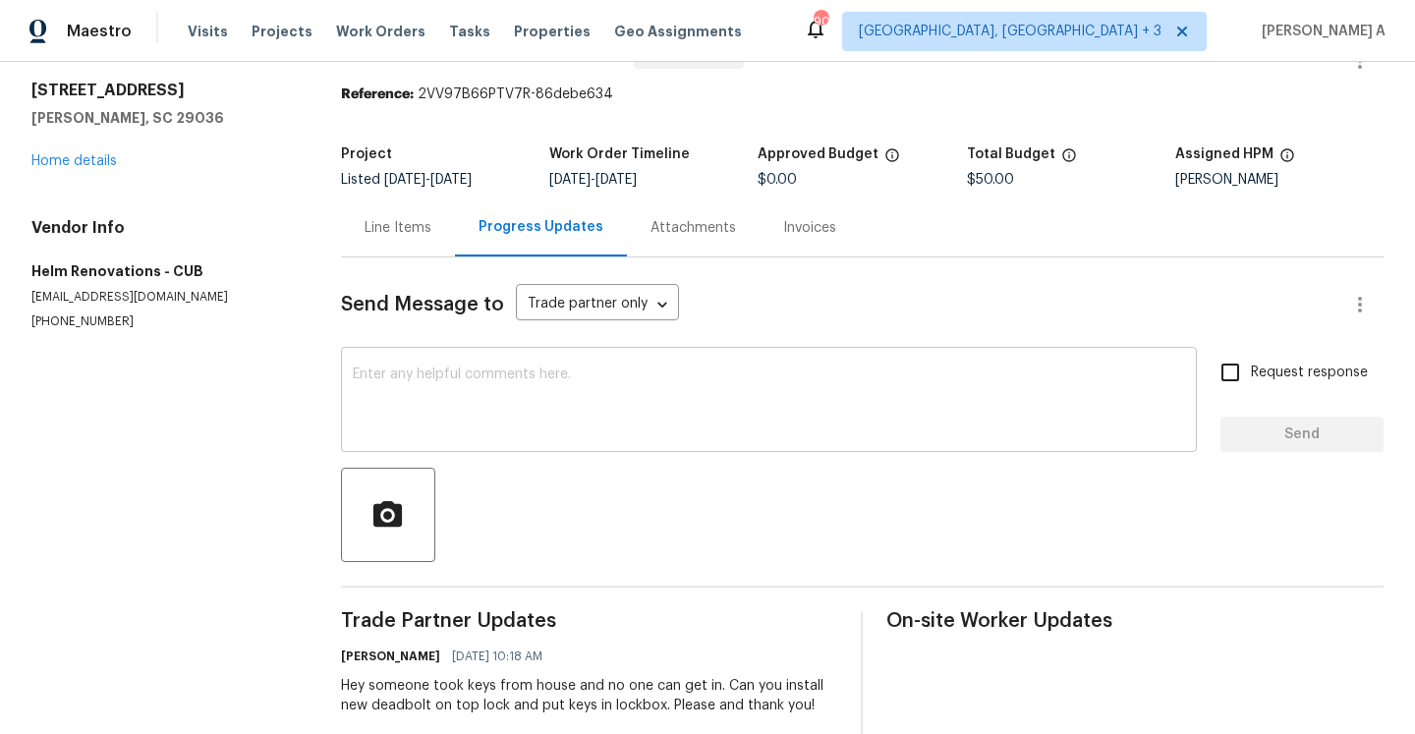
scroll to position [92, 0]
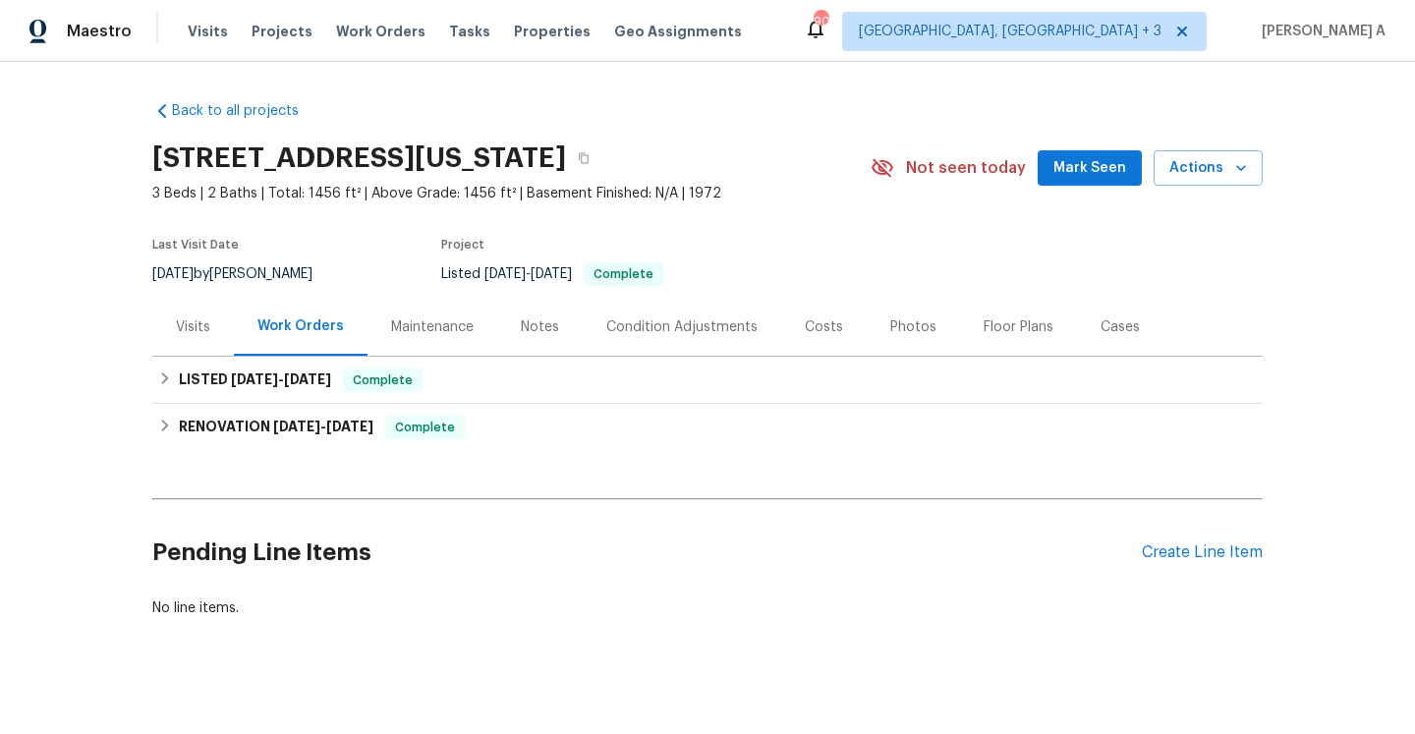
click at [212, 356] on div "Visits" at bounding box center [193, 327] width 82 height 58
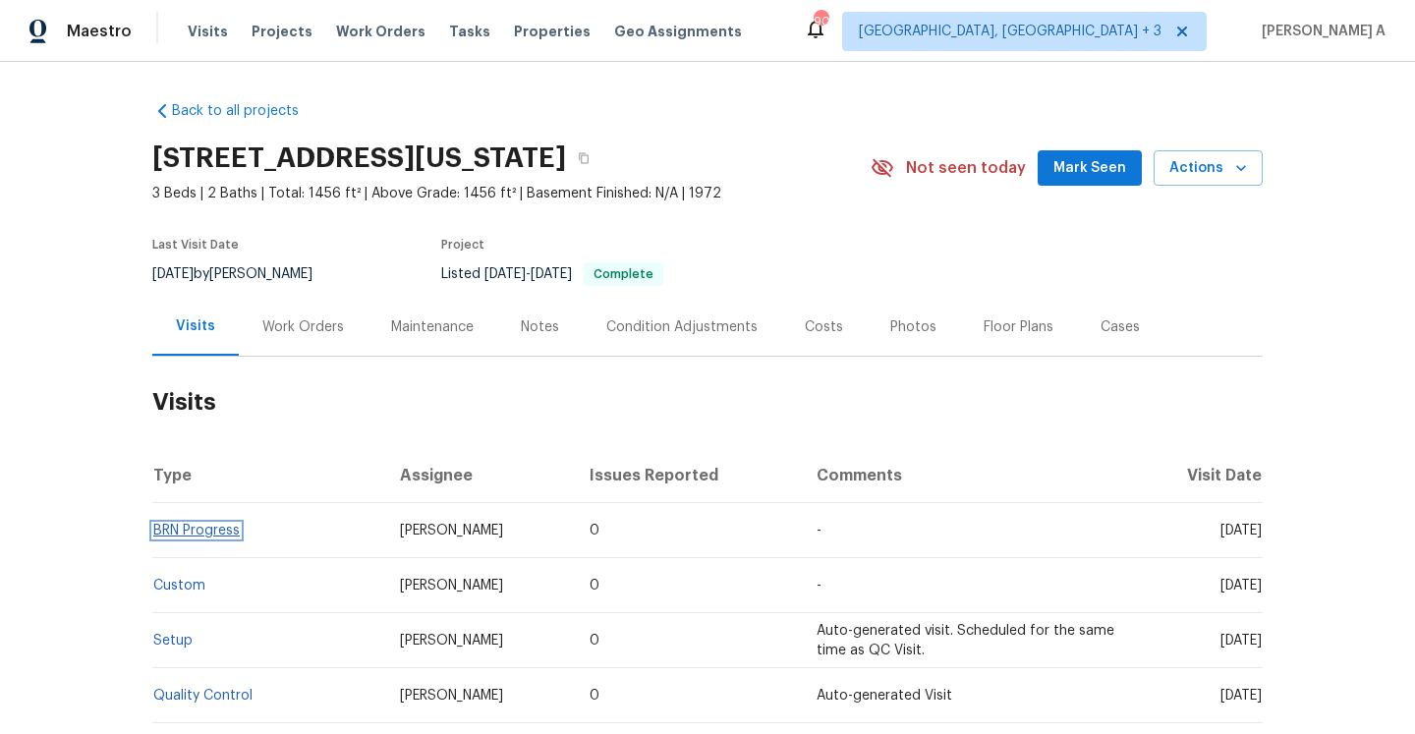
click at [234, 537] on link "BRN Progress" at bounding box center [196, 531] width 86 height 14
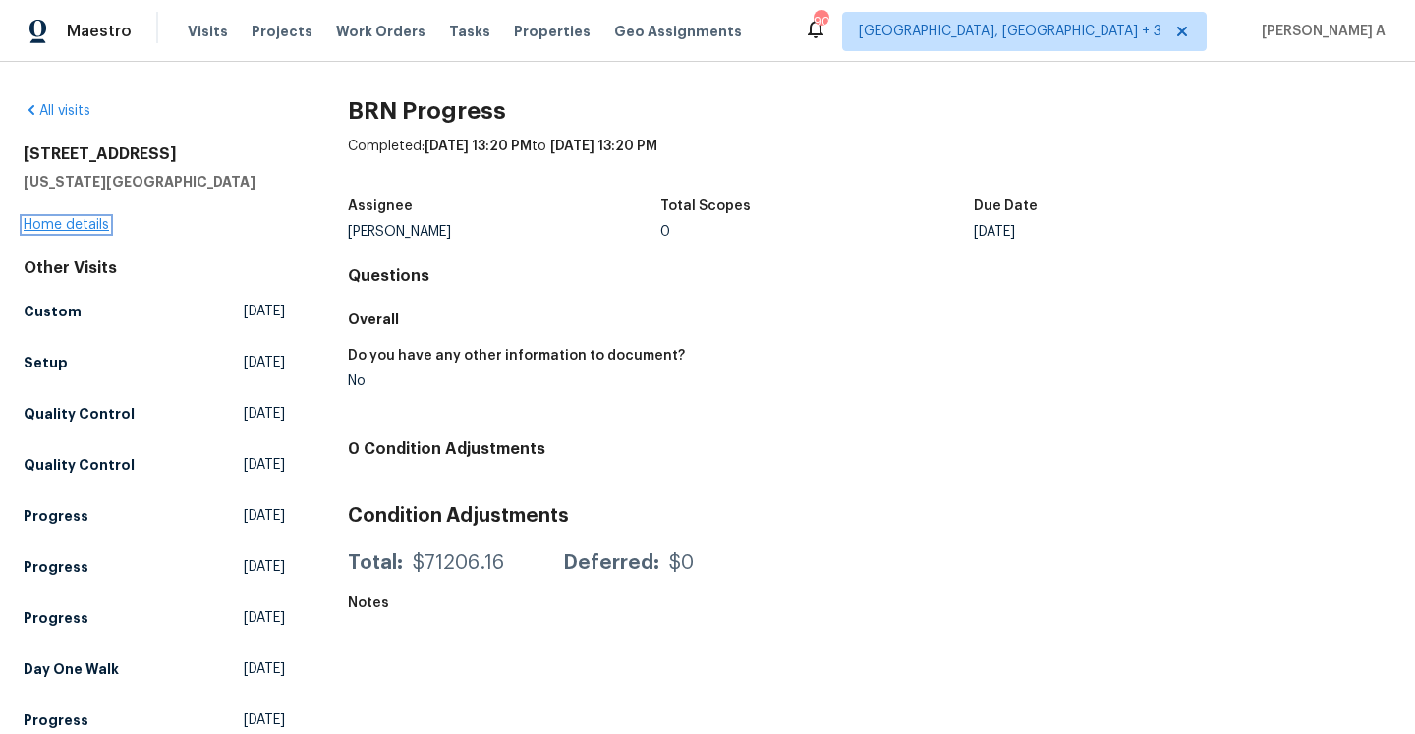
click at [96, 223] on link "Home details" at bounding box center [66, 225] width 85 height 14
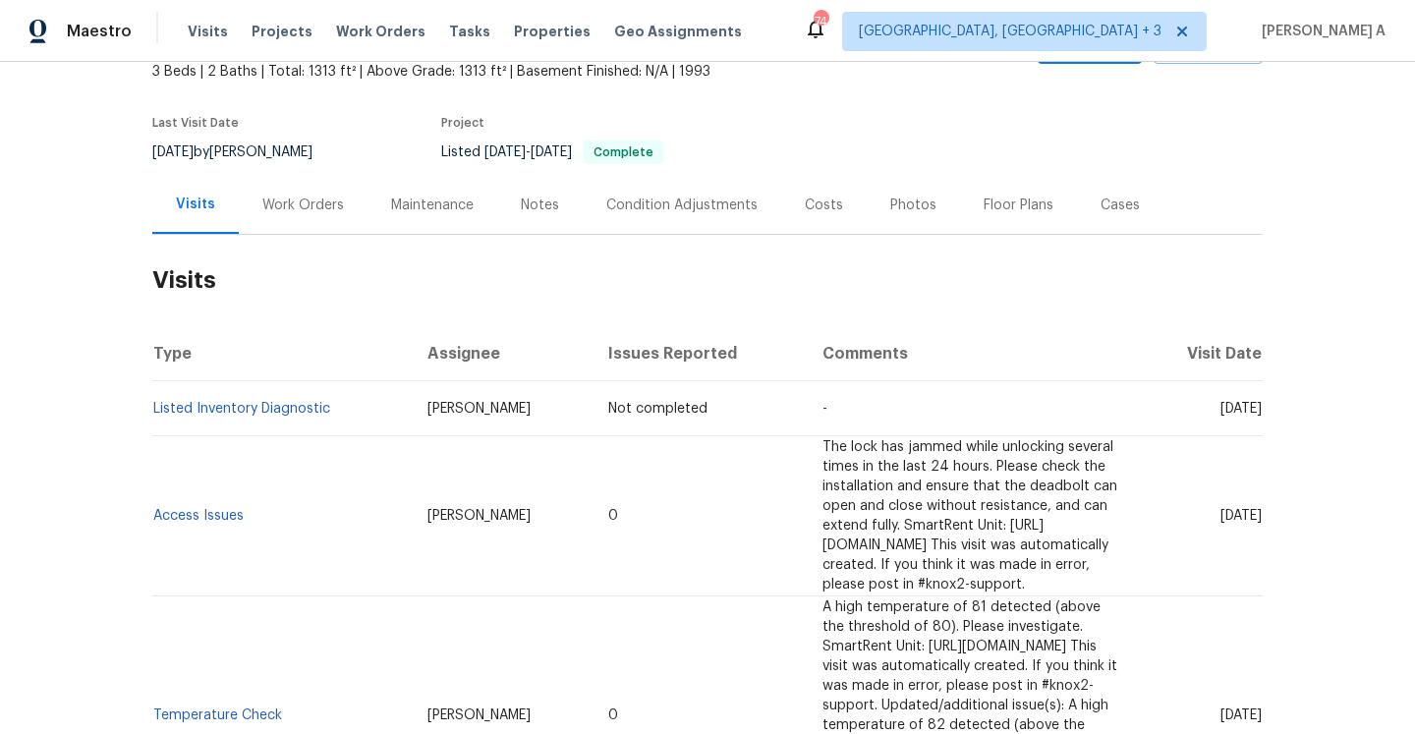
click at [270, 205] on div "Work Orders" at bounding box center [303, 206] width 82 height 20
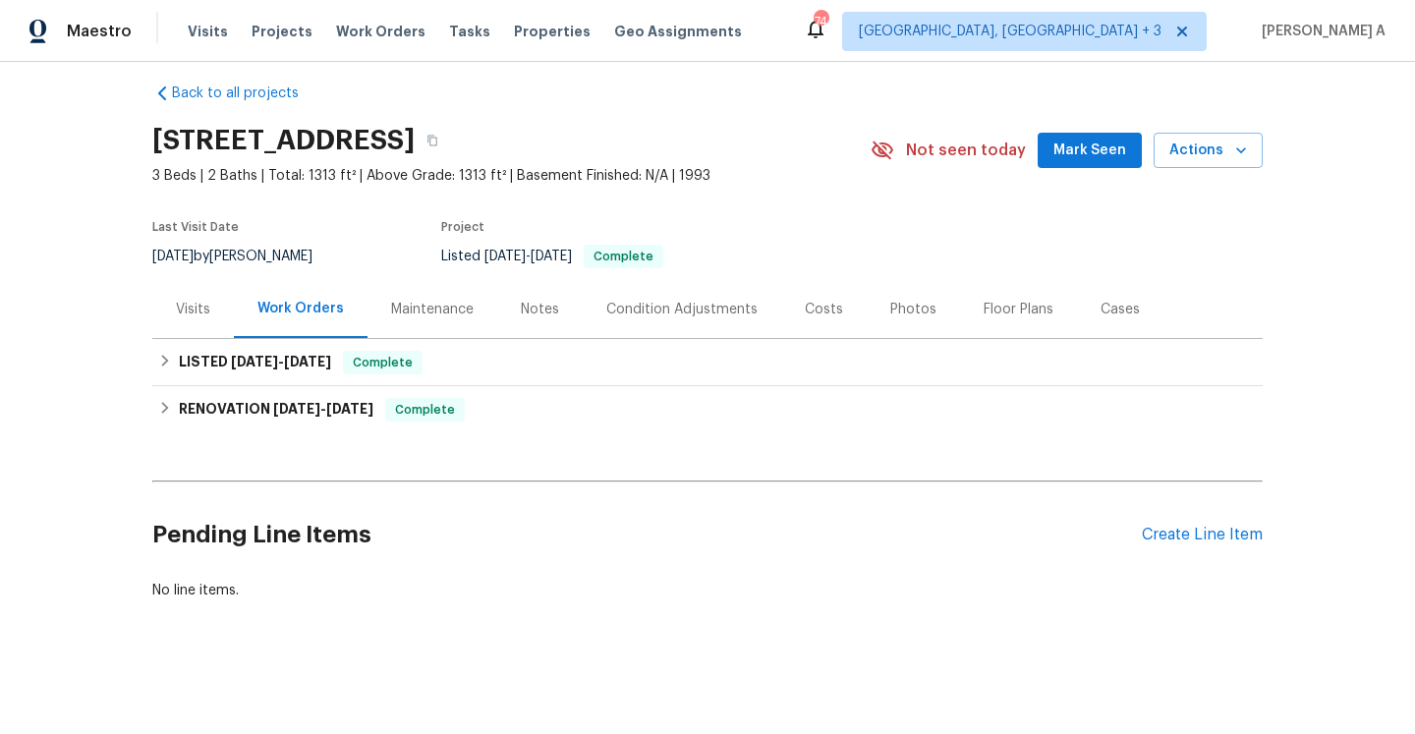
scroll to position [18, 0]
click at [187, 307] on div "Visits" at bounding box center [193, 310] width 34 height 20
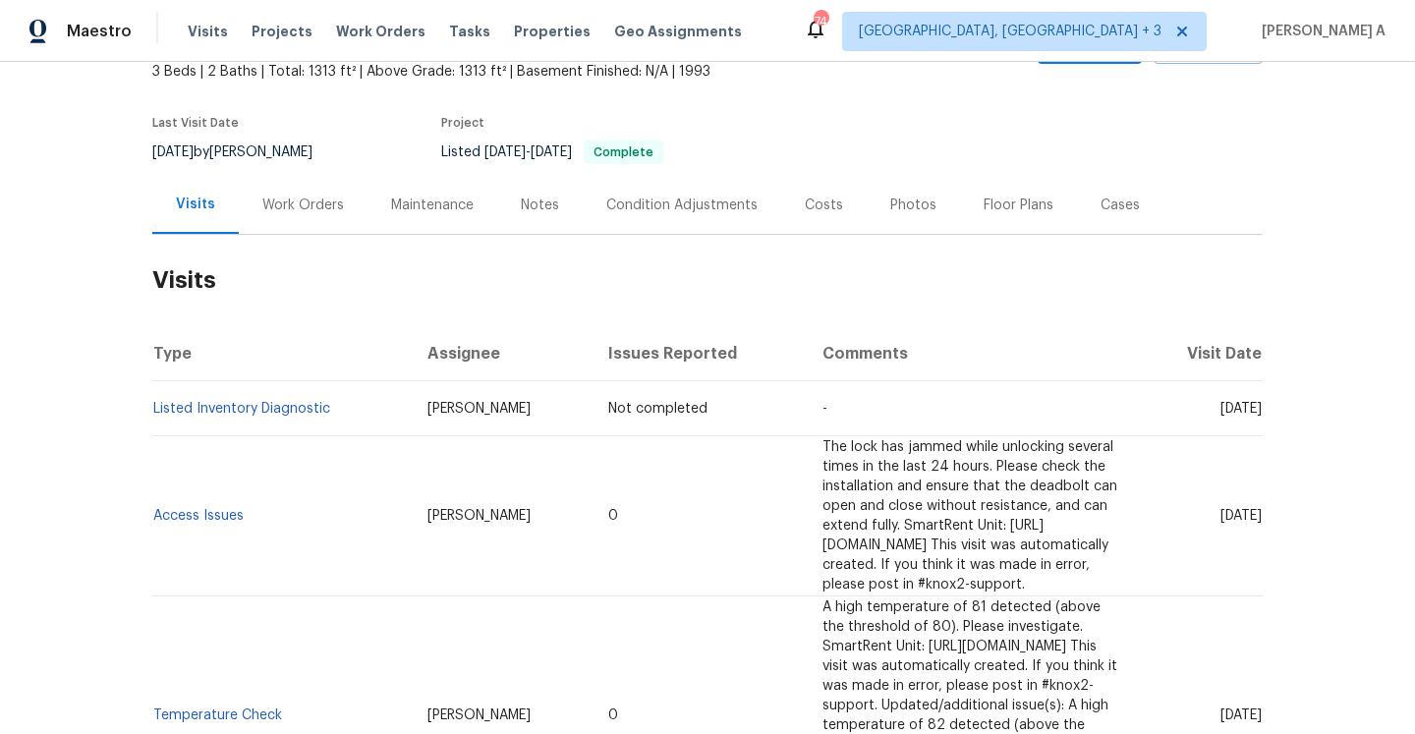
scroll to position [132, 0]
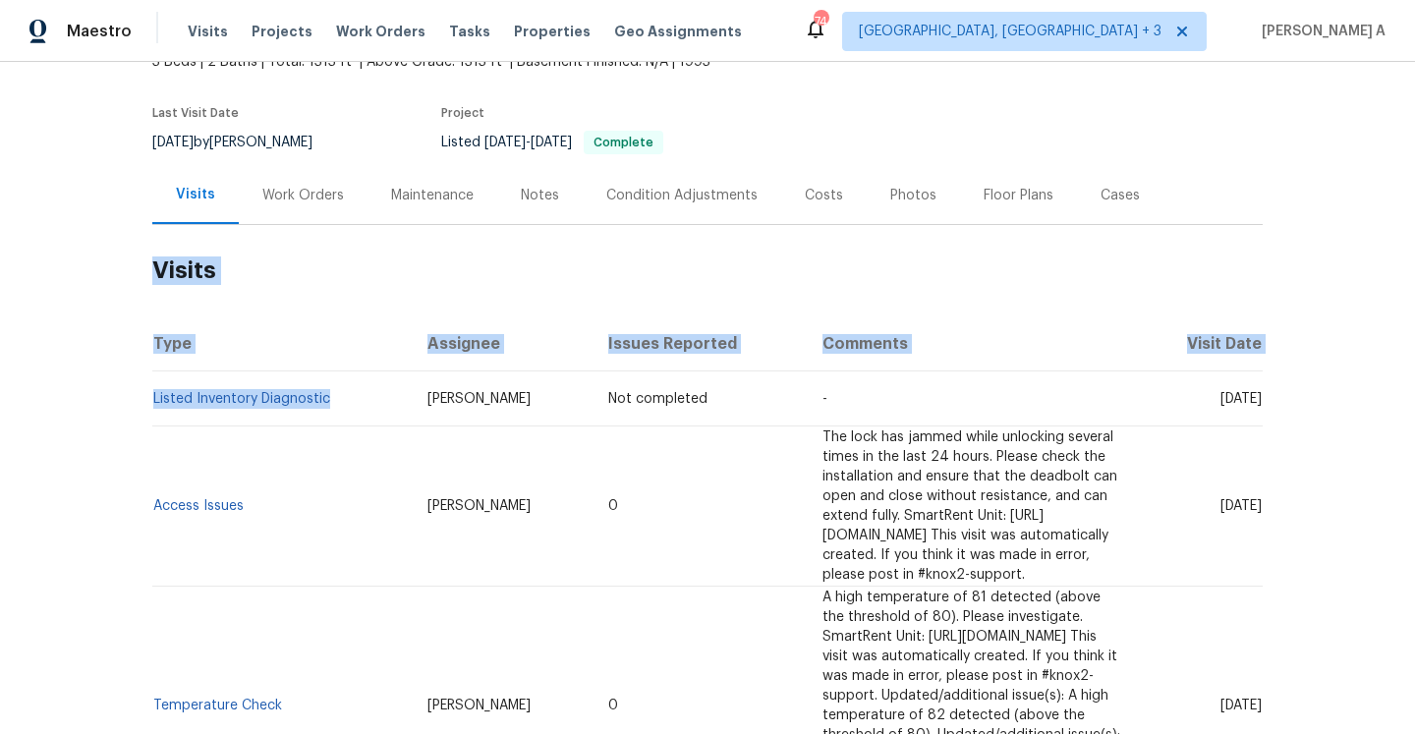
drag, startPoint x: 339, startPoint y: 396, endPoint x: 151, endPoint y: 389, distance: 187.8
click at [151, 389] on div "Back to all projects 930 Eagle Brook Dr, Shelbyville, IN 46176 3 Beds | 2 Baths…" at bounding box center [707, 398] width 1415 height 672
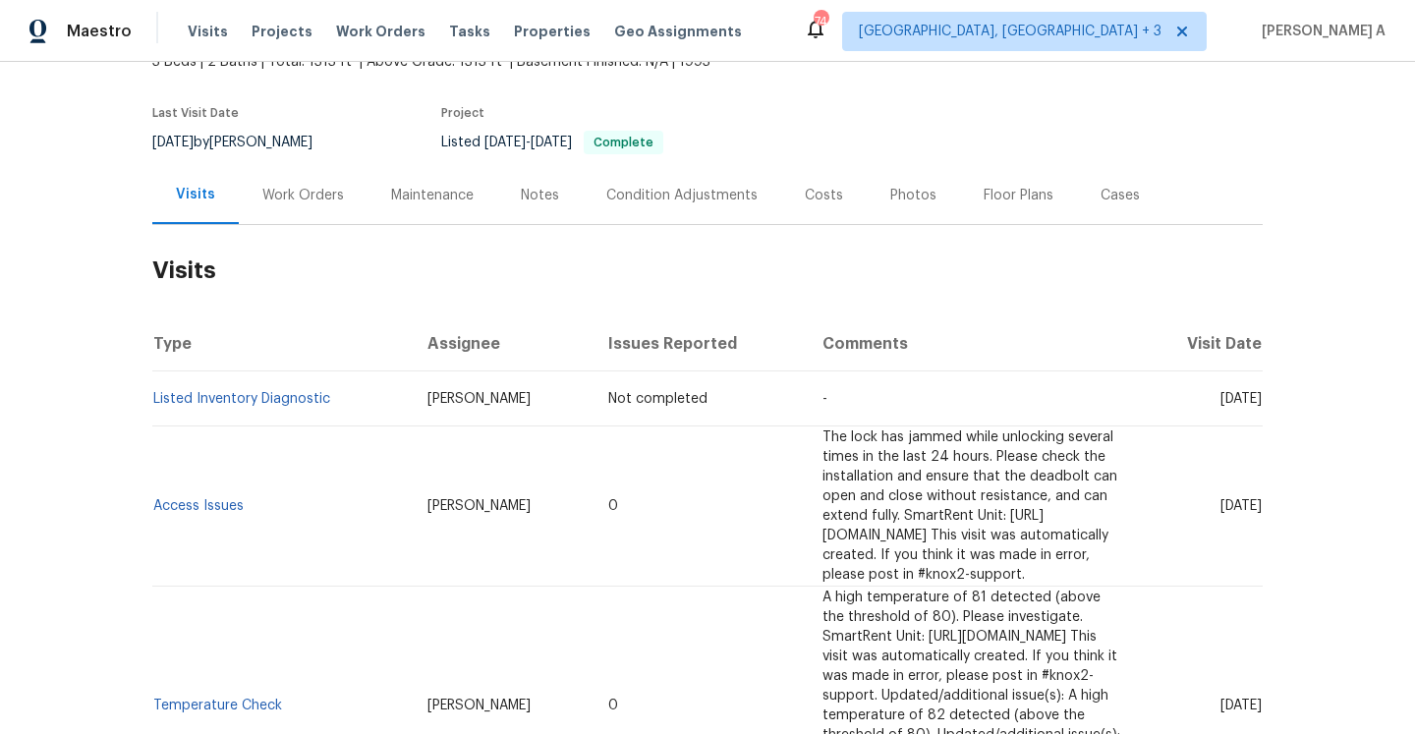
click at [253, 343] on th "Type" at bounding box center [281, 343] width 259 height 55
drag, startPoint x: 337, startPoint y: 402, endPoint x: 158, endPoint y: 399, distance: 178.9
click at [158, 399] on td "Listed Inventory Diagnostic" at bounding box center [281, 398] width 259 height 55
copy link "Listed Inventory Diagnostic"
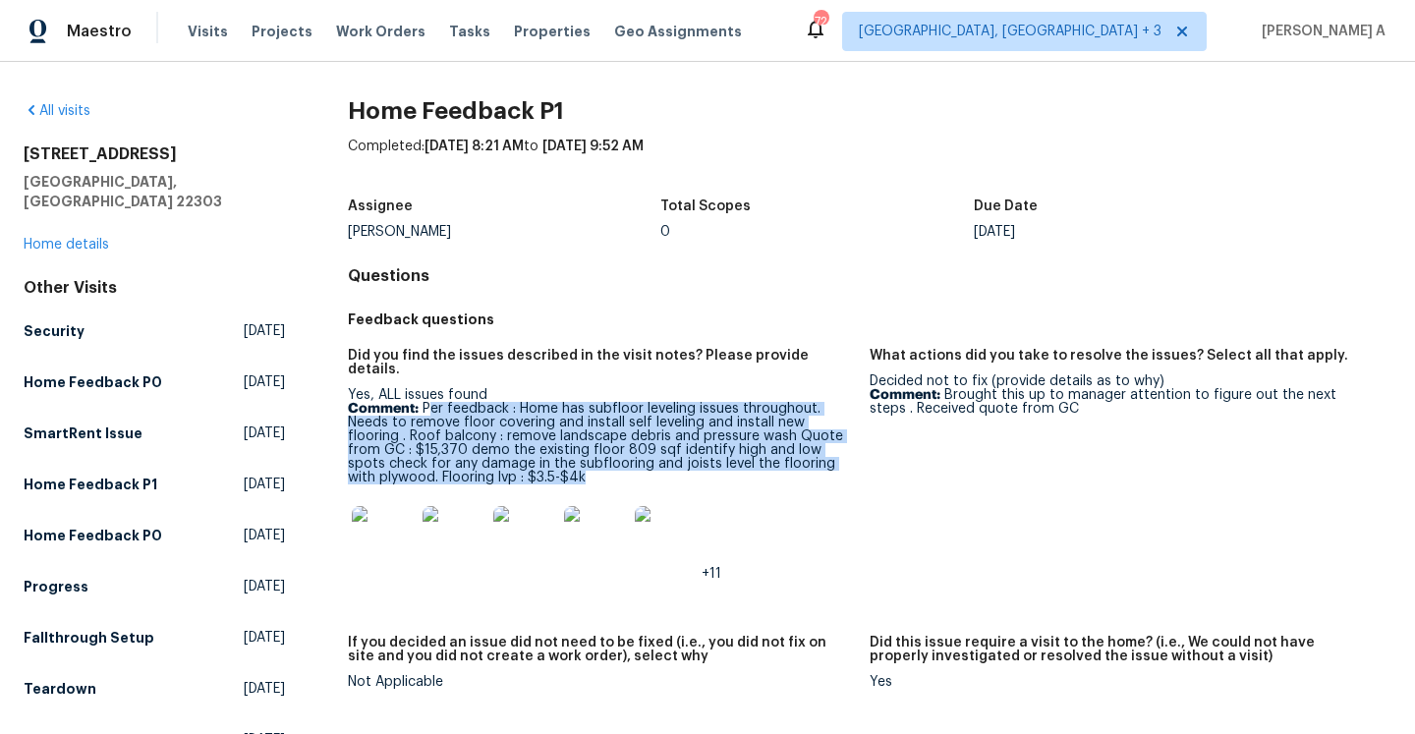
drag, startPoint x: 427, startPoint y: 399, endPoint x: 567, endPoint y: 463, distance: 153.5
click at [567, 463] on p "Comment: Per feedback : Home has subfloor leveling issues throughout. Needs to …" at bounding box center [601, 443] width 506 height 83
copy p "er feedback : Home has subfloor leveling issues throughout. Needs to remove flo…"
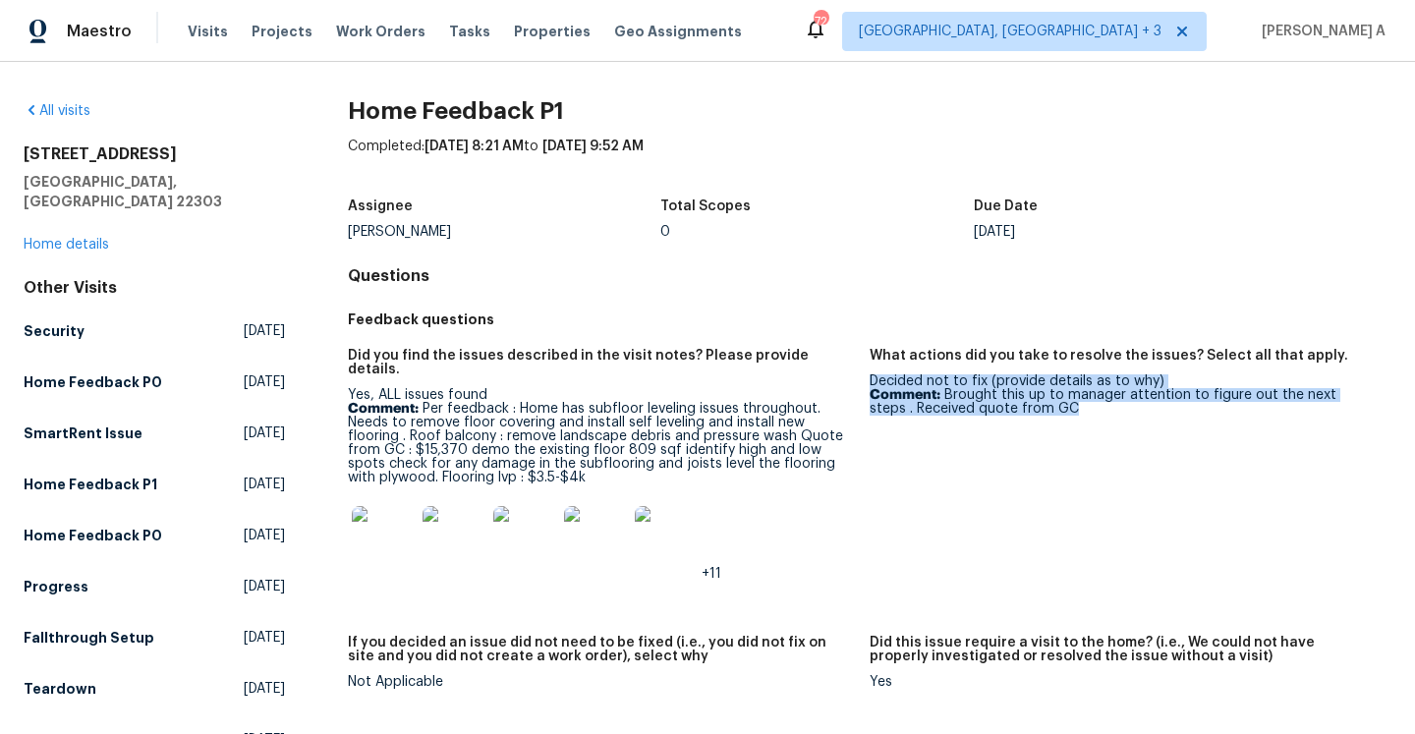
drag, startPoint x: 871, startPoint y: 383, endPoint x: 1151, endPoint y: 405, distance: 280.9
click at [1151, 405] on div "Decided not to fix (provide details as to why) Comment: Brought this up to mana…" at bounding box center [1123, 394] width 506 height 41
copy div "Decided not to fix (provide details as to why) Comment: Brought this up to mana…"
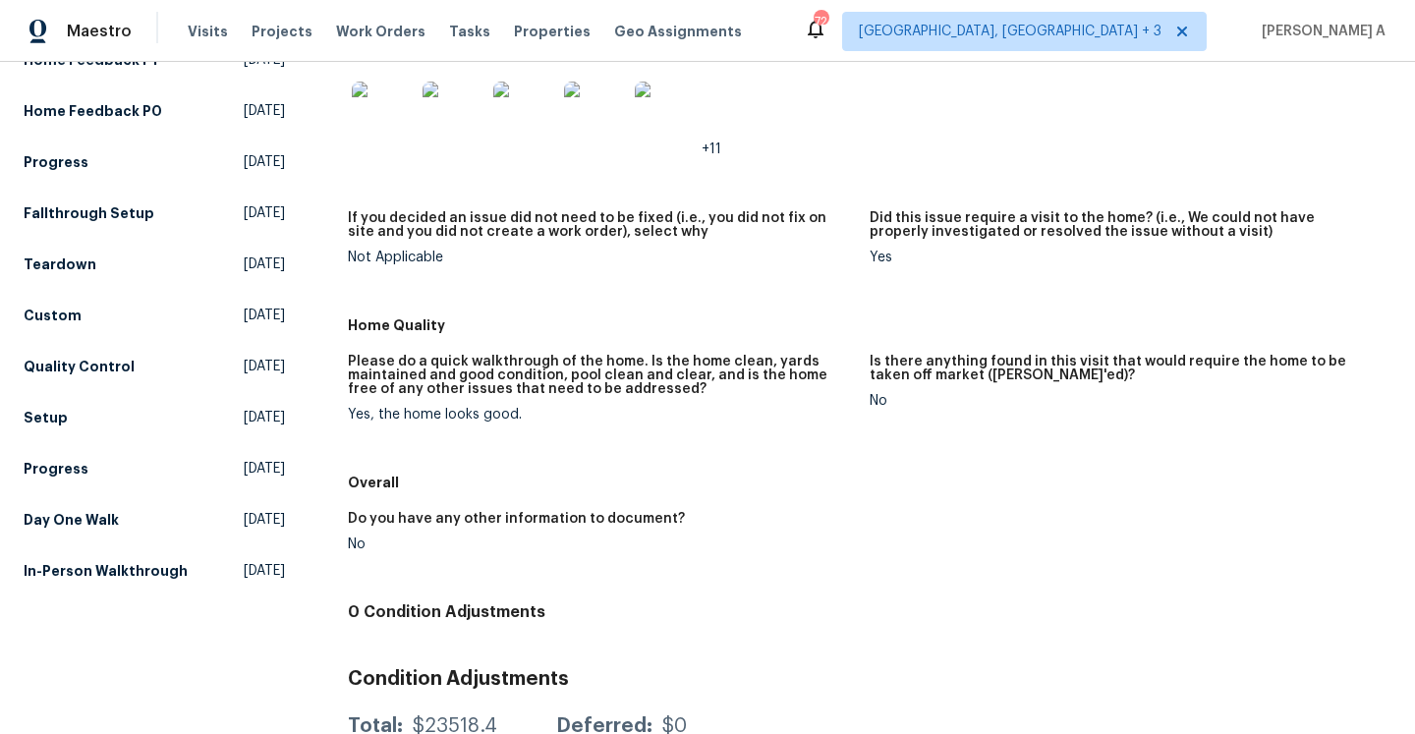
scroll to position [515, 0]
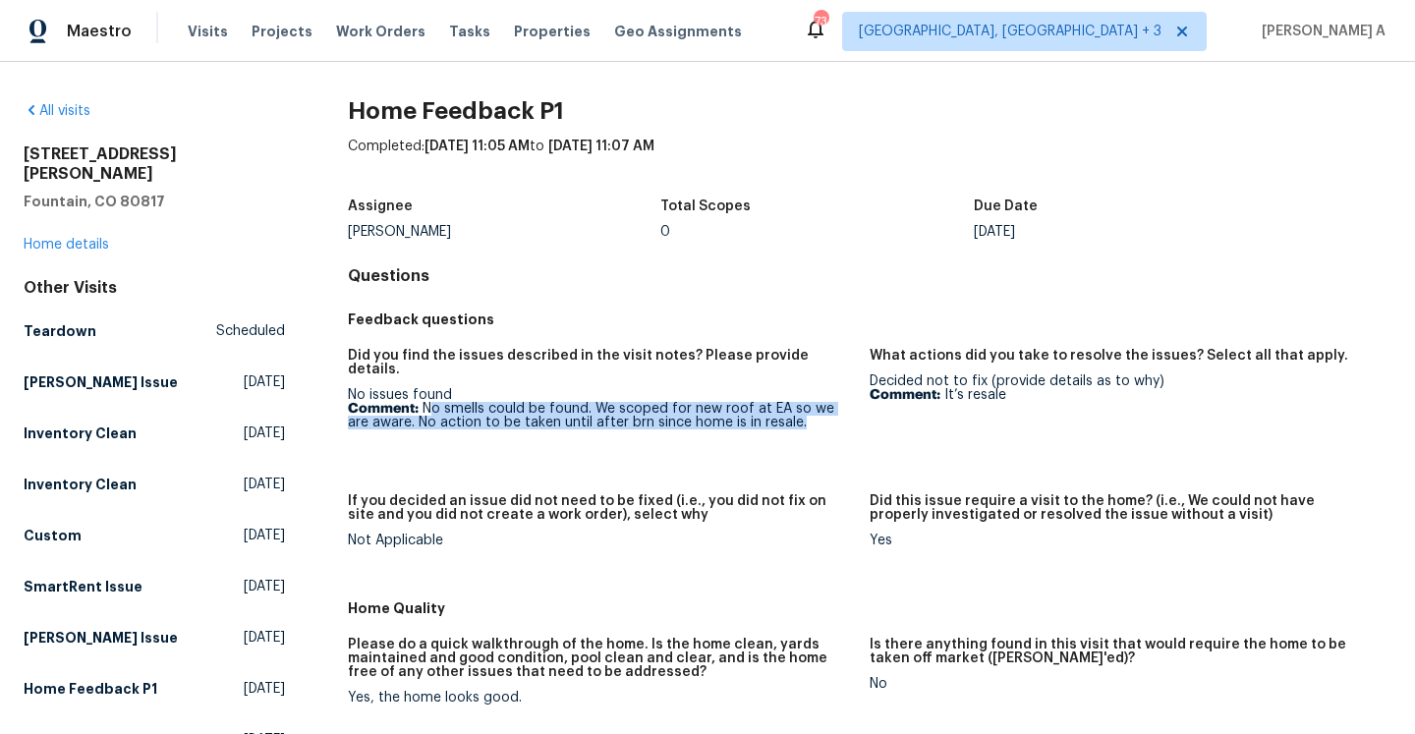
drag, startPoint x: 430, startPoint y: 392, endPoint x: 823, endPoint y: 411, distance: 393.5
click at [823, 411] on p "Comment: No smells could be found. We scoped for new roof at EA so we are aware…" at bounding box center [601, 416] width 506 height 28
copy p "o smells could be found. We scoped for new roof at EA so we are aware. No actio…"
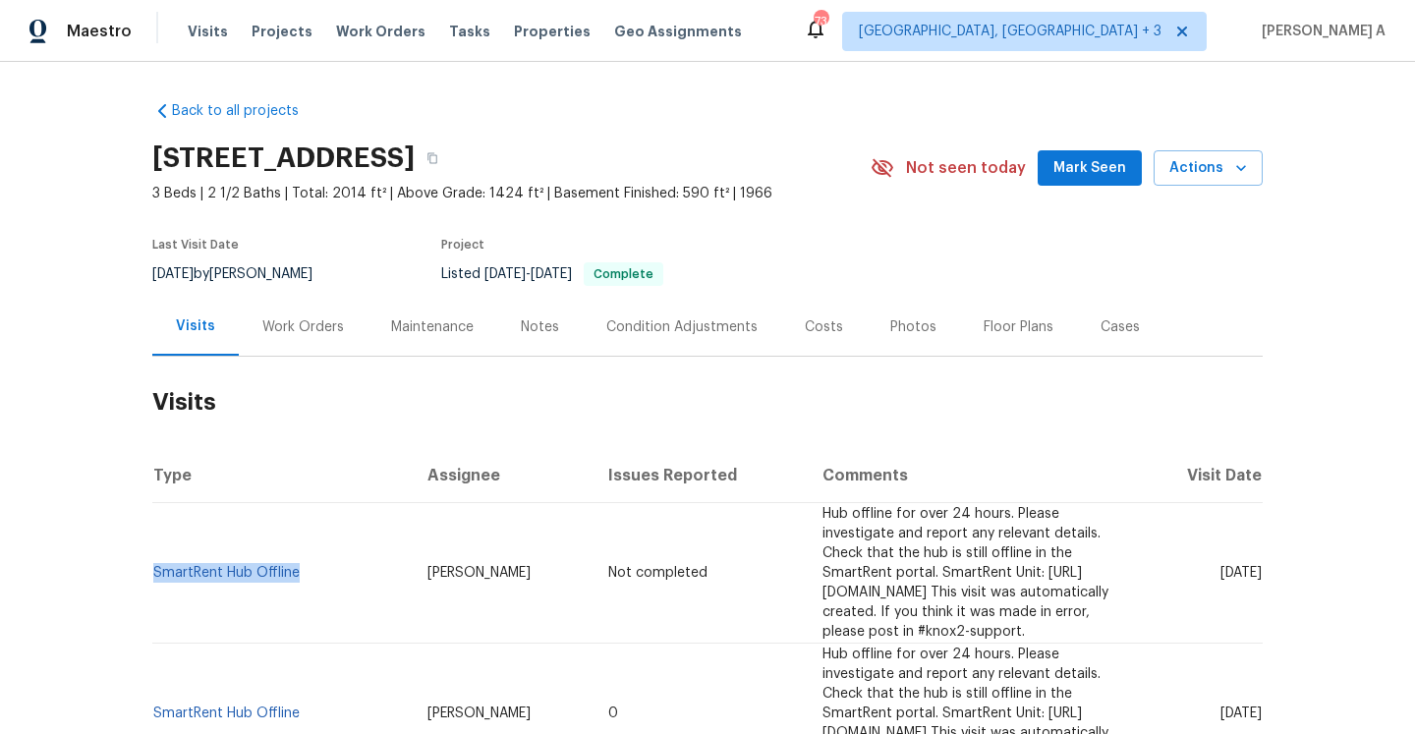
drag, startPoint x: 317, startPoint y: 565, endPoint x: 154, endPoint y: 554, distance: 163.5
click at [154, 554] on td "SmartRent Hub Offline" at bounding box center [281, 573] width 259 height 141
copy link "SmartRent Hub Offline"
